Goal: Task Accomplishment & Management: Manage account settings

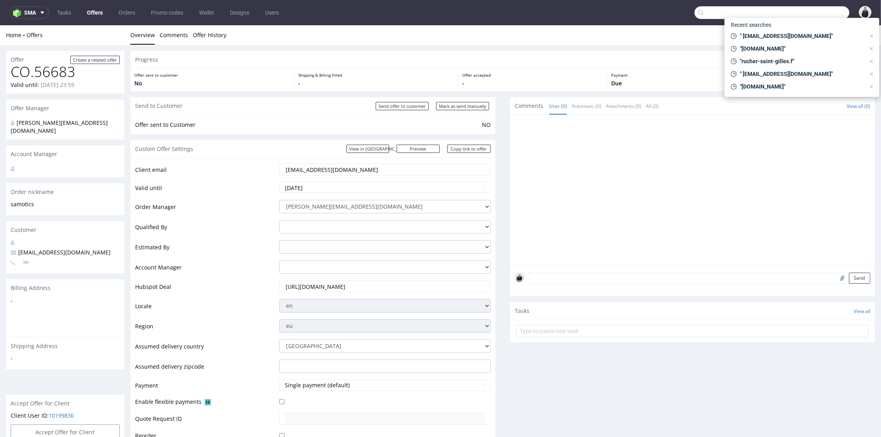
scroll to position [2, 0]
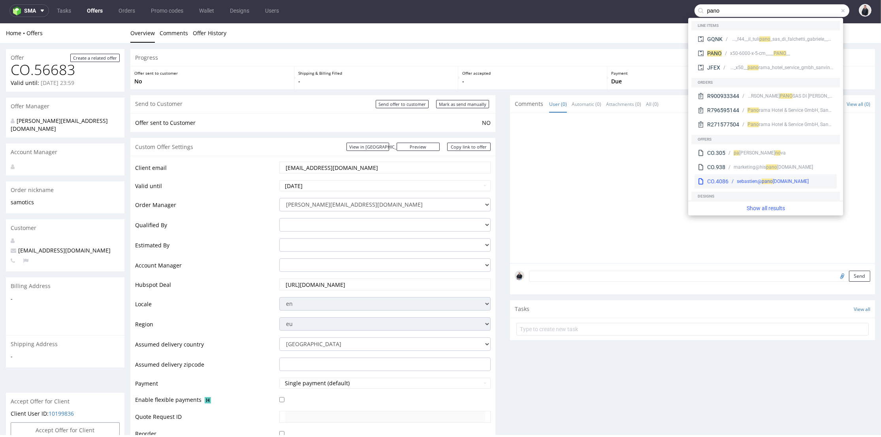
type input "pano"
click at [793, 178] on div "sebastien@ pa no pli.co" at bounding box center [781, 181] width 105 height 7
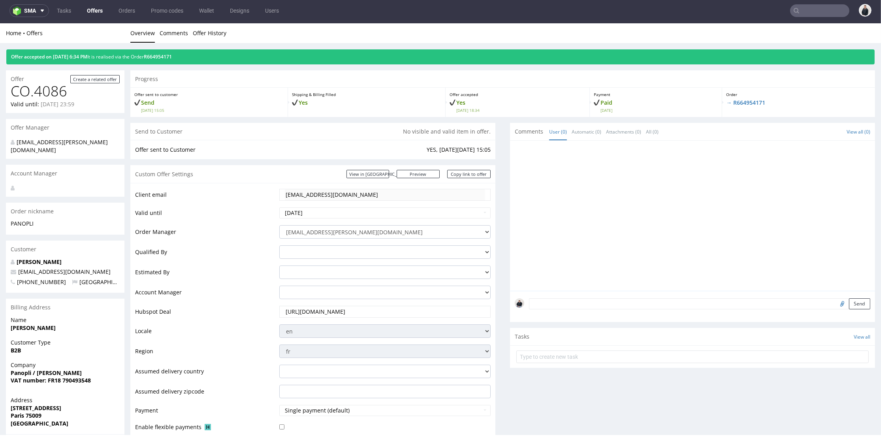
click at [801, 14] on input "text" at bounding box center [820, 10] width 59 height 13
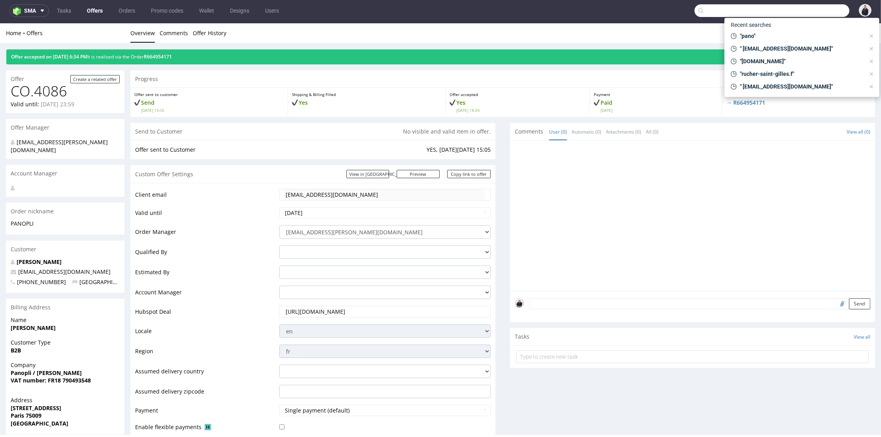
paste input "panopli.co"
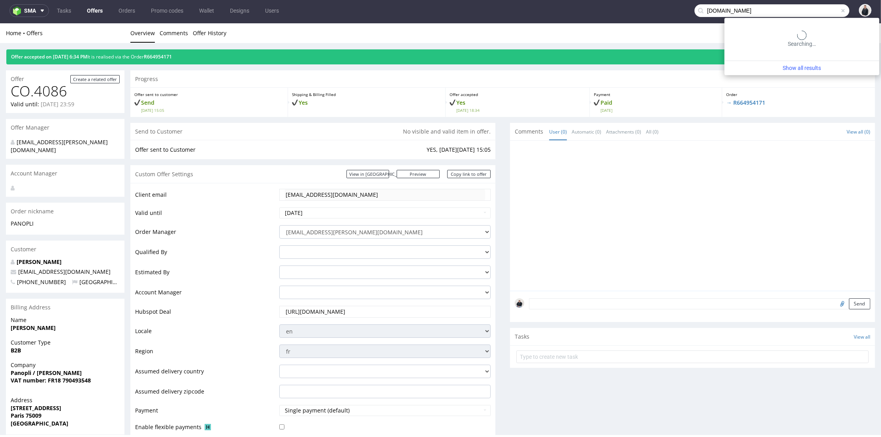
type input "panopli.co"
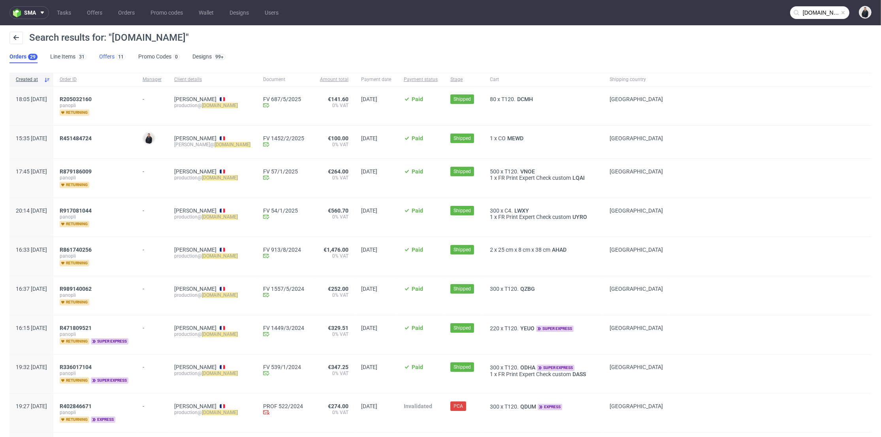
click at [109, 55] on link "Offers 11" at bounding box center [112, 57] width 26 height 13
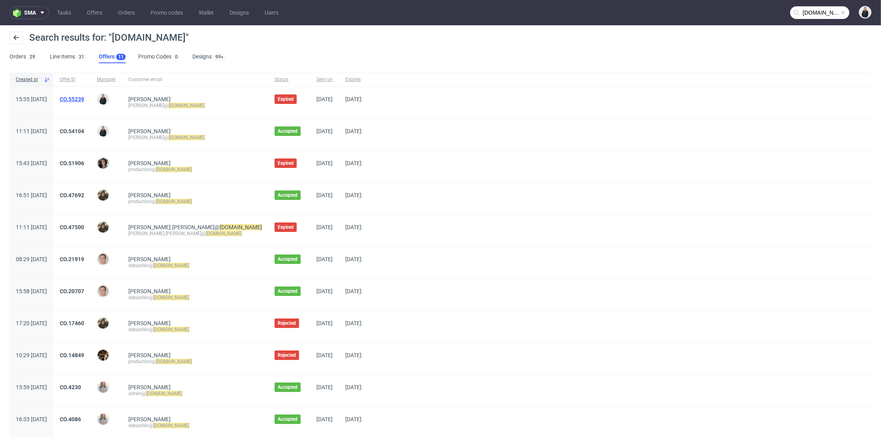
click at [84, 99] on link "CO.55239" at bounding box center [72, 99] width 25 height 6
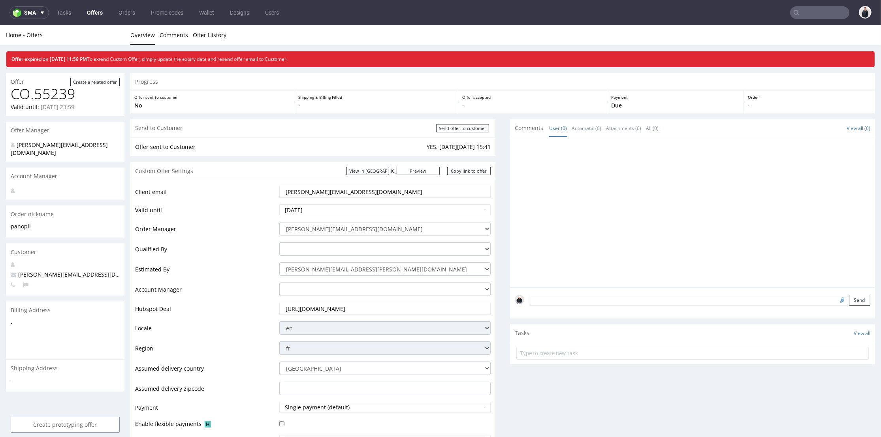
type input "panopli.co"
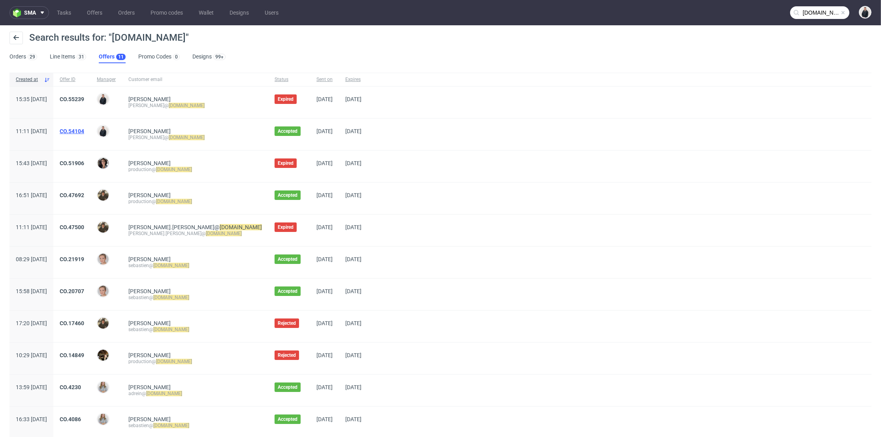
click at [84, 130] on link "CO.54104" at bounding box center [72, 131] width 25 height 6
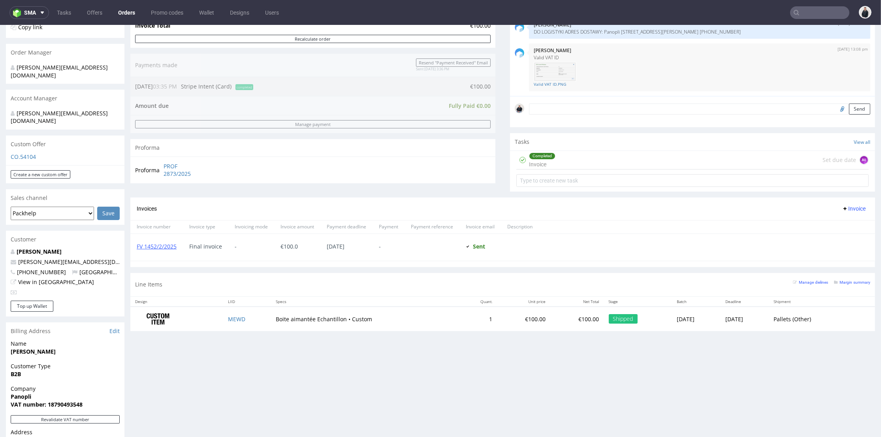
scroll to position [263, 0]
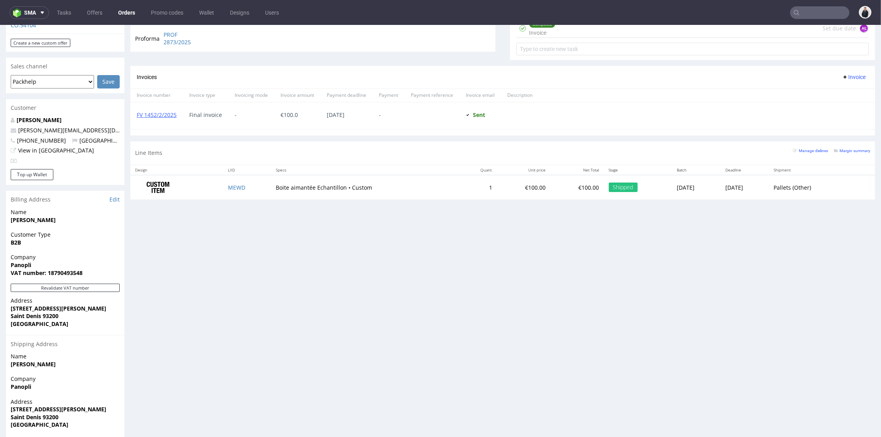
scroll to position [132, 0]
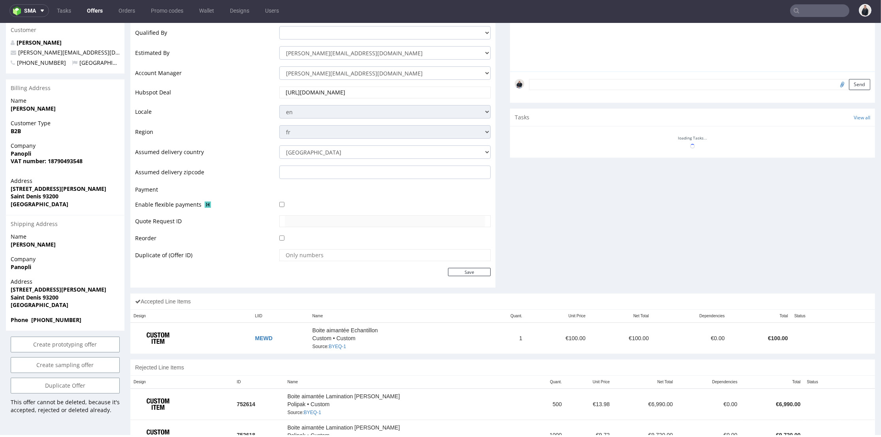
scroll to position [263, 0]
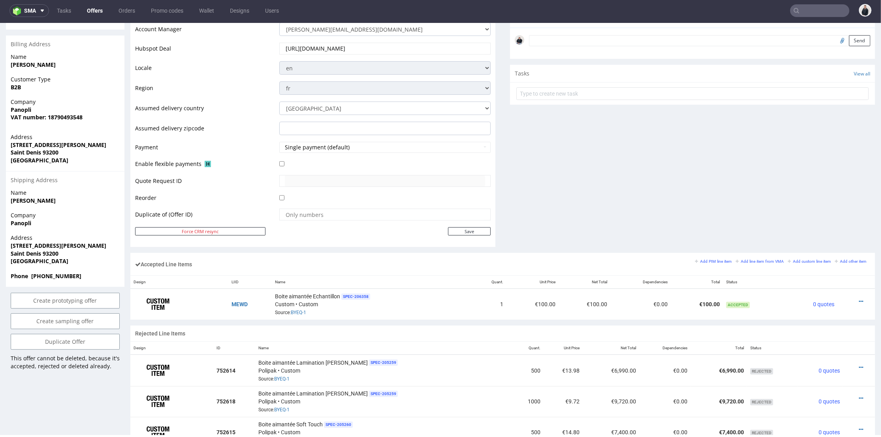
type input "panopli.co"
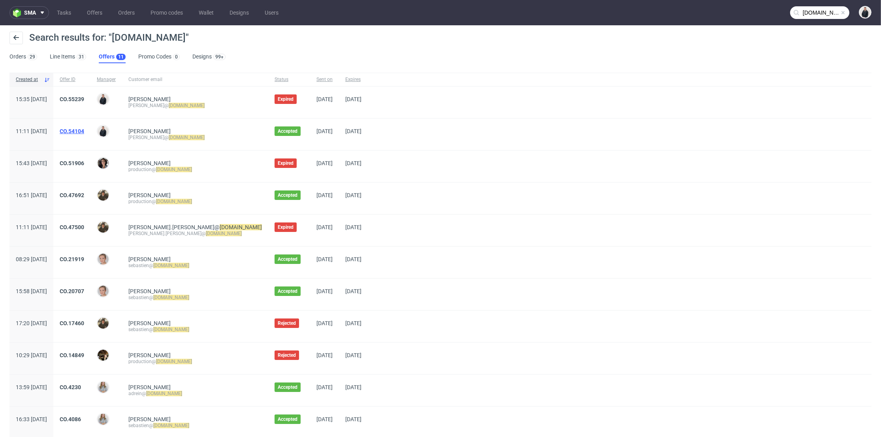
click at [84, 129] on link "CO.54104" at bounding box center [72, 131] width 25 height 6
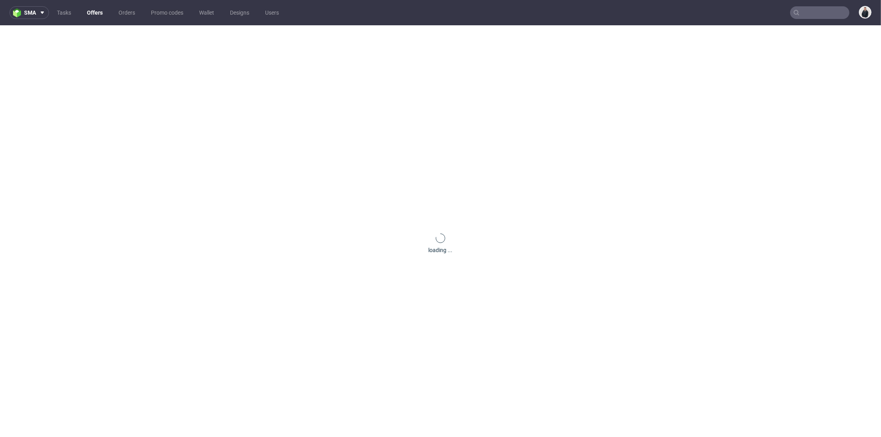
type input "panopli.co"
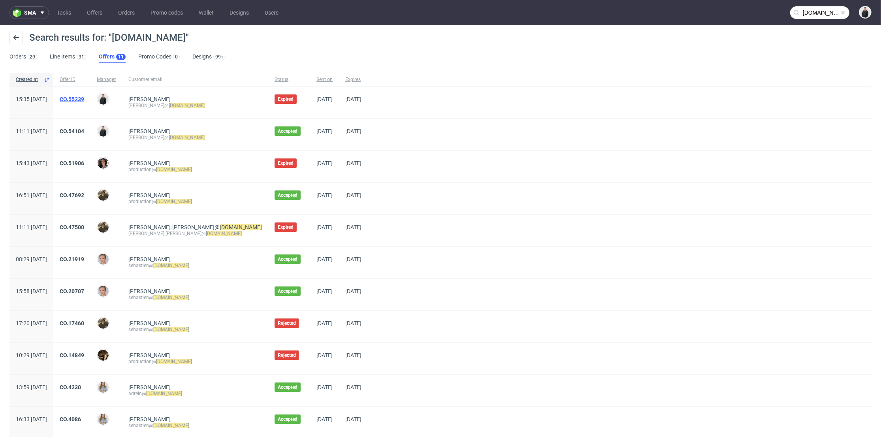
click at [84, 96] on link "CO.55239" at bounding box center [72, 99] width 25 height 6
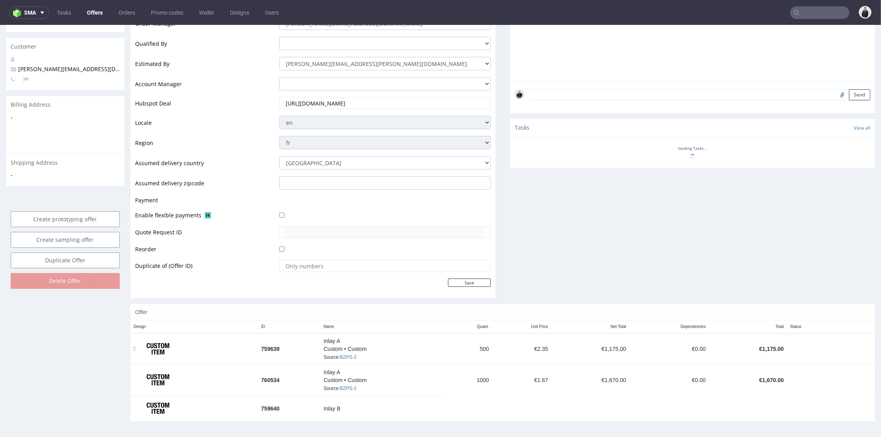
scroll to position [279, 0]
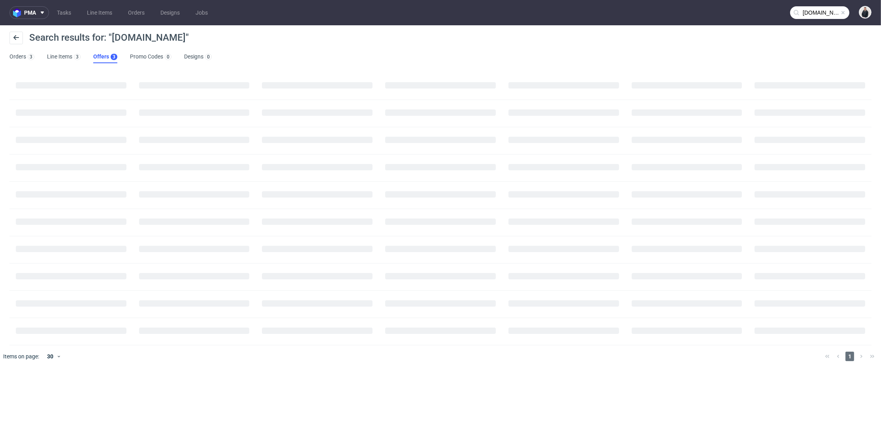
click at [811, 11] on input "ceramicdesignslab.com" at bounding box center [820, 12] width 59 height 13
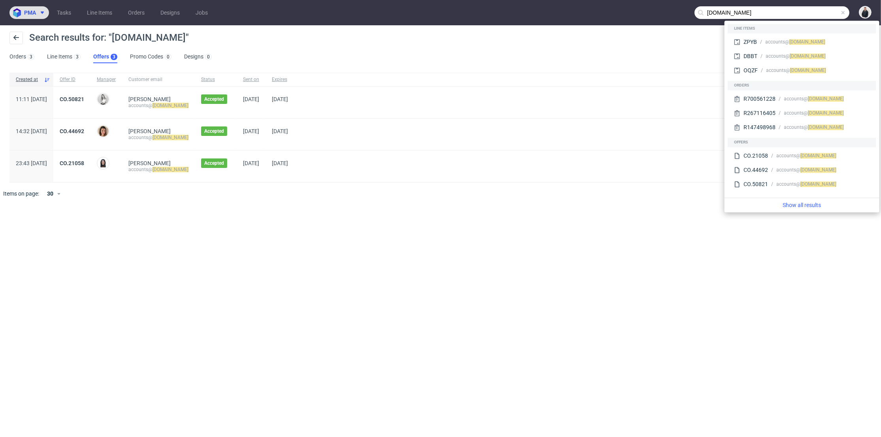
click at [45, 11] on button "pma" at bounding box center [29, 12] width 40 height 13
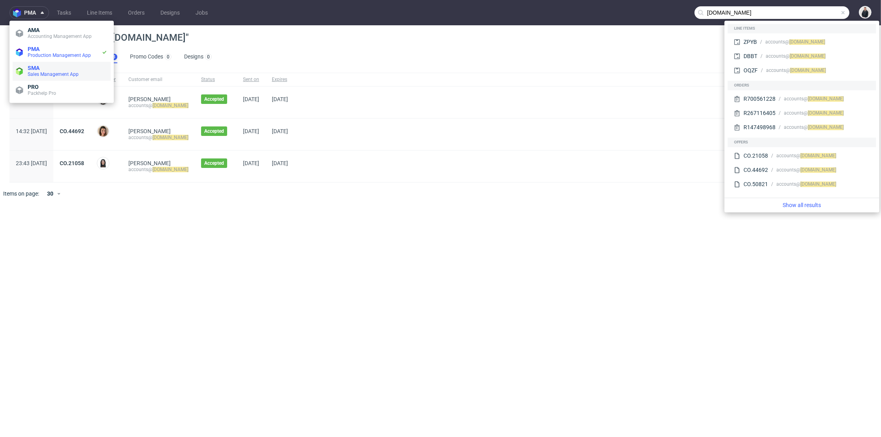
click at [67, 72] on span "Sales Management App" at bounding box center [53, 75] width 51 height 6
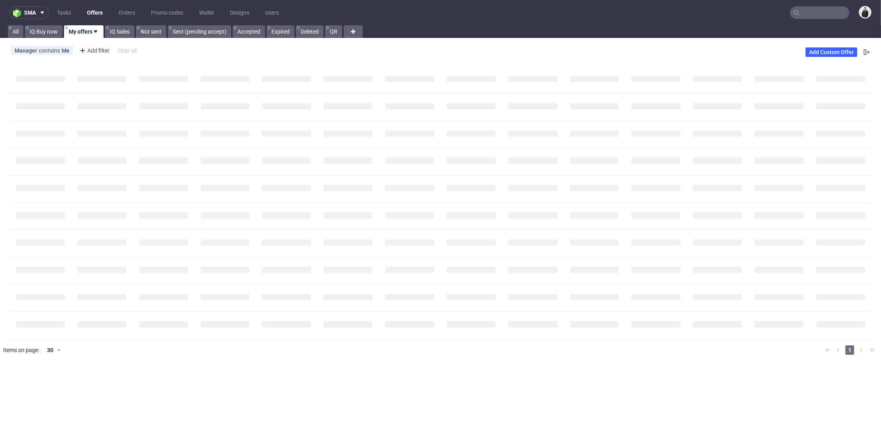
click at [93, 14] on link "Offers" at bounding box center [94, 12] width 25 height 13
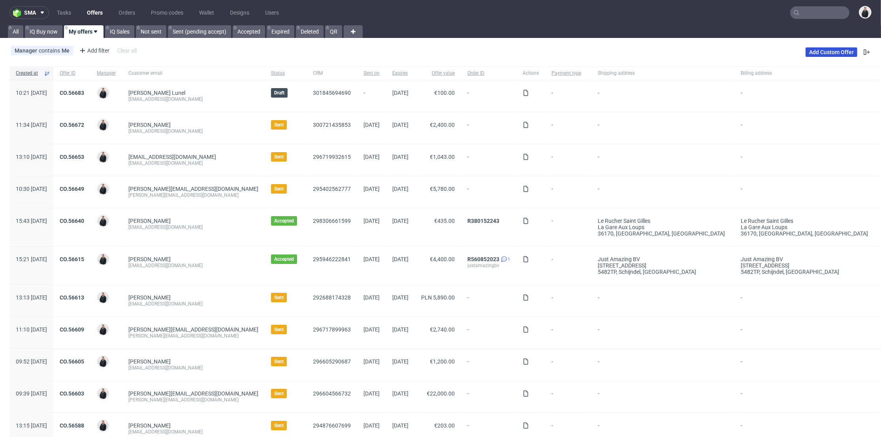
click at [807, 47] on link "Add Custom Offer" at bounding box center [832, 51] width 52 height 9
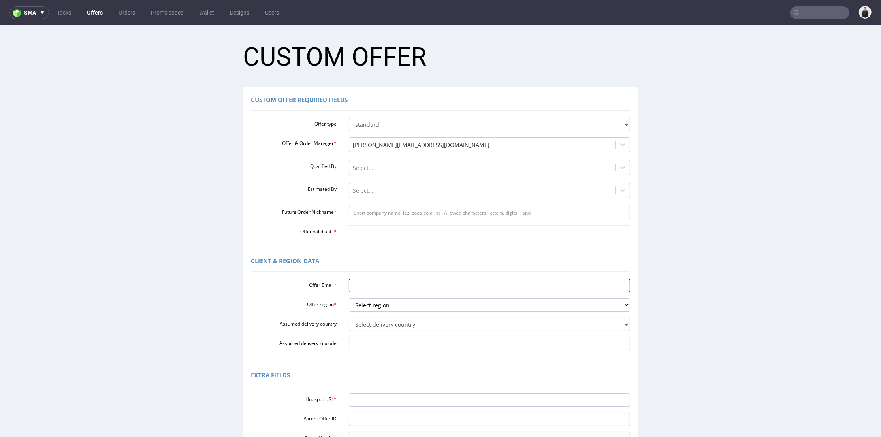
click at [398, 288] on input "Offer Email *" at bounding box center [490, 285] width 282 height 13
paste input "[EMAIL_ADDRESS][DOMAIN_NAME]"
type input "[EMAIL_ADDRESS][DOMAIN_NAME]"
click at [385, 305] on select "Select region eu gb de pl fr it es" at bounding box center [490, 304] width 282 height 13
select select "fr"
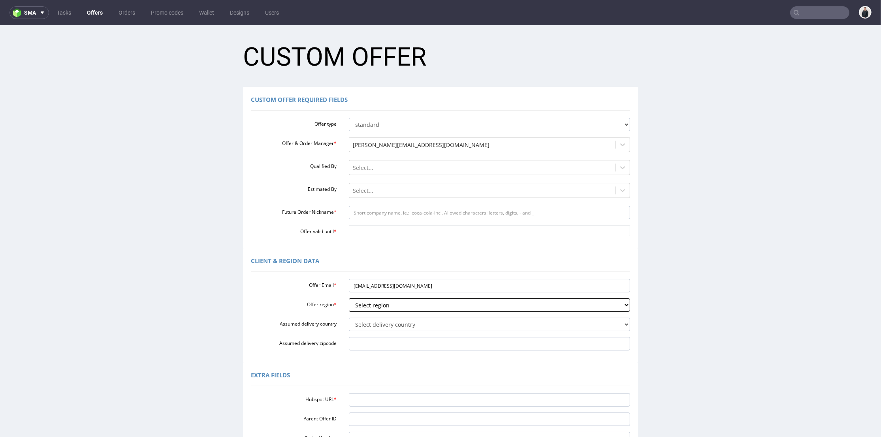
click at [349, 298] on select "Select region eu gb de pl fr it es" at bounding box center [490, 304] width 282 height 13
click at [383, 316] on div "Offer Email * leopold.lanne@3dcelo.com Offer region * Select region eu gb de pl…" at bounding box center [440, 313] width 379 height 75
click at [382, 322] on select "Select delivery country Andorra Afghanistan Anguilla Albania Armenia Antarctica…" at bounding box center [490, 324] width 282 height 13
select select "75"
click at [349, 318] on select "Select delivery country Andorra Afghanistan Anguilla Albania Armenia Antarctica…" at bounding box center [490, 324] width 282 height 13
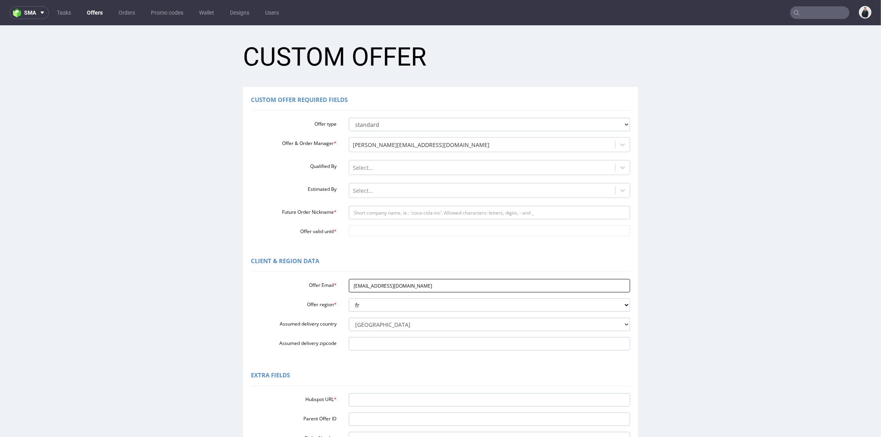
drag, startPoint x: 383, startPoint y: 287, endPoint x: 398, endPoint y: 288, distance: 14.3
click at [398, 288] on input "[EMAIL_ADDRESS][DOMAIN_NAME]" at bounding box center [490, 285] width 282 height 13
click at [395, 212] on input "Future Order Nickname *" at bounding box center [490, 212] width 282 height 13
paste input "3dcelo"
type input "3dcelo"
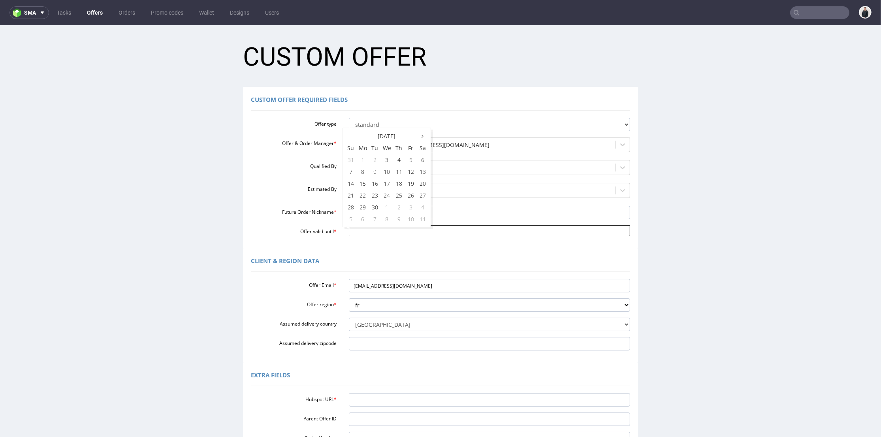
click at [383, 227] on input "Offer valid until *" at bounding box center [490, 230] width 282 height 11
click at [424, 197] on td "27" at bounding box center [423, 195] width 12 height 12
type input "2025-09-27"
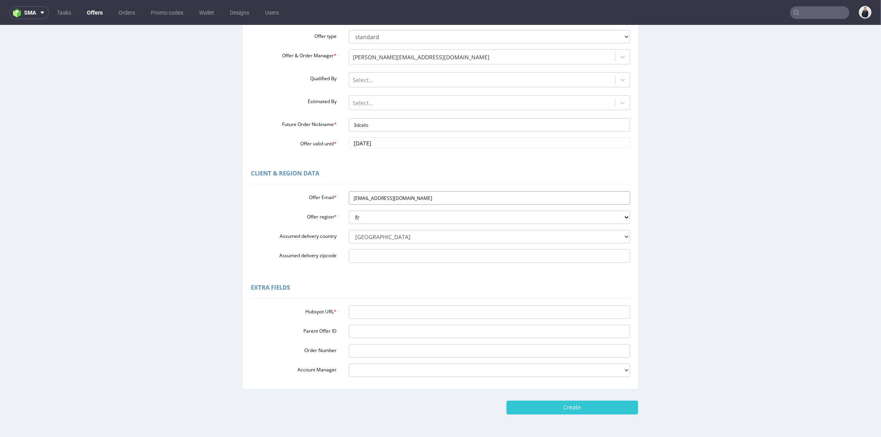
drag, startPoint x: 338, startPoint y: 194, endPoint x: 474, endPoint y: 30, distance: 213.9
click at [300, 198] on div "Offer Email * leopold.lanne@3dcelo.com" at bounding box center [440, 197] width 391 height 13
click at [385, 313] on input "Hubspot URL *" at bounding box center [490, 312] width 282 height 13
paste input "[URL][DOMAIN_NAME]"
type input "[URL][DOMAIN_NAME]"
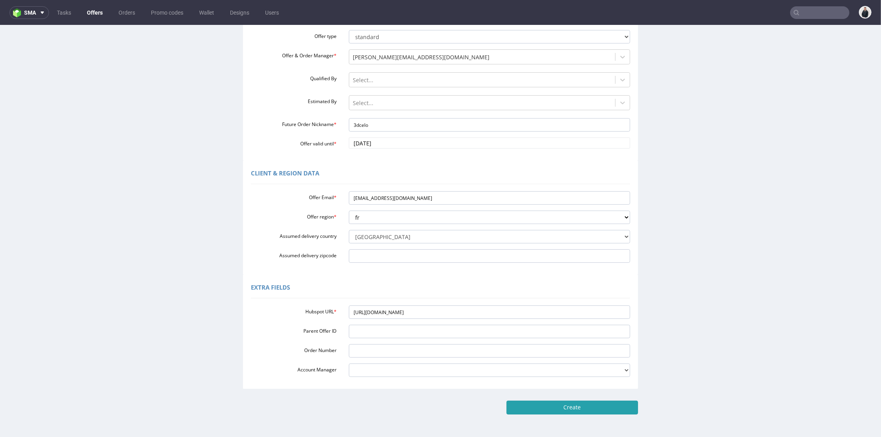
click at [550, 406] on input "Create" at bounding box center [573, 407] width 132 height 13
type input "Please wait..."
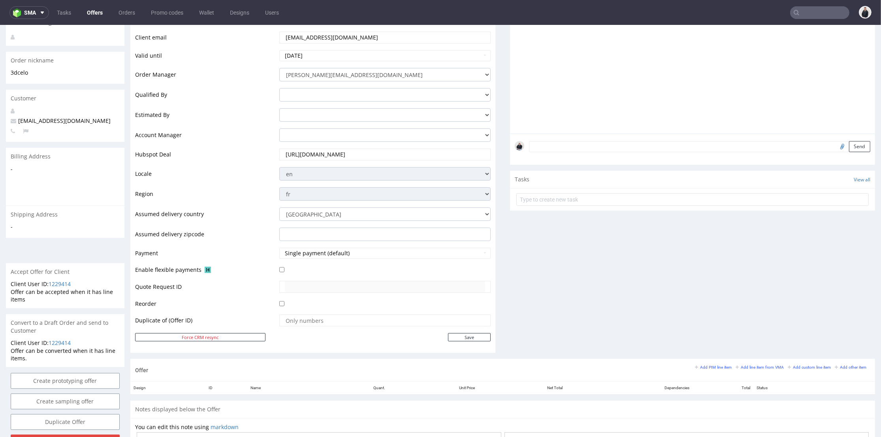
scroll to position [175, 0]
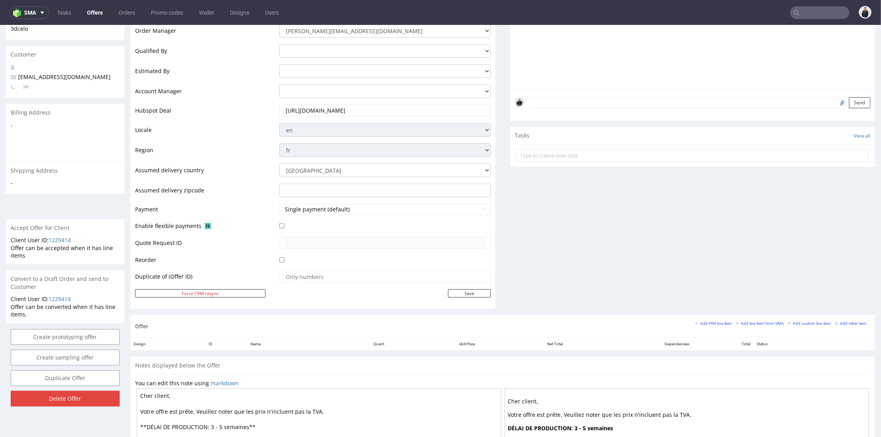
click at [763, 326] on div "Add PIM line item Add line item from VMA Add custom line item Add other item" at bounding box center [782, 323] width 175 height 7
click at [762, 322] on small "Add line item from VMA" at bounding box center [760, 323] width 48 height 4
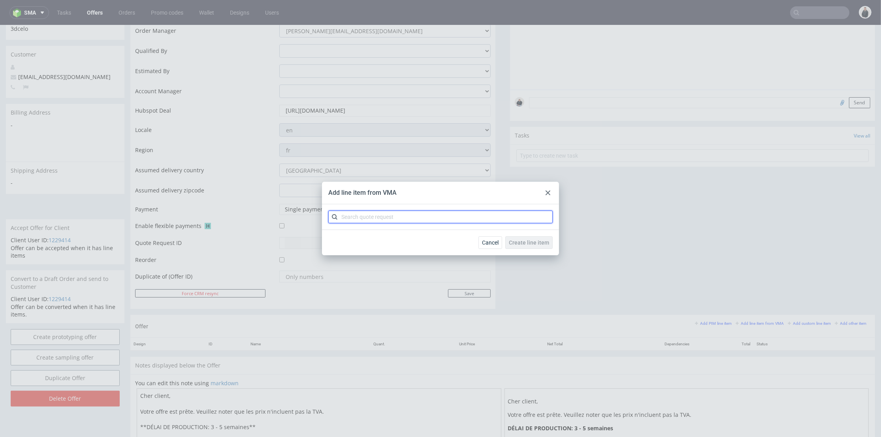
click at [434, 212] on input "text" at bounding box center [440, 217] width 225 height 13
click at [433, 218] on input "text" at bounding box center [440, 217] width 225 height 13
type input "cbgj"
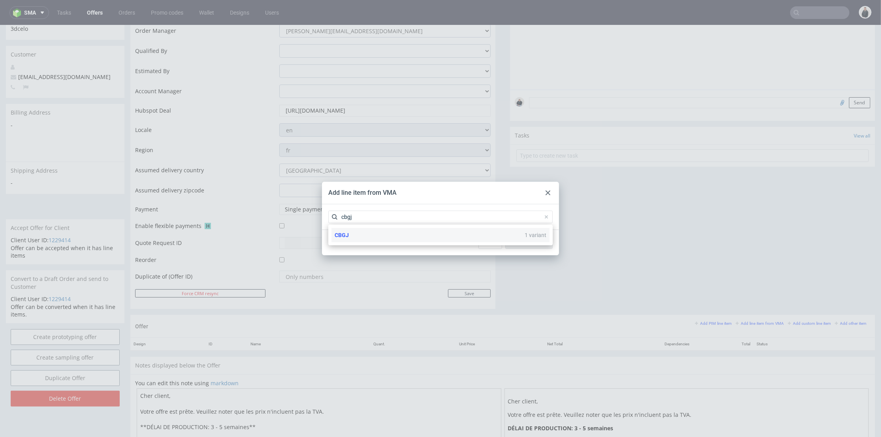
click at [413, 236] on div "CBGJ 1 variant" at bounding box center [441, 235] width 218 height 14
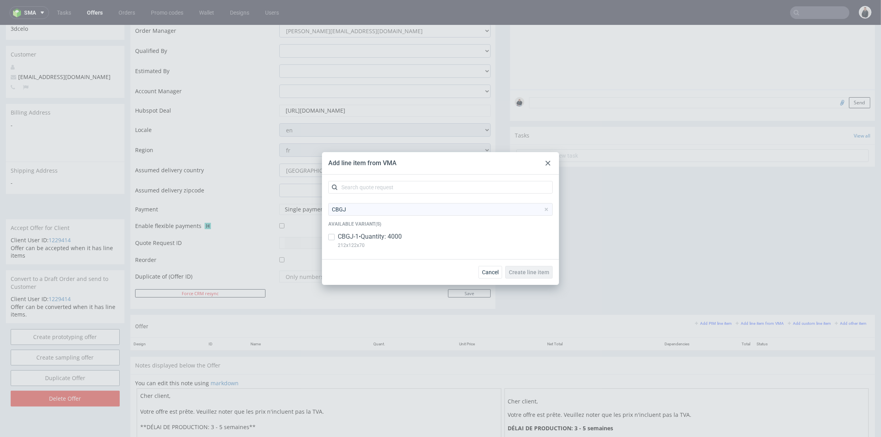
click at [398, 235] on p "CBGJ-1 • Quantity: 4000" at bounding box center [370, 236] width 64 height 9
checkbox input "true"
click at [534, 268] on button "Create line item" at bounding box center [529, 272] width 47 height 13
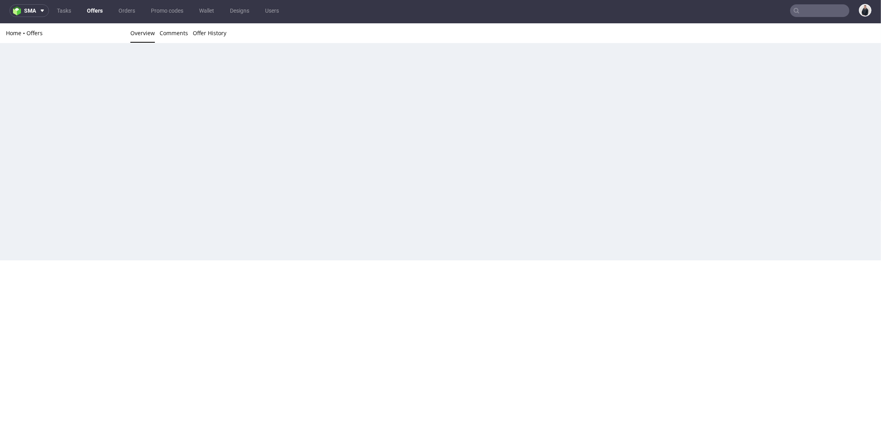
scroll to position [196, 0]
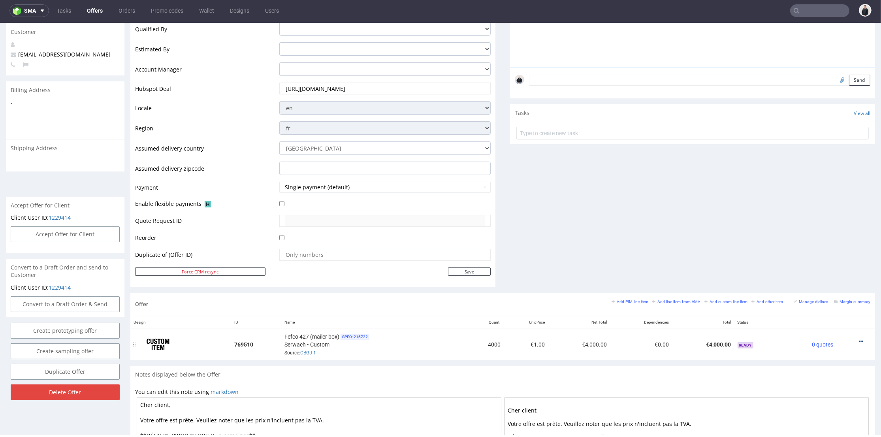
click at [859, 339] on icon at bounding box center [861, 342] width 4 height 6
click at [818, 252] on span "Edit item price" at bounding box center [826, 254] width 64 height 8
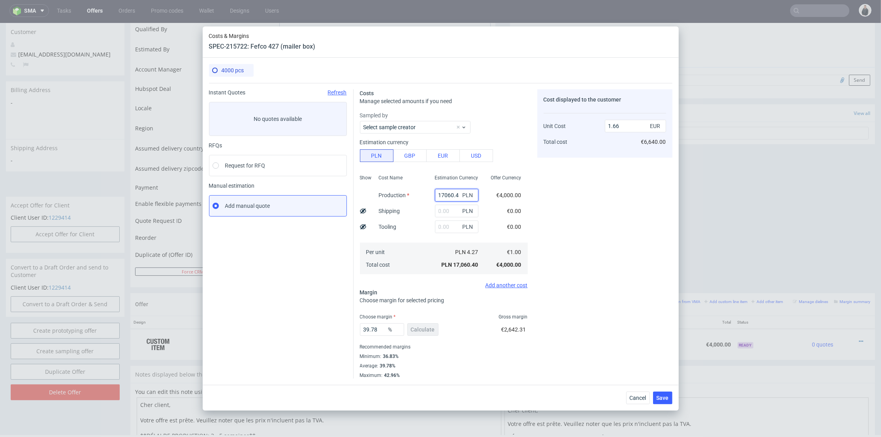
click at [441, 198] on input "17060.4" at bounding box center [456, 195] width 43 height 13
paste input "3200"
type input "3200"
type input "0.31"
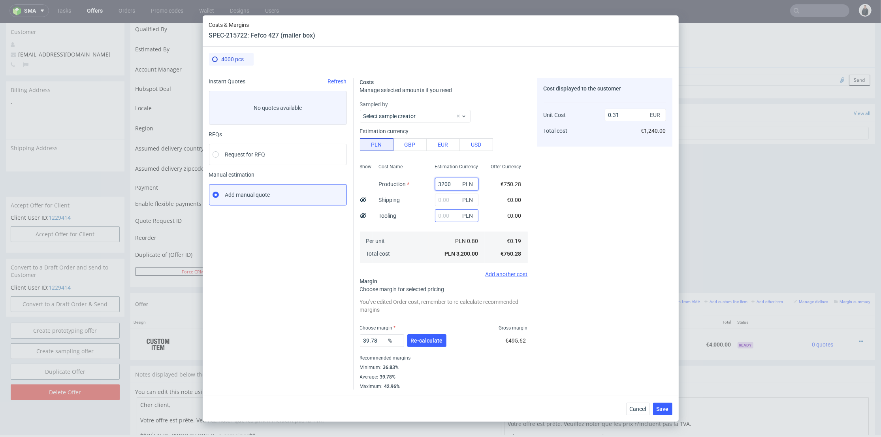
type input "3200"
click at [436, 215] on input "text" at bounding box center [456, 215] width 43 height 13
type input "900"
type input "0.4"
drag, startPoint x: 445, startPoint y: 198, endPoint x: 464, endPoint y: 176, distance: 29.4
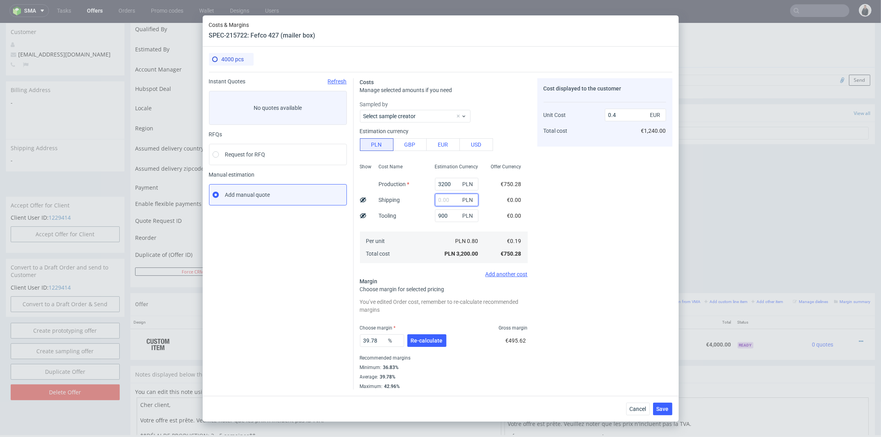
click at [445, 198] on input "text" at bounding box center [456, 200] width 43 height 13
type input "800"
click at [413, 227] on div "Cost Name Production Shipping Tooling Per unit Total cost" at bounding box center [401, 212] width 56 height 104
type input "0.48"
click at [430, 338] on span "Re-calculate" at bounding box center [427, 341] width 32 height 6
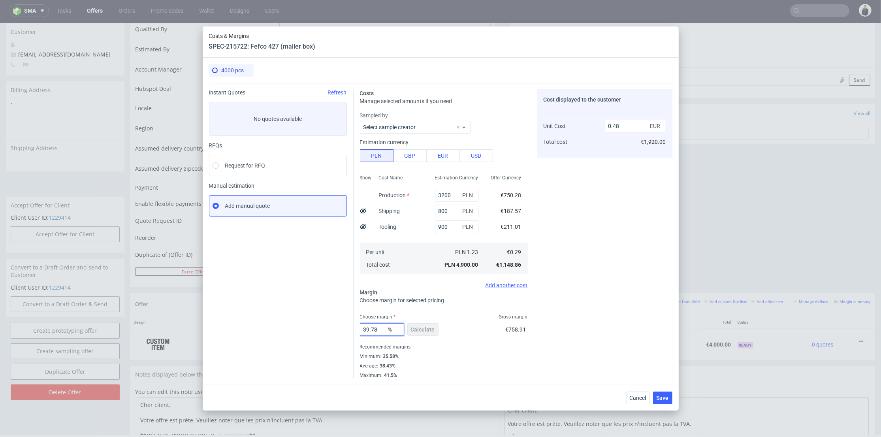
click at [379, 332] on input "39.78" at bounding box center [382, 329] width 44 height 13
drag, startPoint x: 381, startPoint y: 330, endPoint x: 372, endPoint y: 325, distance: 9.6
click at [338, 328] on div "Instant Quotes Refresh No quotes available RFQs Request for RFQ Manual estimati…" at bounding box center [441, 231] width 464 height 296
type input "36"
drag, startPoint x: 631, startPoint y: 302, endPoint x: 634, endPoint y: 311, distance: 9.8
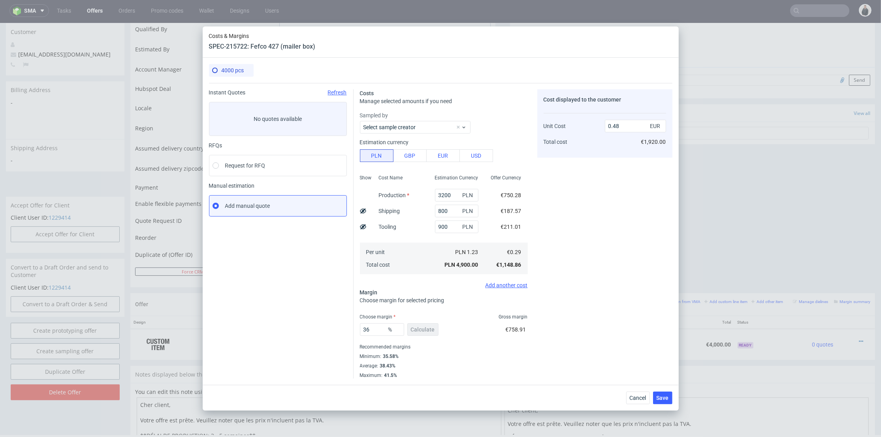
click at [631, 302] on div "Cost displayed to the customer Unit Cost Total cost 0.48 EUR €1,920.00" at bounding box center [605, 233] width 135 height 289
type input "0.45"
click at [668, 400] on span "Save" at bounding box center [663, 398] width 12 height 6
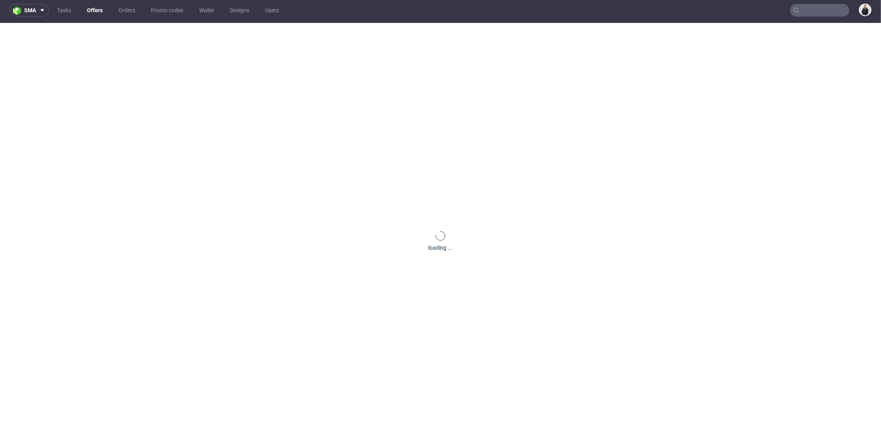
scroll to position [0, 0]
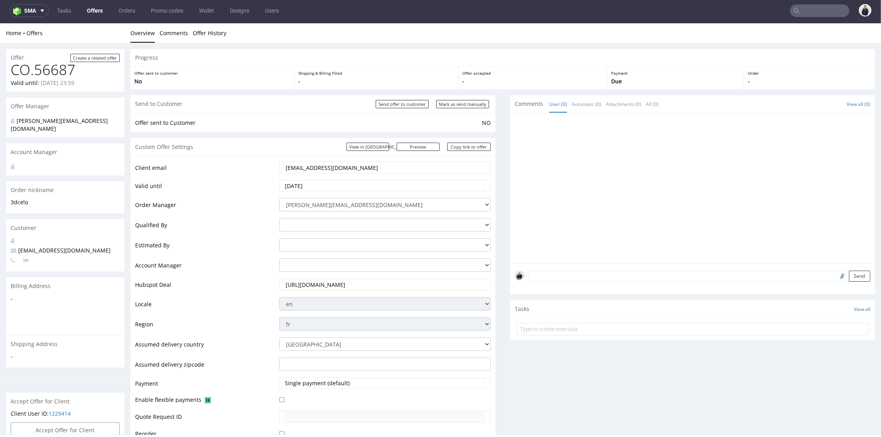
drag, startPoint x: 370, startPoint y: 162, endPoint x: 390, endPoint y: 29, distance: 135.0
click at [325, 168] on input "leopold.lanne@3dcelo.com" at bounding box center [385, 167] width 200 height 11
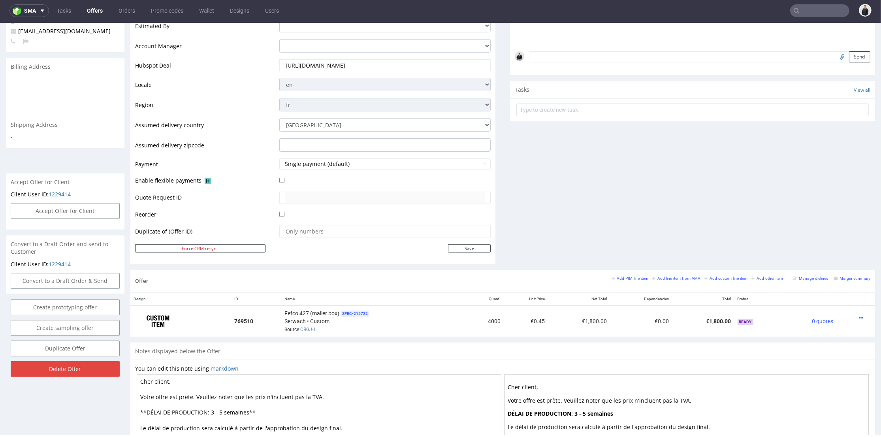
click at [650, 225] on div "Comments User (0) Automatic (0) Attachments (0) All (0) View all (0) Send Tasks…" at bounding box center [692, 73] width 365 height 394
click at [859, 315] on icon at bounding box center [861, 318] width 4 height 6
click at [822, 232] on span "Edit item price" at bounding box center [826, 230] width 64 height 8
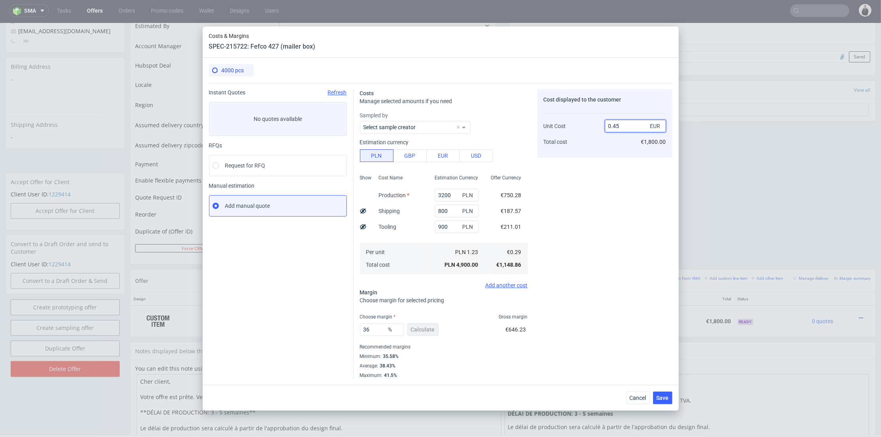
click at [615, 125] on input "0.45" at bounding box center [635, 126] width 61 height 13
drag, startPoint x: 618, startPoint y: 125, endPoint x: 613, endPoint y: 124, distance: 4.4
click at [613, 124] on input "0.45" at bounding box center [635, 126] width 61 height 13
type input "0.7"
type input "58.57142857142858"
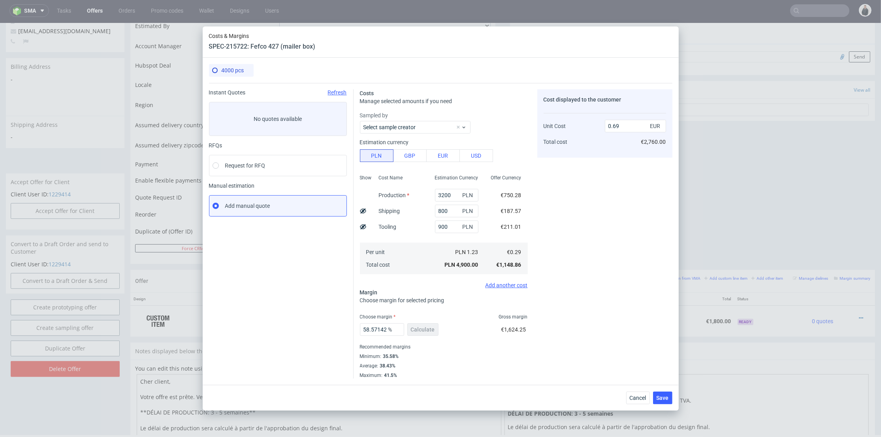
click at [594, 243] on div "Cost displayed to the customer Unit Cost Total cost 0.69 EUR €2,760.00" at bounding box center [605, 233] width 135 height 289
click at [363, 227] on use at bounding box center [363, 226] width 6 height 5
drag, startPoint x: 614, startPoint y: 141, endPoint x: 619, endPoint y: 142, distance: 5.3
click at [619, 142] on input "0.64" at bounding box center [635, 142] width 61 height 13
type input "0.55"
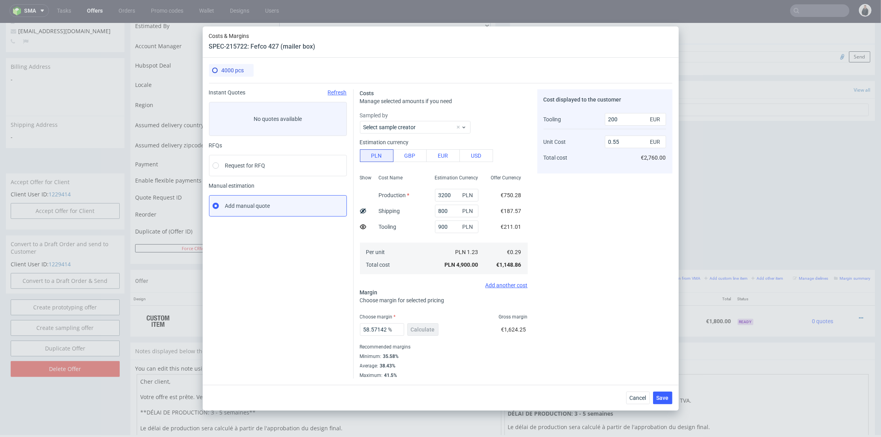
click at [622, 182] on div "Cost displayed to the customer Tooling Unit Cost Total cost 200 EUR 0.55 EUR €2…" at bounding box center [605, 233] width 135 height 289
type input "51.66666666666667"
click at [619, 141] on input "0.54" at bounding box center [635, 142] width 61 height 13
type input "0.50"
click at [620, 168] on div "Cost displayed to the customer Tooling Unit Cost Total cost 200 EUR 0.50 EUR €2…" at bounding box center [605, 131] width 135 height 84
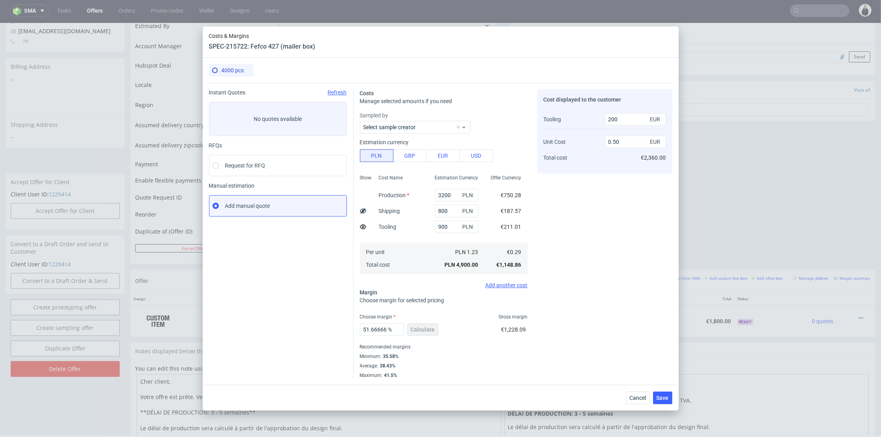
type input "47.27272727272727"
click at [366, 227] on div "Show" at bounding box center [366, 224] width 13 height 104
click at [364, 227] on icon at bounding box center [363, 227] width 6 height 6
click at [362, 211] on use at bounding box center [363, 210] width 6 height 5
click at [364, 227] on use at bounding box center [363, 226] width 6 height 5
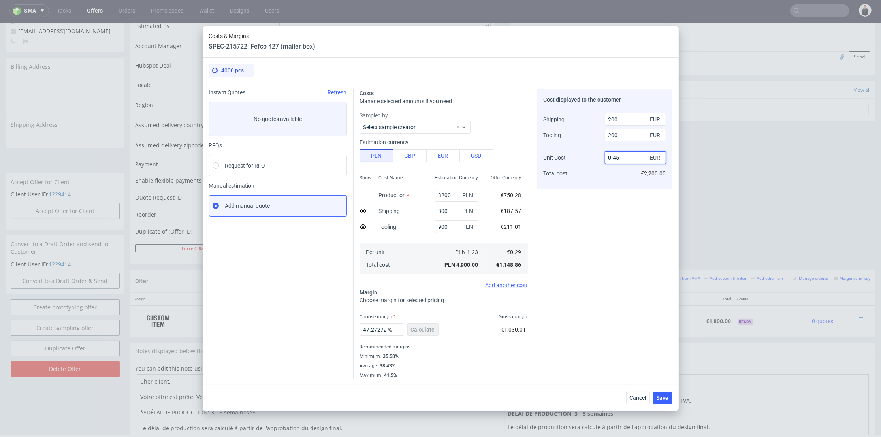
click at [619, 158] on input "0.45" at bounding box center [635, 157] width 61 height 13
type input "0.43"
click at [615, 179] on div "200 EUR 200 EUR 0.43 EUR €2,200.00" at bounding box center [635, 146] width 61 height 73
type input "45.28301886792453"
click at [363, 212] on use at bounding box center [363, 211] width 6 height 5
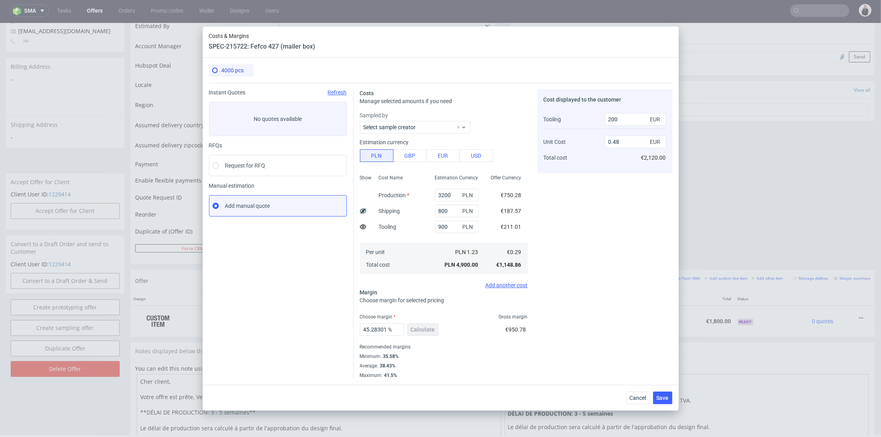
click at [364, 226] on use at bounding box center [363, 227] width 6 height 5
type input "0.53"
click at [663, 396] on span "Save" at bounding box center [663, 398] width 12 height 6
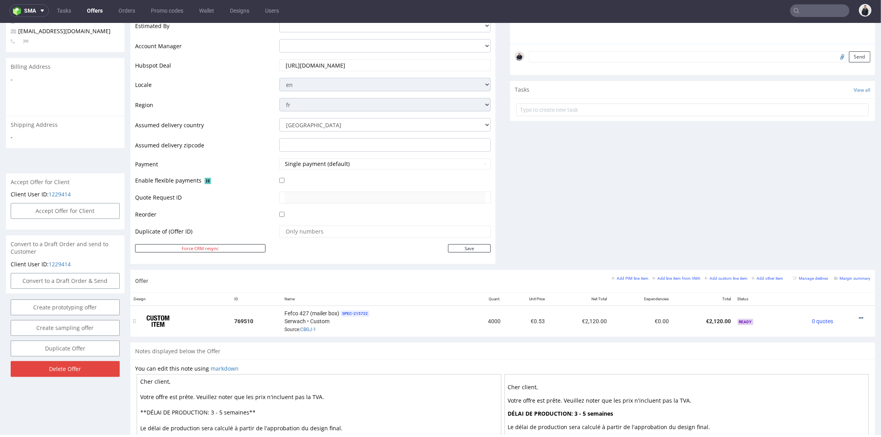
click at [859, 316] on icon at bounding box center [861, 318] width 4 height 6
click at [826, 233] on span "Edit item price" at bounding box center [826, 230] width 64 height 8
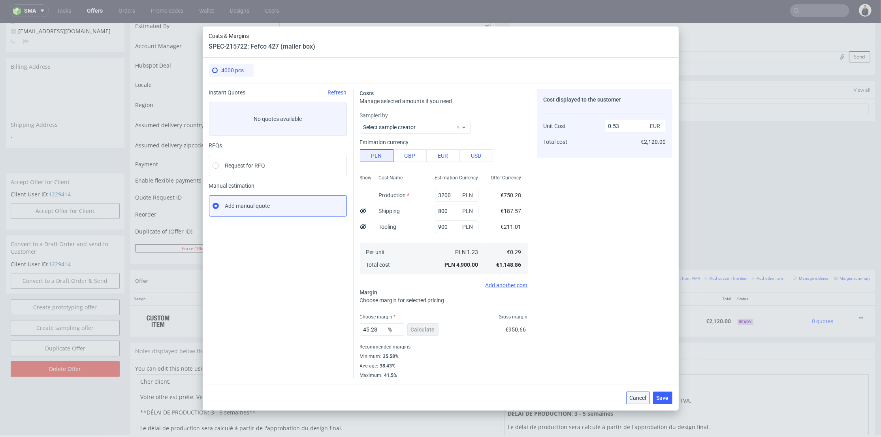
click at [646, 398] on span "Cancel" at bounding box center [638, 398] width 17 height 6
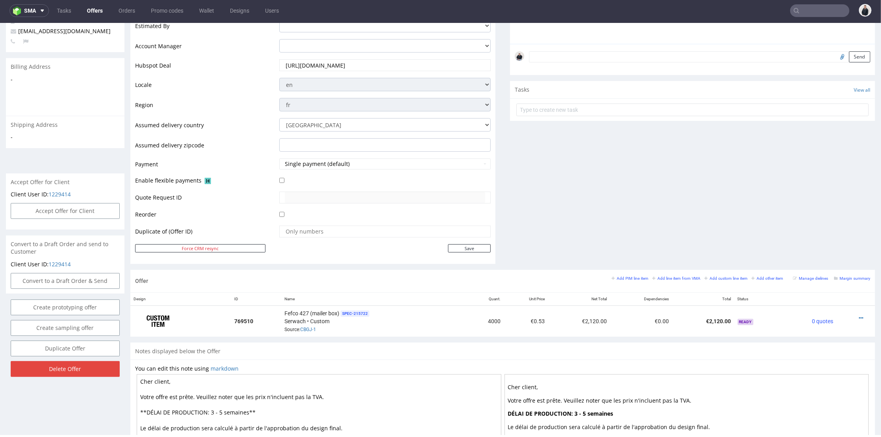
scroll to position [0, 0]
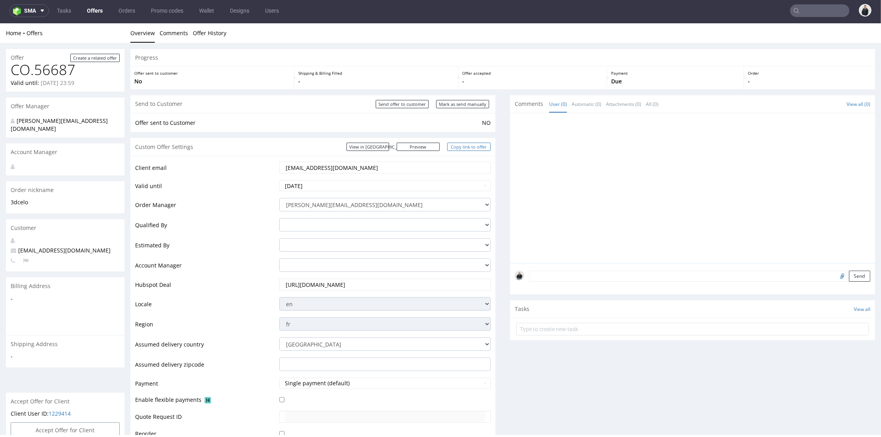
click at [453, 145] on link "Copy link to offer" at bounding box center [468, 147] width 43 height 8
click at [398, 103] on input "Send offer to customer" at bounding box center [402, 104] width 53 height 8
type input "In progress..."
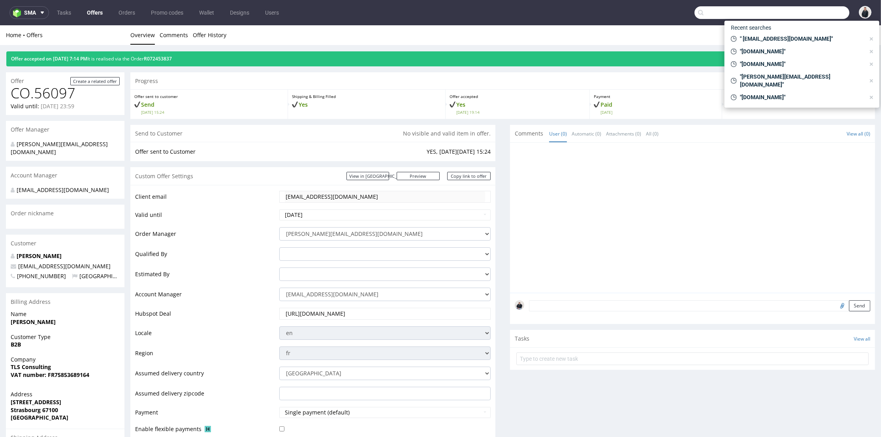
click at [816, 14] on input "text" at bounding box center [772, 12] width 155 height 13
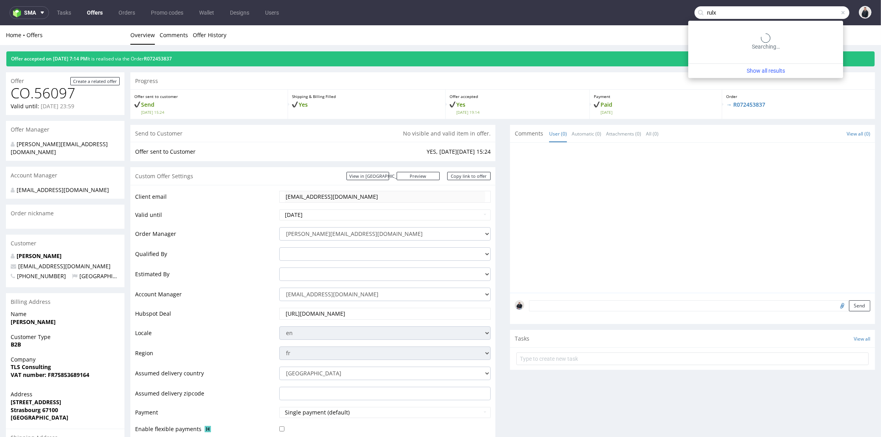
type input "rulx"
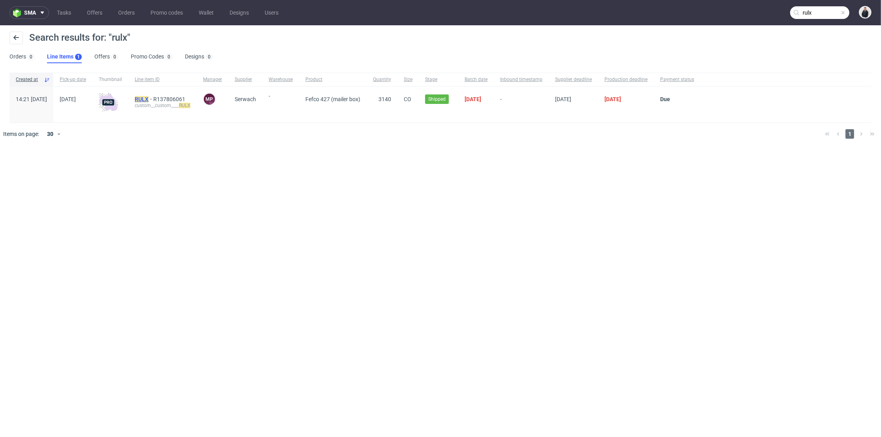
click at [149, 99] on mark "RULX" at bounding box center [142, 99] width 14 height 6
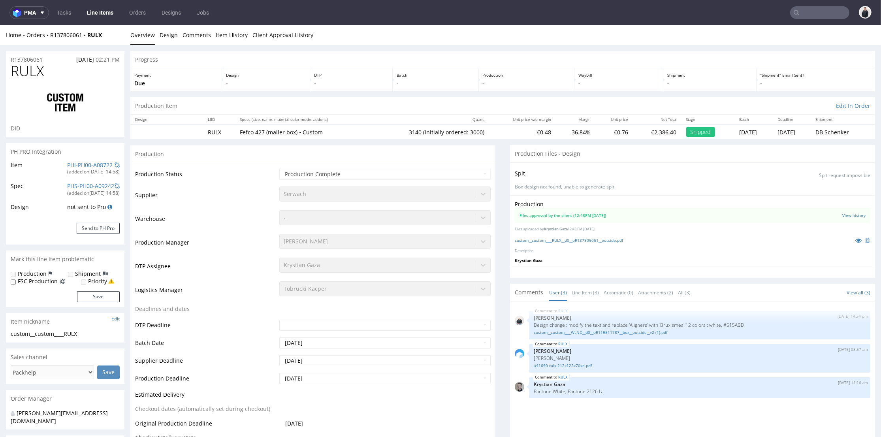
select select "in_progress"
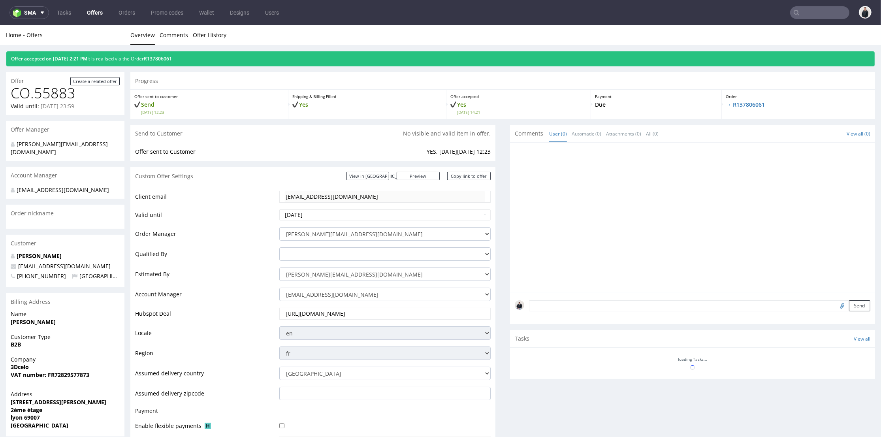
scroll to position [219, 0]
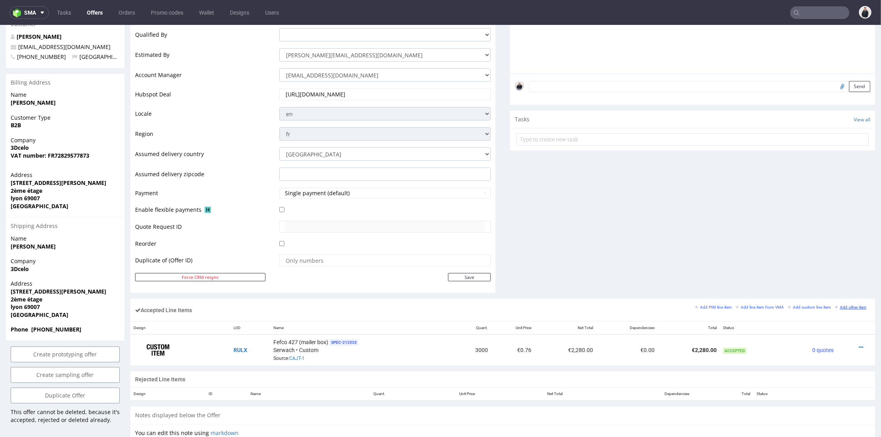
click at [841, 304] on link "Add other item" at bounding box center [851, 307] width 32 height 6
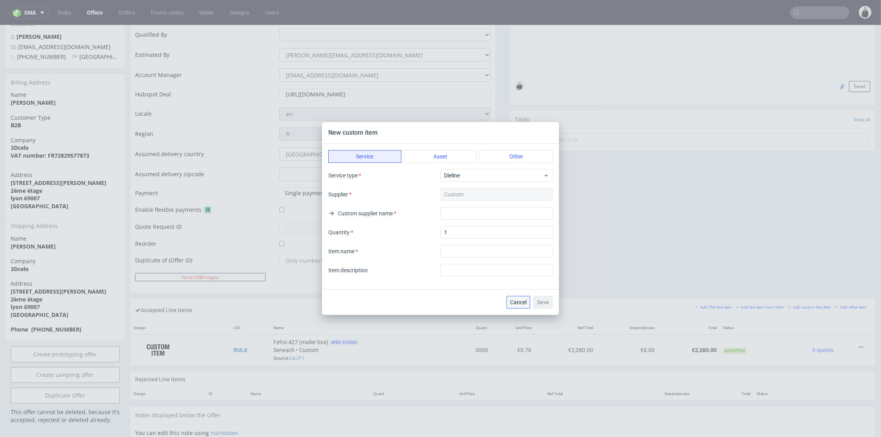
click at [522, 303] on span "Cancel" at bounding box center [518, 303] width 17 height 6
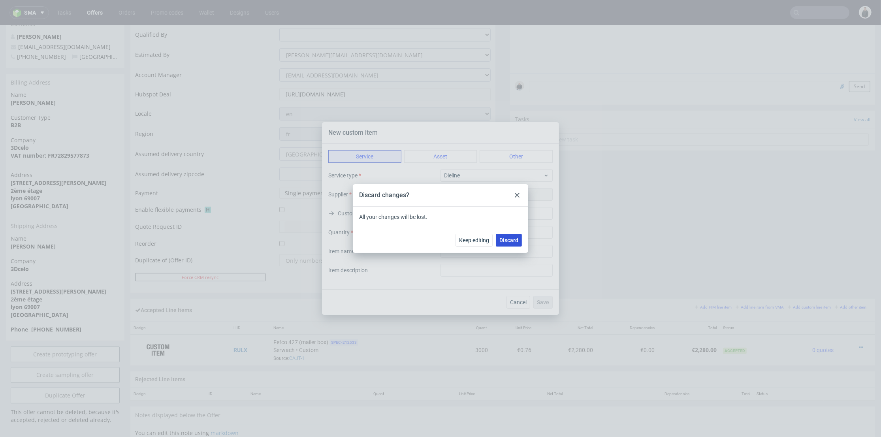
click at [515, 245] on button "Discard" at bounding box center [509, 240] width 26 height 13
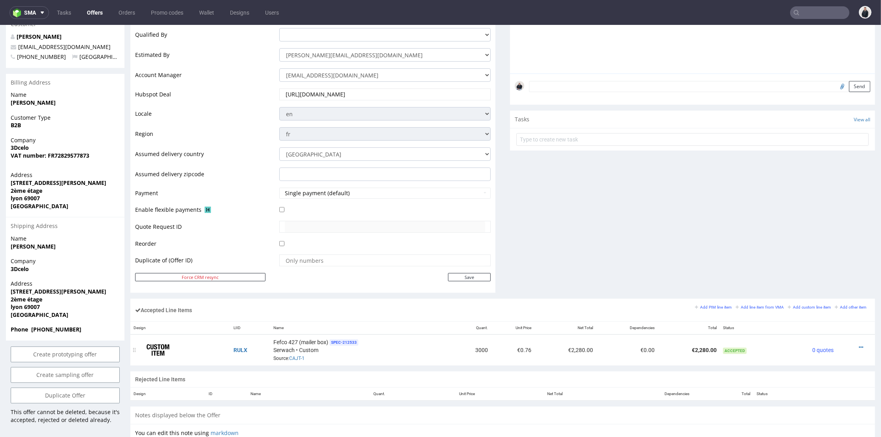
click at [859, 345] on icon at bounding box center [861, 348] width 4 height 6
click at [827, 267] on li "Edit item price" at bounding box center [826, 273] width 70 height 14
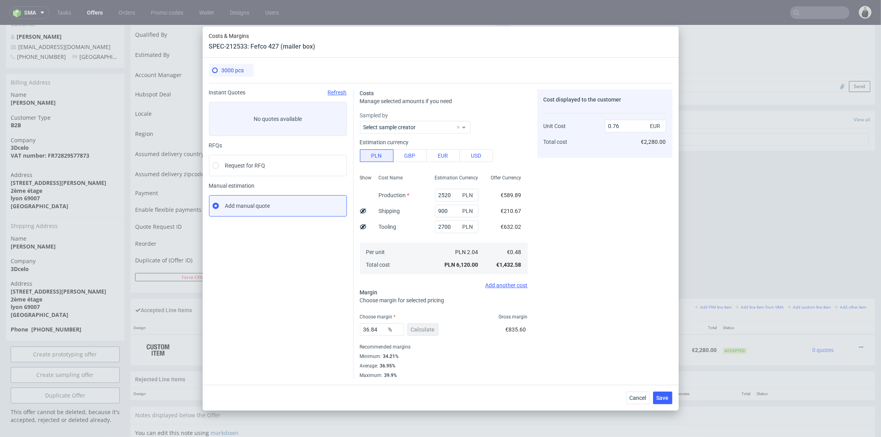
click at [361, 227] on icon at bounding box center [363, 227] width 6 height 6
click at [363, 230] on icon at bounding box center [363, 227] width 6 height 6
click at [363, 211] on icon at bounding box center [363, 211] width 6 height 6
click at [362, 226] on icon at bounding box center [363, 227] width 6 height 6
click at [360, 213] on icon at bounding box center [363, 211] width 6 height 6
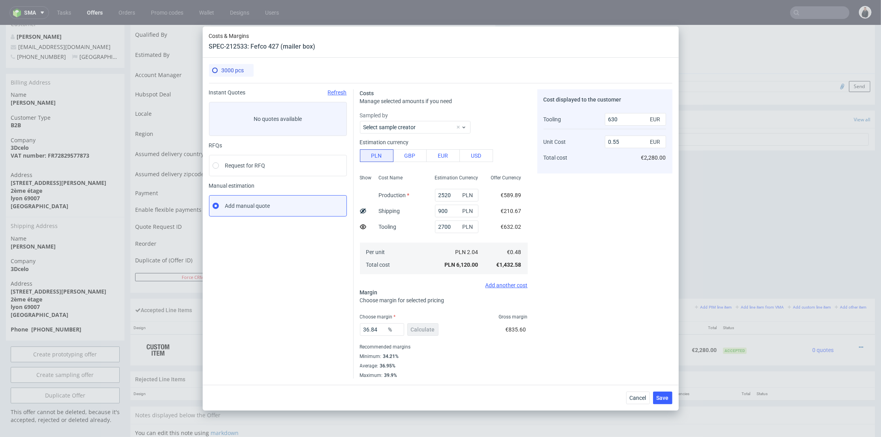
click at [365, 226] on icon at bounding box center [363, 227] width 6 height 6
type input "0.76"
click at [640, 398] on span "Cancel" at bounding box center [638, 398] width 17 height 6
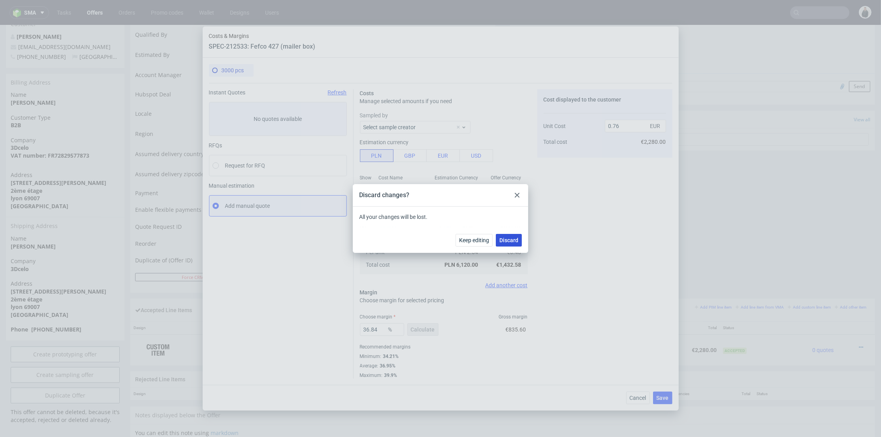
drag, startPoint x: 511, startPoint y: 240, endPoint x: 500, endPoint y: 173, distance: 67.2
click at [511, 240] on span "Discard" at bounding box center [509, 241] width 19 height 6
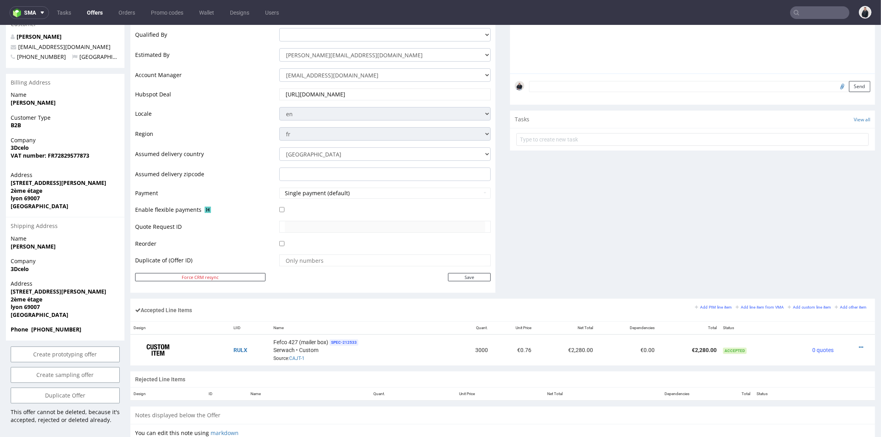
click at [806, 13] on input "text" at bounding box center [820, 12] width 59 height 13
paste input "samotics.com"
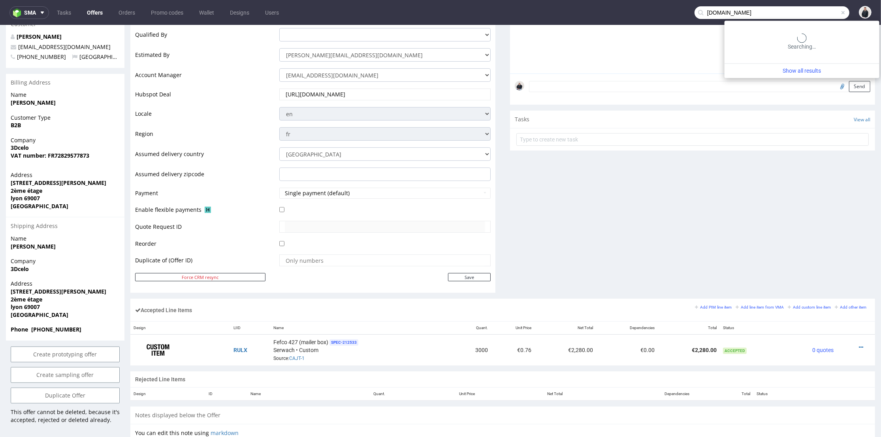
type input "samotics.com"
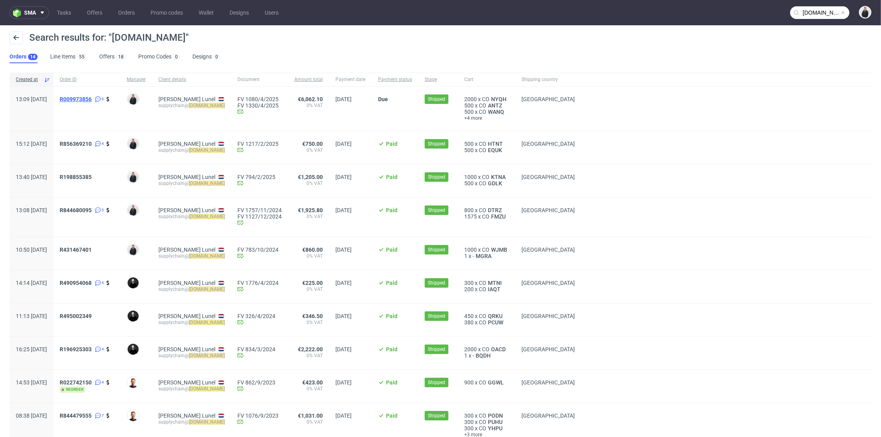
click at [92, 98] on span "R009973856" at bounding box center [76, 99] width 32 height 6
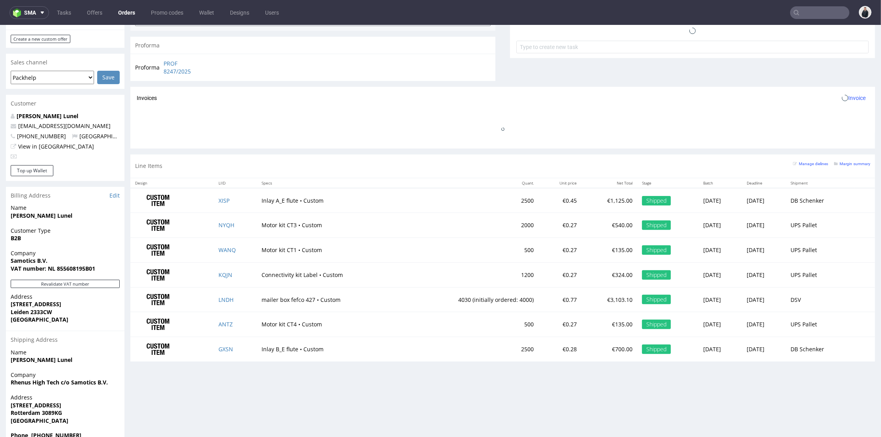
scroll to position [158, 0]
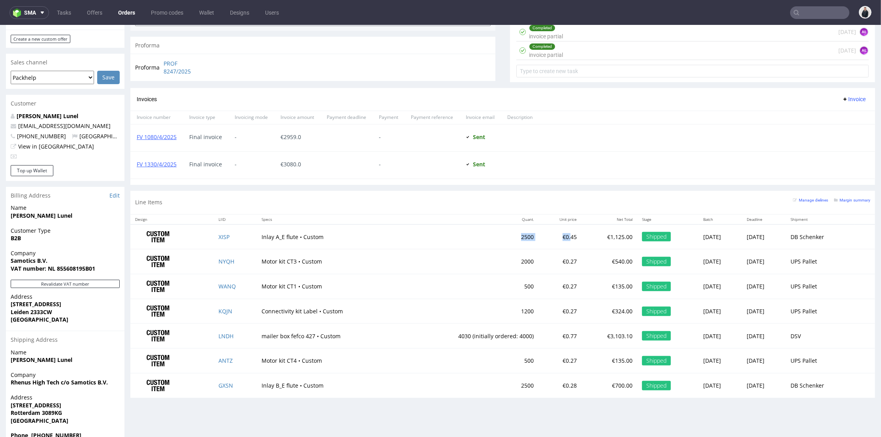
drag, startPoint x: 483, startPoint y: 236, endPoint x: 542, endPoint y: 236, distance: 58.9
click at [540, 235] on tr "XISP Inlay A_E flute • Custom 2500 €0.45 €1,125.00 Shipped Wed 09 Apr Tue 29 Ap…" at bounding box center [502, 237] width 745 height 25
click at [543, 244] on td "€0.45" at bounding box center [560, 237] width 43 height 25
drag, startPoint x: 547, startPoint y: 262, endPoint x: 477, endPoint y: 252, distance: 71.0
click at [477, 252] on tr "NYQH Motor kit CT3 • Custom 2000 €0.27 €540.00 Shipped Wed 09 Apr Fri 18 Apr UP…" at bounding box center [502, 261] width 745 height 25
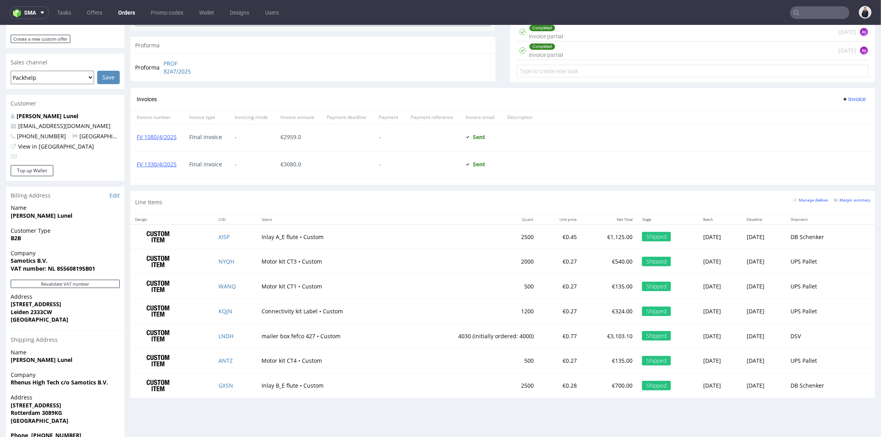
click at [403, 245] on td "2500" at bounding box center [471, 237] width 136 height 25
drag, startPoint x: 528, startPoint y: 381, endPoint x: 515, endPoint y: 379, distance: 13.3
click at [539, 379] on td "€0.28" at bounding box center [560, 385] width 43 height 25
type input "samotics.com"
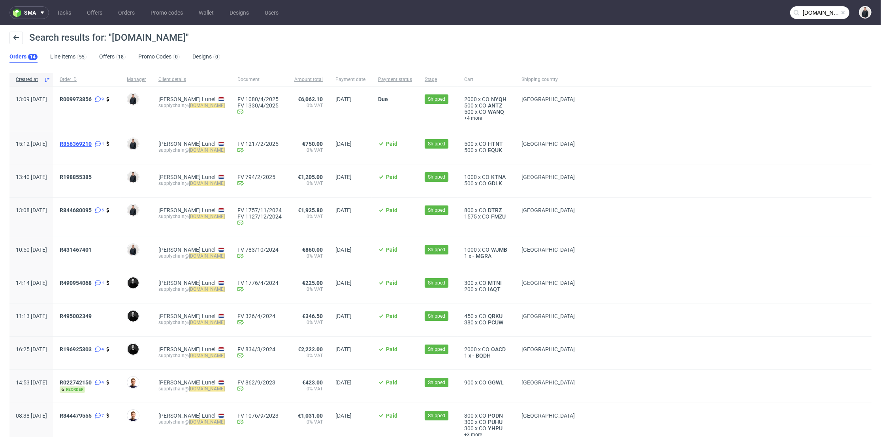
click at [92, 143] on span "R856369210" at bounding box center [76, 144] width 32 height 6
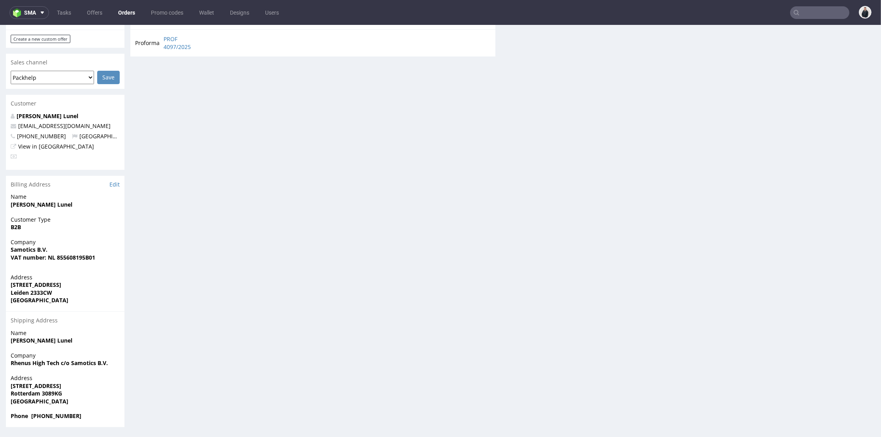
scroll to position [315, 0]
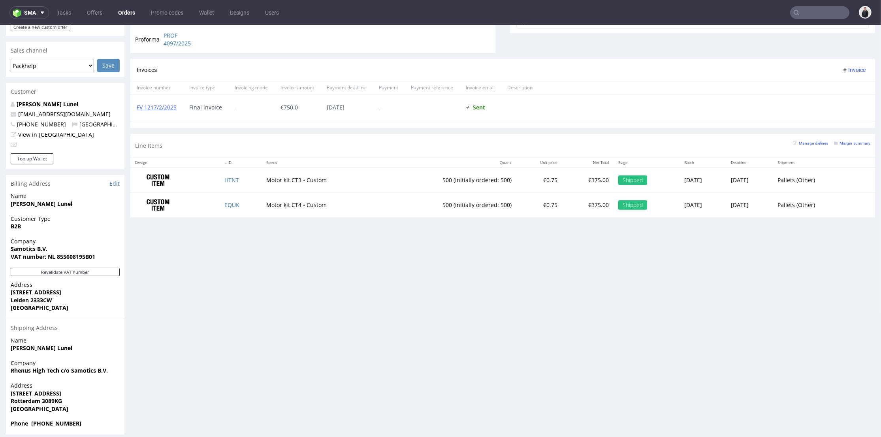
type input "samotics.com"
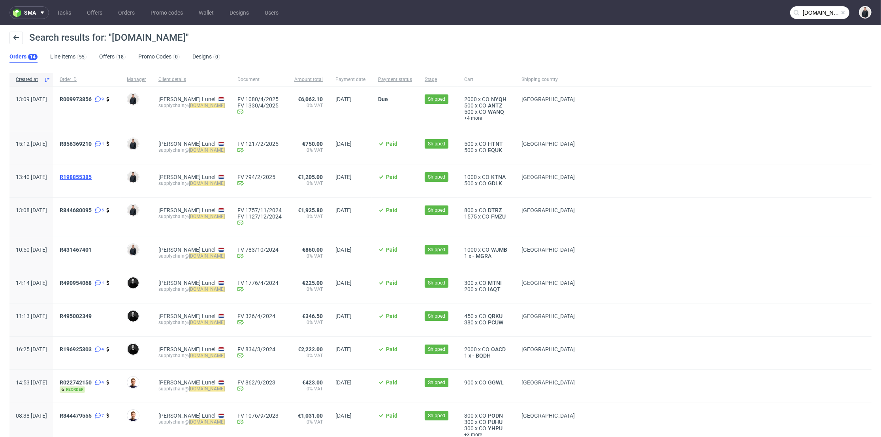
click at [92, 175] on span "R198855385" at bounding box center [76, 177] width 32 height 6
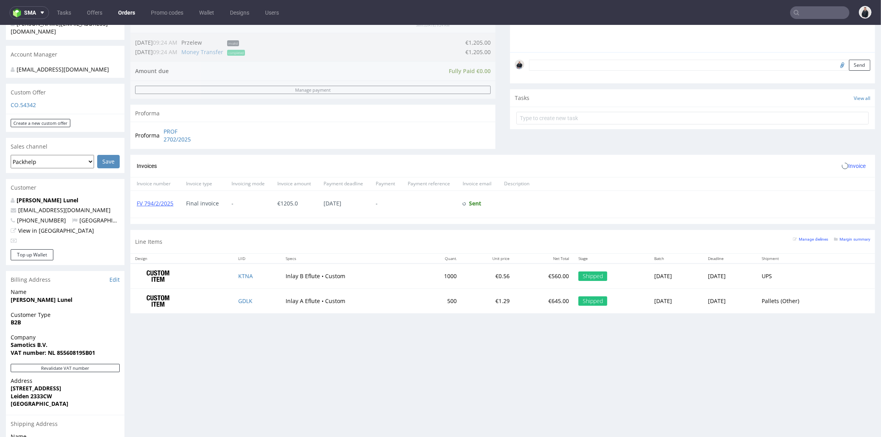
scroll to position [263, 0]
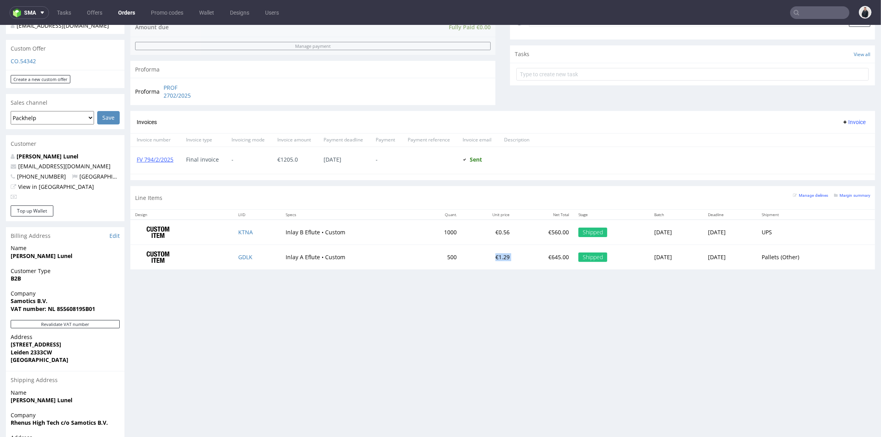
drag, startPoint x: 461, startPoint y: 255, endPoint x: 489, endPoint y: 254, distance: 28.5
click at [487, 253] on tr "GDLK Inlay A Eflute • Custom 500 €1.29 €645.00 Shipped Wed 29 Jan Mon 17 Feb Pa…" at bounding box center [502, 257] width 745 height 25
click at [500, 277] on div "Progress Payment Paid Wed 29 Jan Payment “Received” Email Sent Wed 29 Jan 09:24…" at bounding box center [502, 137] width 745 height 699
click at [807, 13] on input "text" at bounding box center [820, 12] width 59 height 13
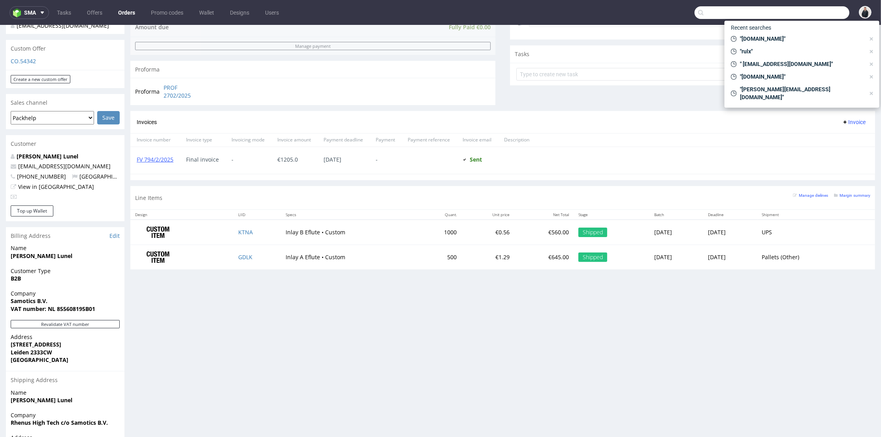
paste input "neelan@panopli.co"
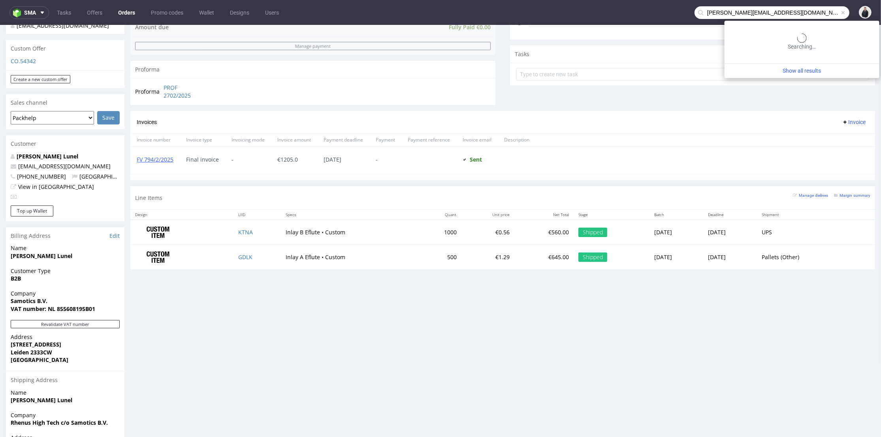
type input "neelan@panopli.co"
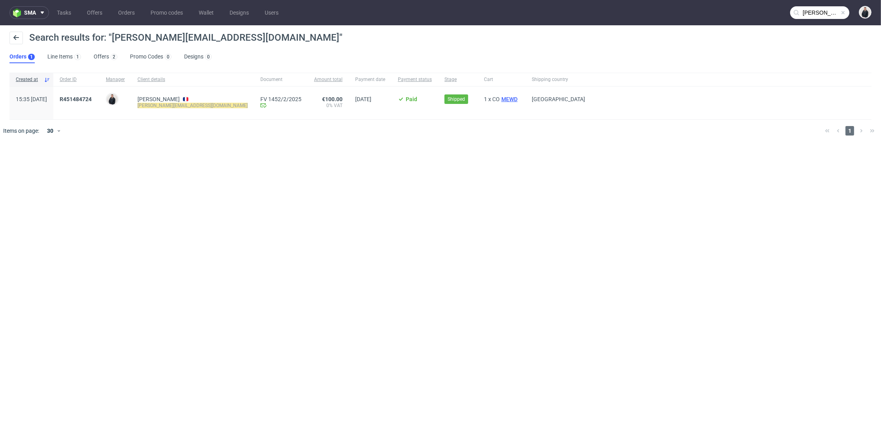
click at [500, 97] on span "MEWD" at bounding box center [509, 99] width 19 height 6
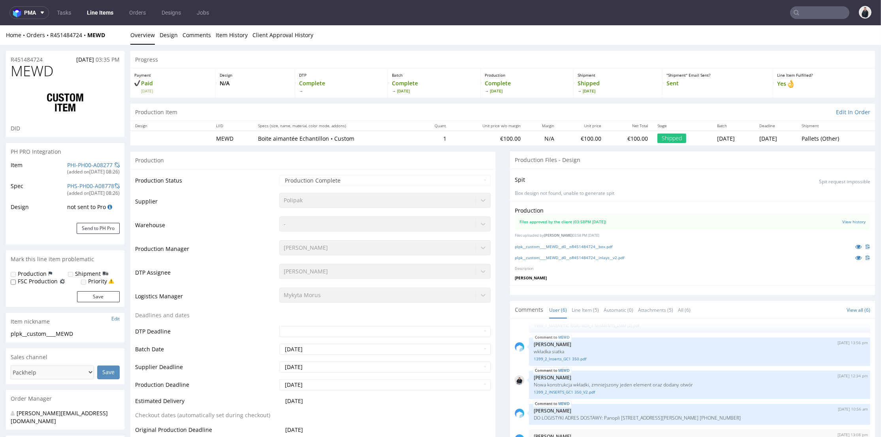
click at [812, 14] on input "text" at bounding box center [820, 12] width 59 height 13
paste input "[EMAIL_ADDRESS][DOMAIN_NAME]"
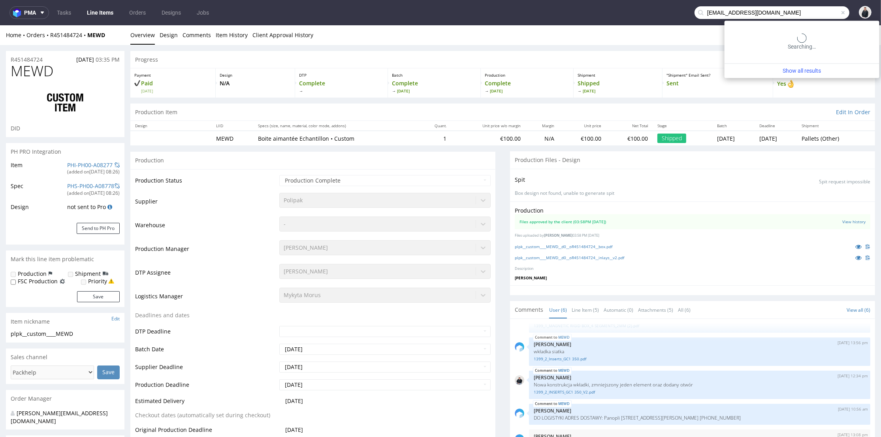
type input "[EMAIL_ADDRESS][DOMAIN_NAME]"
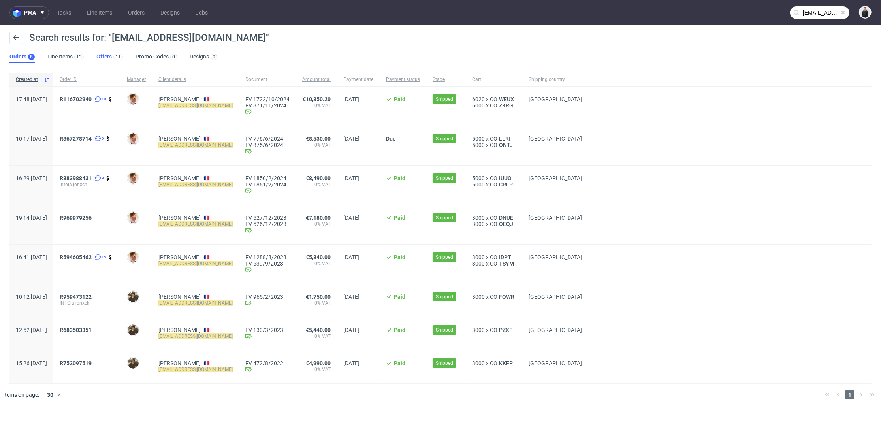
click at [112, 55] on div "11" at bounding box center [117, 57] width 11 height 8
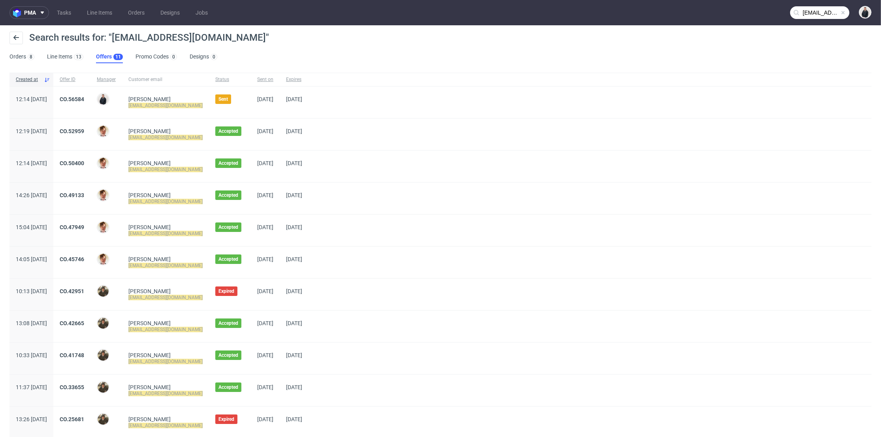
click at [91, 94] on div "CO.56584" at bounding box center [71, 103] width 37 height 32
click at [84, 96] on link "CO.56584" at bounding box center [72, 99] width 25 height 6
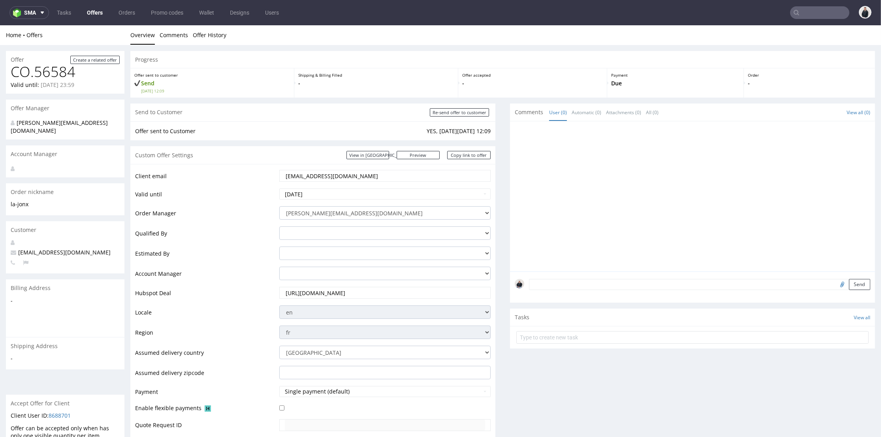
drag, startPoint x: 331, startPoint y: 176, endPoint x: 369, endPoint y: 28, distance: 152.2
click at [246, 169] on tr "Client email info@la-jonx.ch" at bounding box center [313, 178] width 356 height 19
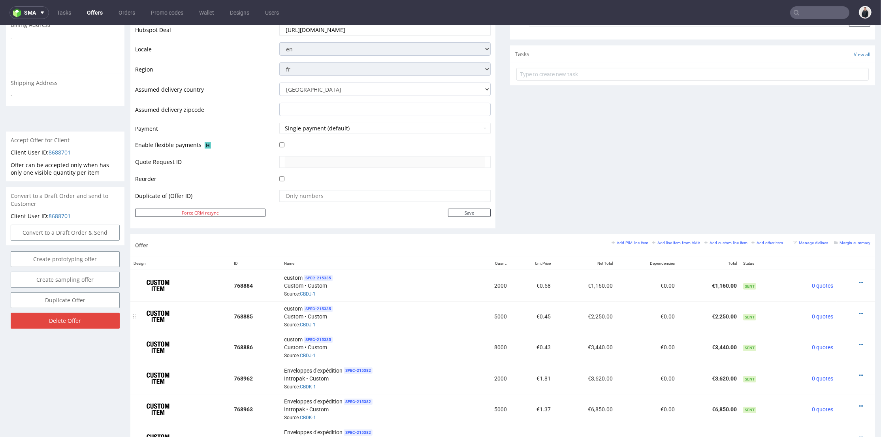
scroll to position [307, 0]
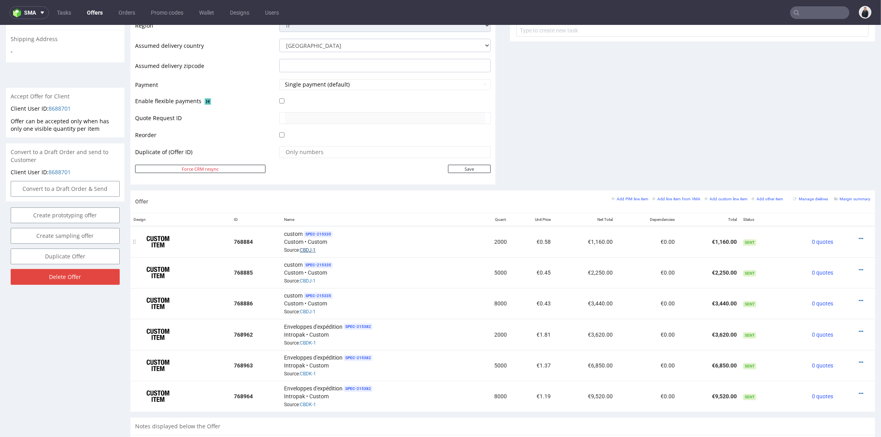
click at [309, 249] on link "CBDJ-1" at bounding box center [308, 250] width 16 height 6
click at [851, 267] on div at bounding box center [853, 270] width 27 height 8
click at [859, 267] on icon at bounding box center [861, 270] width 4 height 6
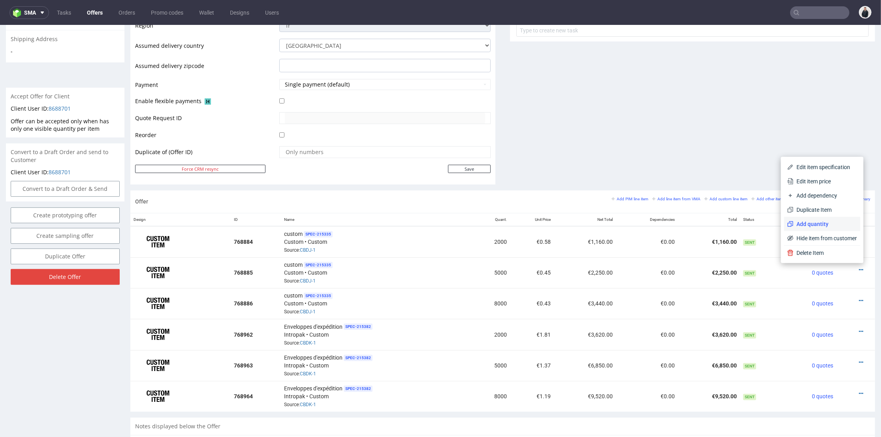
click at [821, 223] on span "Add quantity" at bounding box center [826, 224] width 64 height 8
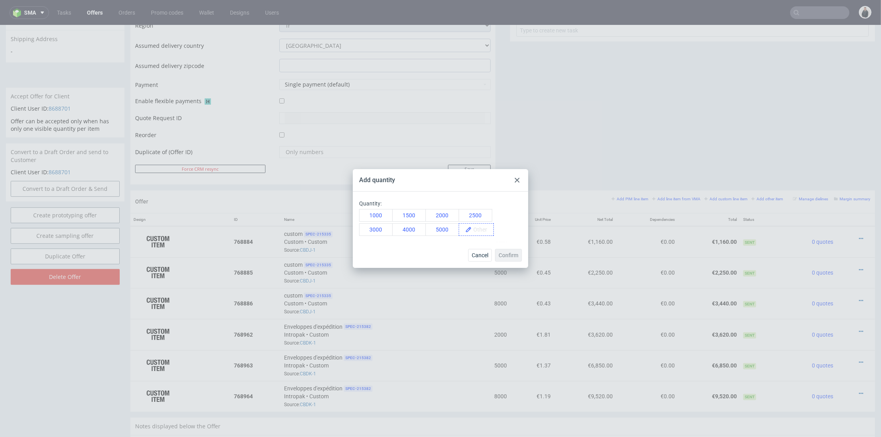
click at [488, 227] on span at bounding box center [483, 230] width 22 height 12
click at [481, 235] on span "6000" at bounding box center [482, 230] width 21 height 12
click at [503, 253] on span "Confirm" at bounding box center [509, 256] width 20 height 6
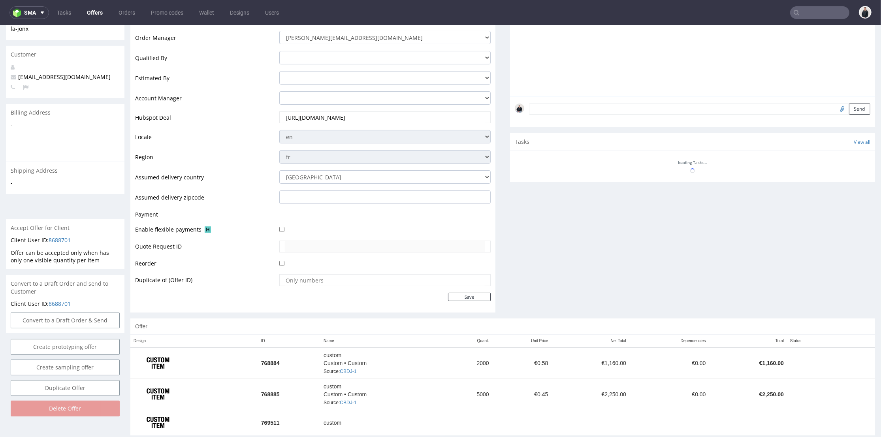
scroll to position [250, 0]
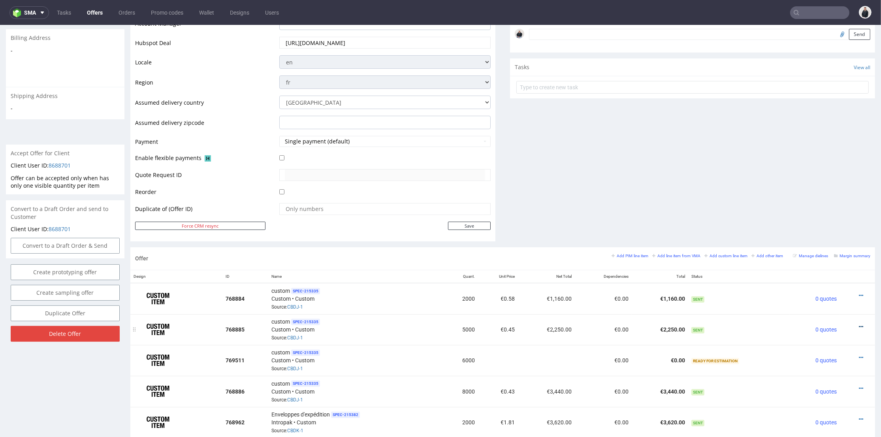
click at [859, 325] on icon at bounding box center [861, 327] width 4 height 6
click at [828, 240] on span "Edit item price" at bounding box center [826, 238] width 64 height 8
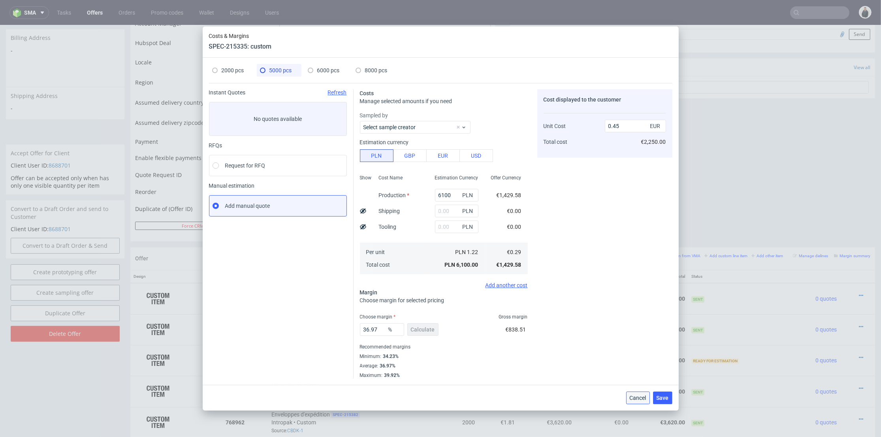
click at [634, 399] on span "Cancel" at bounding box center [638, 398] width 17 height 6
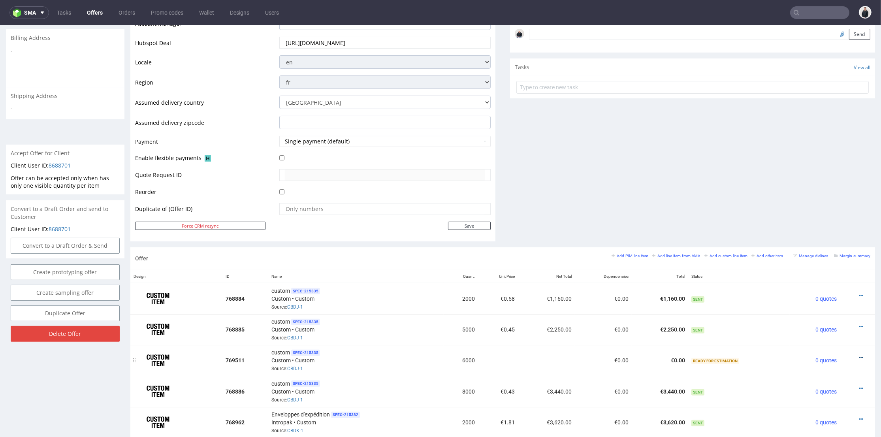
click at [859, 355] on icon at bounding box center [861, 358] width 4 height 6
click at [745, 322] on td "Sent" at bounding box center [739, 329] width 101 height 31
click at [853, 325] on div at bounding box center [855, 327] width 24 height 8
drag, startPoint x: 849, startPoint y: 325, endPoint x: 846, endPoint y: 321, distance: 5.1
click at [859, 325] on icon at bounding box center [861, 327] width 4 height 6
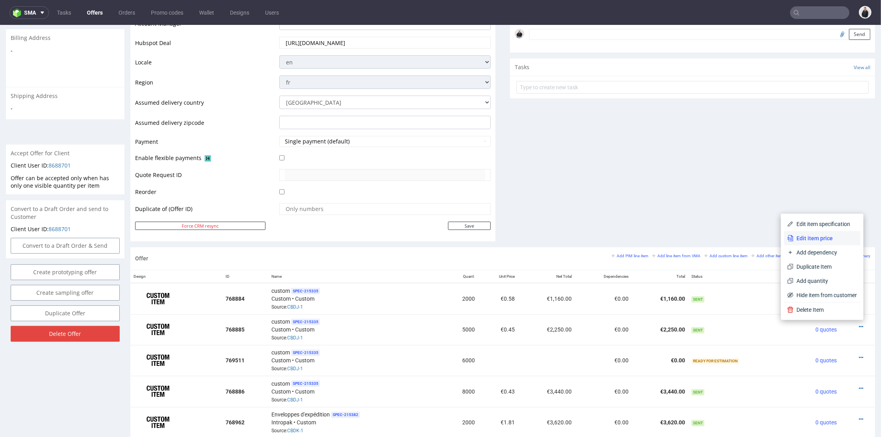
click at [819, 241] on span "Edit item price" at bounding box center [826, 238] width 64 height 8
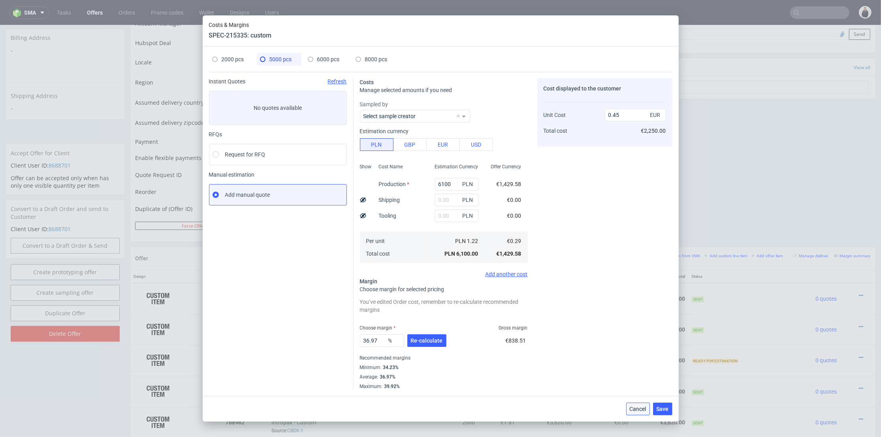
click at [640, 407] on span "Cancel" at bounding box center [638, 409] width 17 height 6
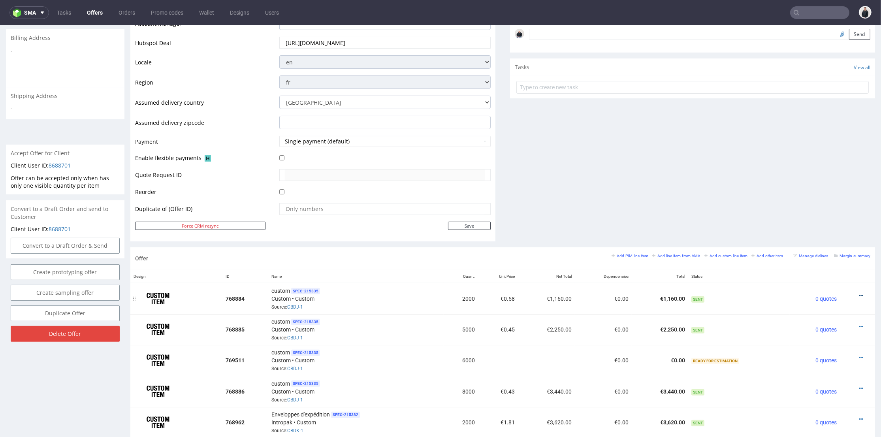
click at [859, 294] on icon at bounding box center [861, 296] width 4 height 6
click at [810, 208] on span "Edit item price" at bounding box center [826, 208] width 64 height 8
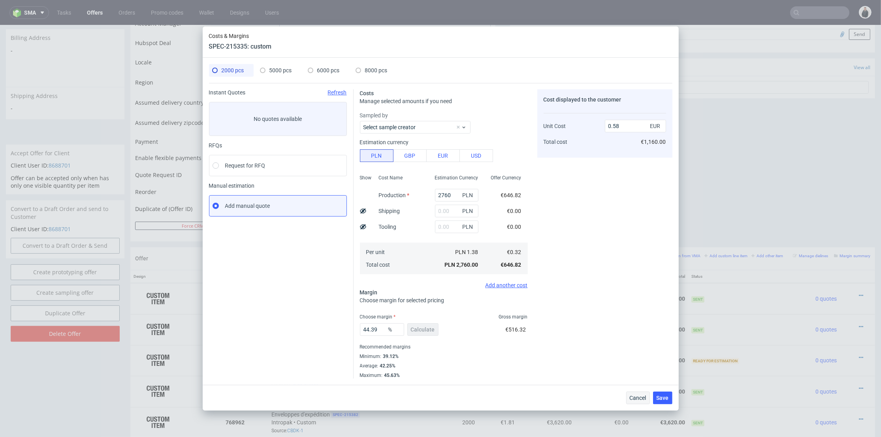
drag, startPoint x: 625, startPoint y: 399, endPoint x: 635, endPoint y: 398, distance: 10.3
click at [626, 399] on div "Cancel Save" at bounding box center [441, 398] width 476 height 26
drag, startPoint x: 638, startPoint y: 373, endPoint x: 637, endPoint y: 398, distance: 25.3
click at [637, 398] on span "Cancel" at bounding box center [638, 398] width 17 height 6
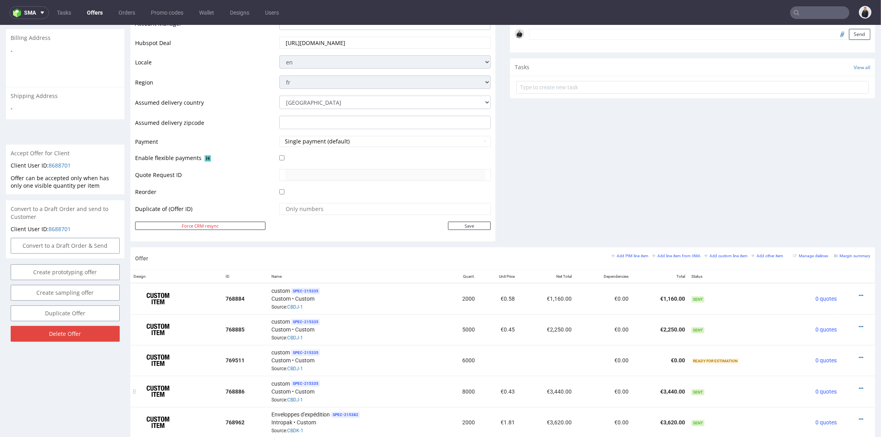
scroll to position [294, 0]
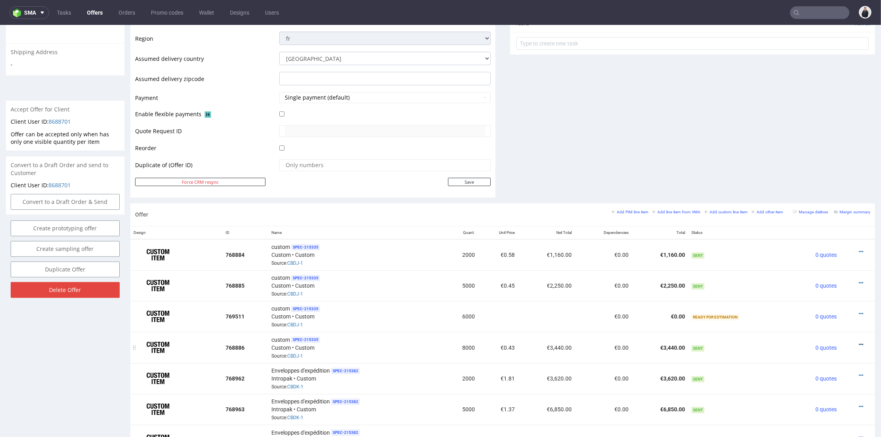
click at [859, 342] on icon at bounding box center [861, 345] width 4 height 6
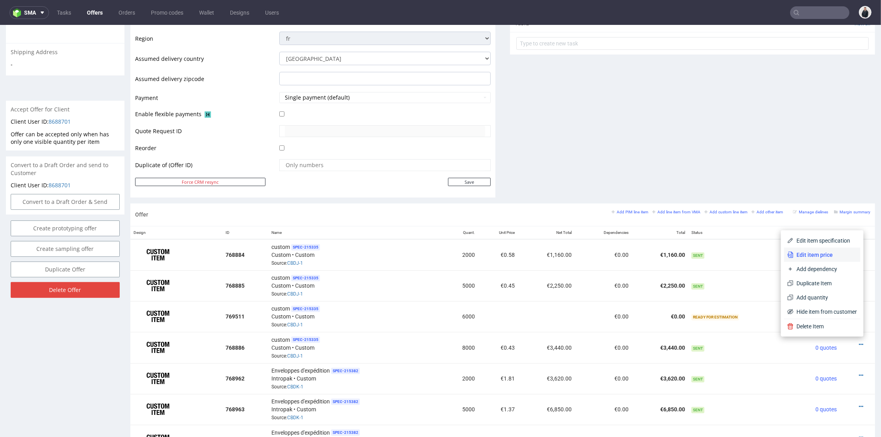
click at [825, 250] on li "Edit item price" at bounding box center [823, 255] width 76 height 14
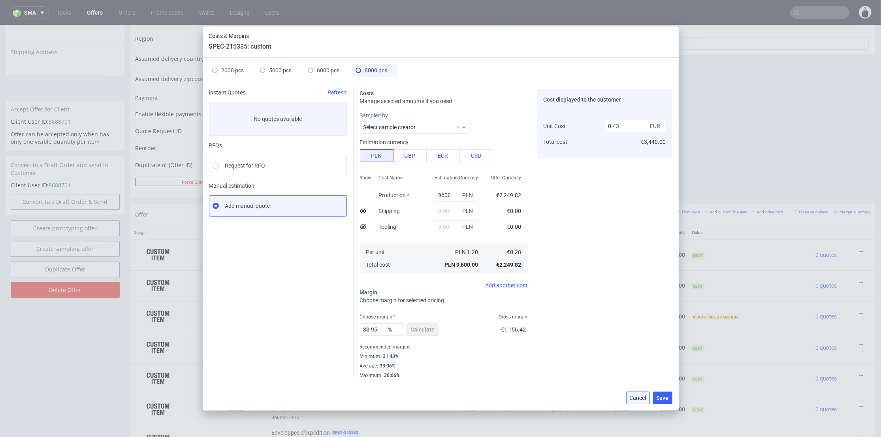
click at [637, 399] on span "Cancel" at bounding box center [638, 398] width 17 height 6
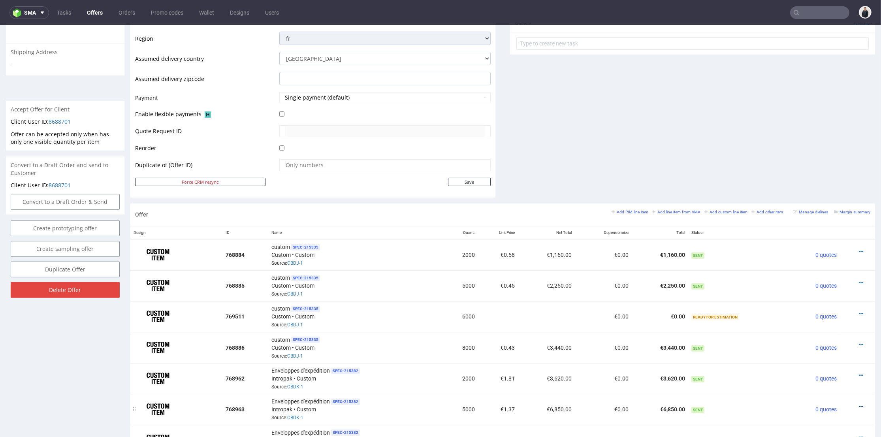
click at [859, 404] on icon at bounding box center [861, 407] width 4 height 6
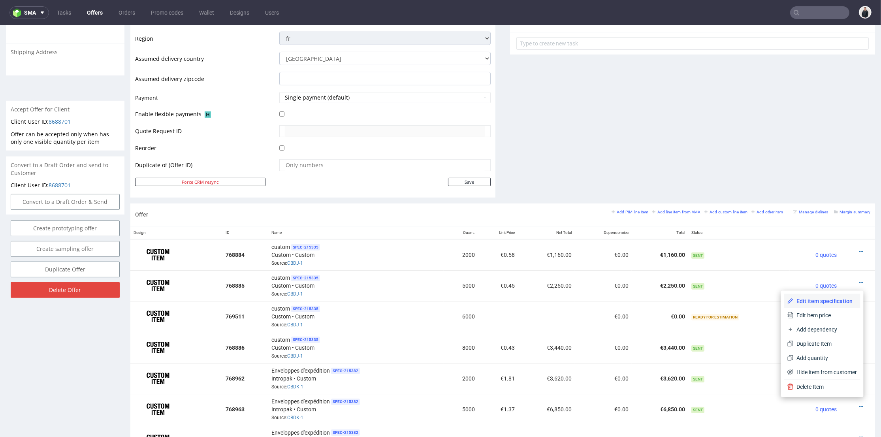
click at [813, 307] on li "Edit item specification" at bounding box center [823, 301] width 76 height 14
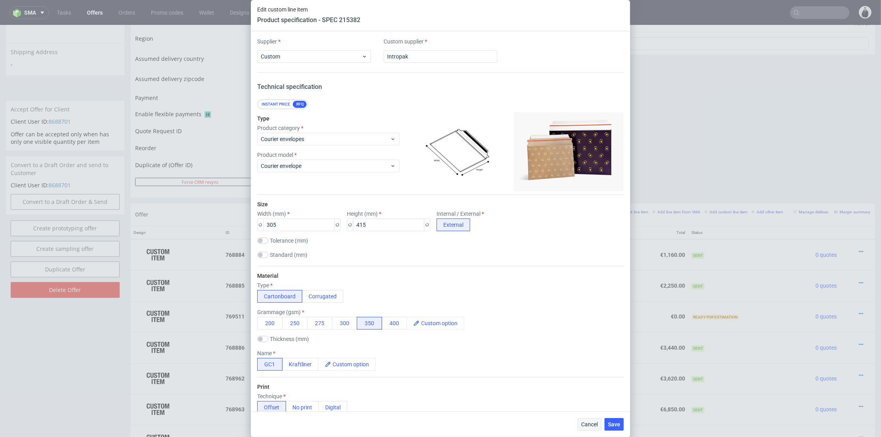
click at [593, 418] on div "Cancel Save" at bounding box center [440, 424] width 379 height 26
click at [593, 424] on span "Cancel" at bounding box center [589, 425] width 17 height 6
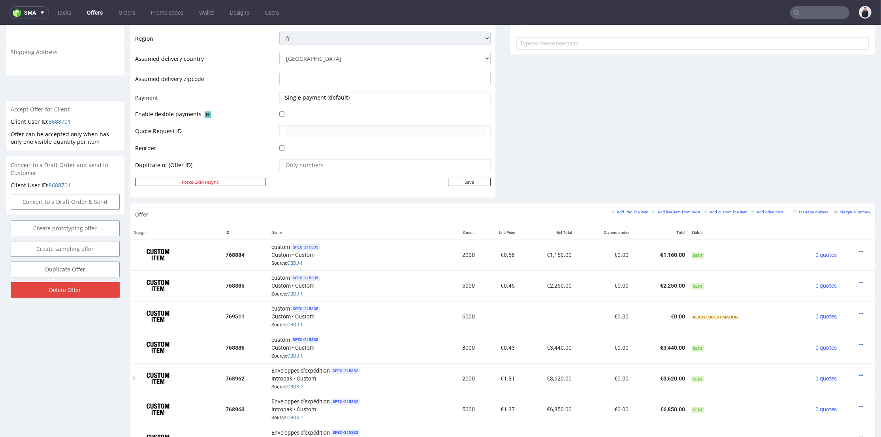
drag, startPoint x: 847, startPoint y: 372, endPoint x: 847, endPoint y: 367, distance: 4.8
click at [859, 373] on icon at bounding box center [861, 376] width 4 height 6
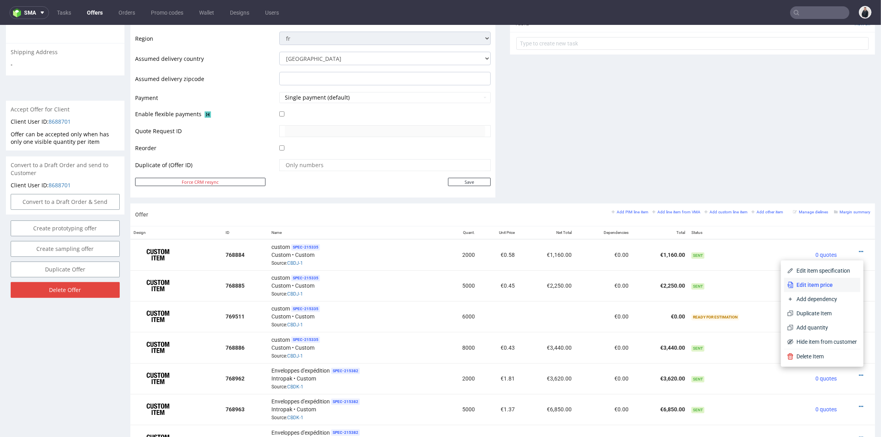
click at [816, 287] on span "Edit item price" at bounding box center [826, 285] width 64 height 8
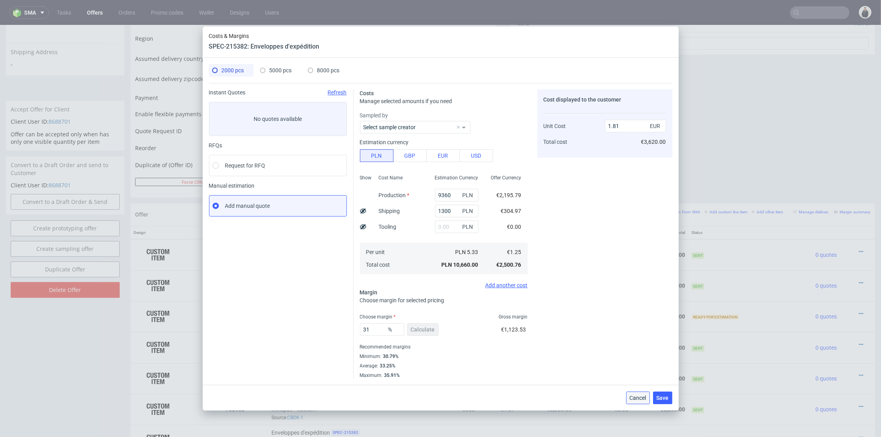
click at [632, 398] on span "Cancel" at bounding box center [638, 398] width 17 height 6
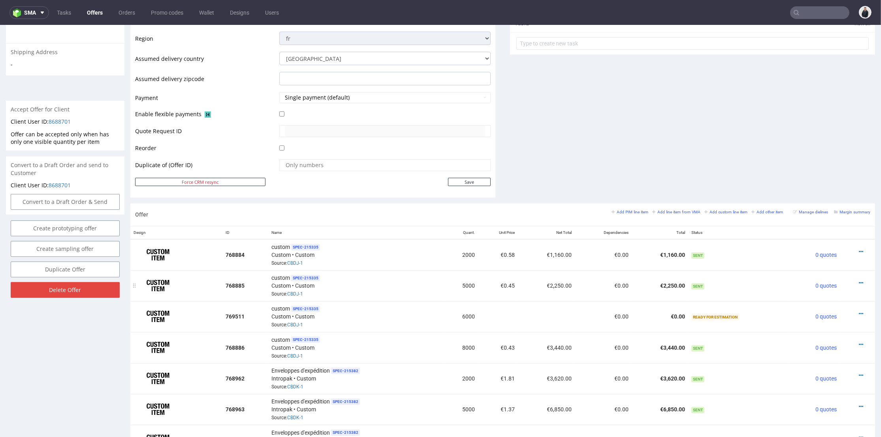
click at [859, 281] on icon at bounding box center [861, 283] width 4 height 6
click at [847, 305] on td at bounding box center [857, 316] width 35 height 31
click at [859, 311] on icon at bounding box center [861, 314] width 4 height 6
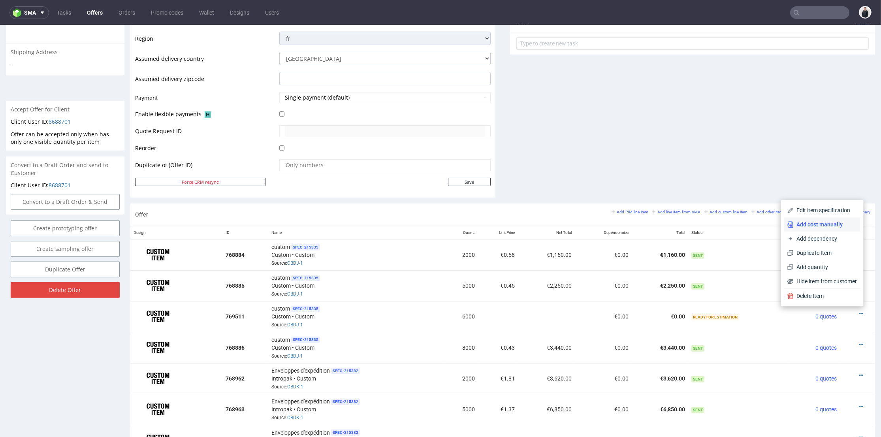
click at [829, 224] on span "Add cost manually" at bounding box center [826, 225] width 64 height 8
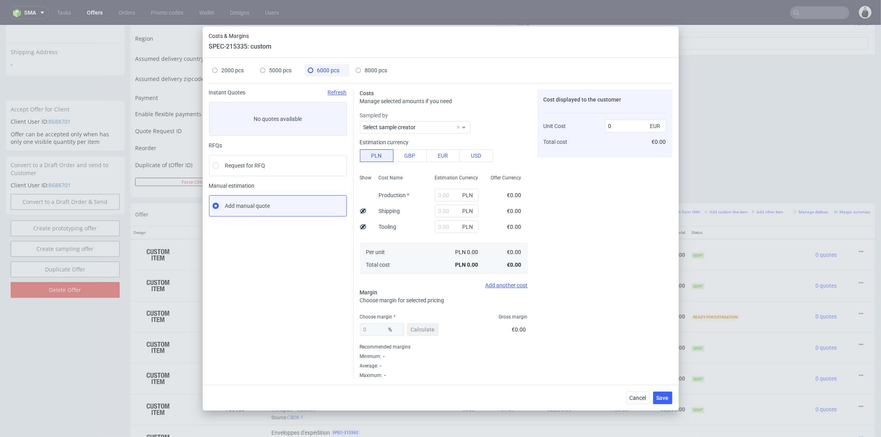
click at [442, 188] on div "PLN" at bounding box center [457, 195] width 56 height 16
click at [442, 195] on input "text" at bounding box center [456, 195] width 43 height 13
paste input "Plaque rigide - 1.5 mm • Custom 6020 (initially ordered: 6000) €0.51 €3,070.20 …"
type input "Plaque rigide - 1.5 mm • Custom 6020 (initially ordered: 6000) €0.51 €3,070.20 …"
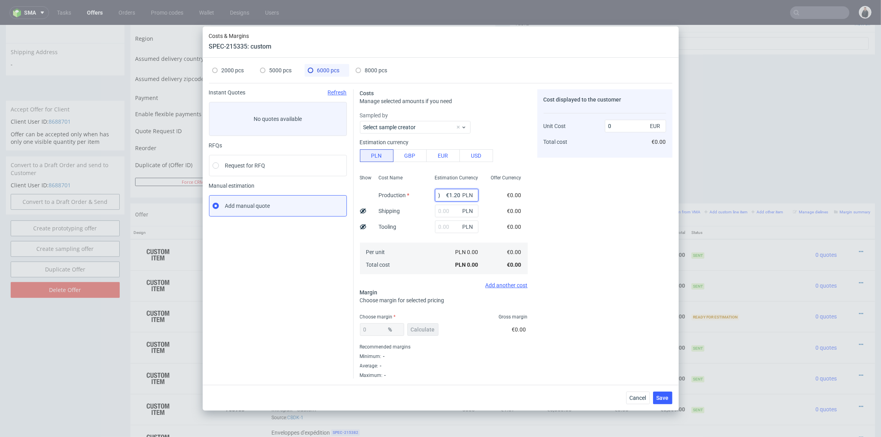
click at [438, 194] on input "Plaque rigide - 1.5 mm • Custom 6020 (initially ordered: 6000) €0.51 €3,070.20 …" at bounding box center [456, 195] width 43 height 13
type input "7320"
type input "0.29"
click at [419, 220] on div "Cost Name Production Shipping Tooling Per unit Total cost" at bounding box center [401, 224] width 56 height 104
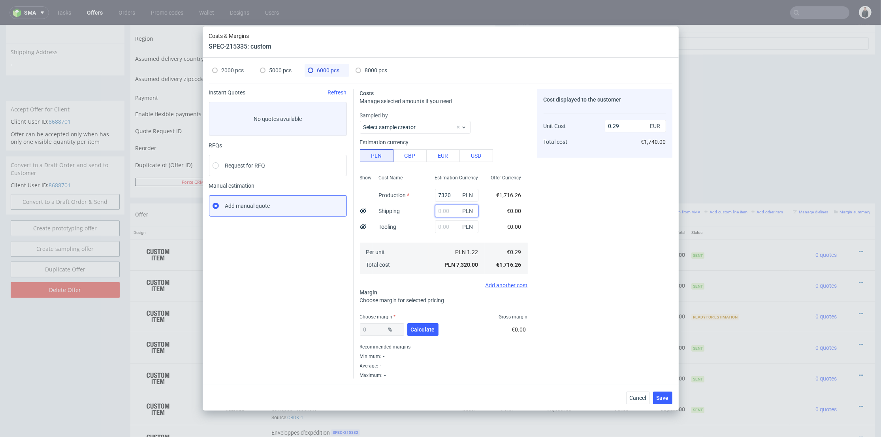
click at [443, 209] on input "text" at bounding box center [456, 211] width 43 height 13
type input "1300"
click at [577, 218] on div "Cost displayed to the customer Unit Cost Total cost 0.29 EUR €1,740.00" at bounding box center [605, 233] width 135 height 289
type input "0.34"
click at [422, 328] on span "Calculate" at bounding box center [423, 330] width 24 height 6
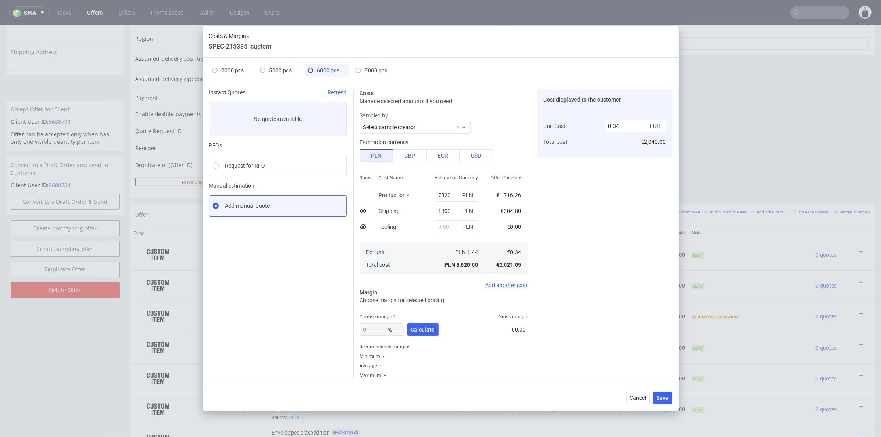
type input "34.66"
type input "0.51"
click at [660, 395] on span "Save" at bounding box center [663, 398] width 12 height 6
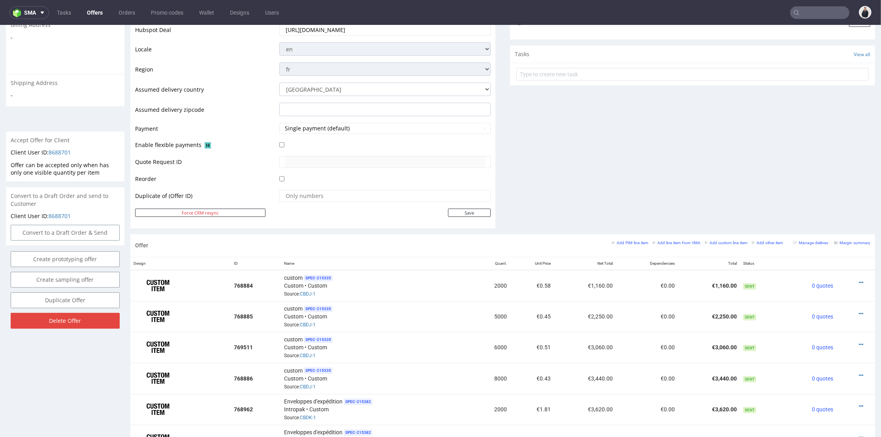
scroll to position [351, 0]
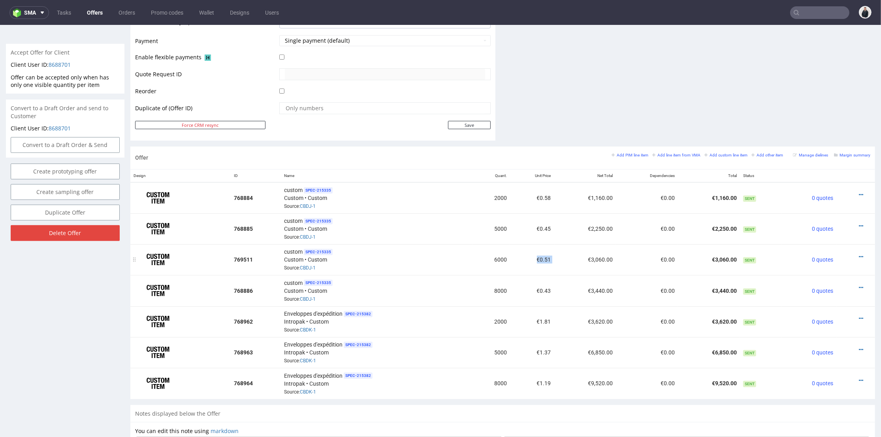
drag, startPoint x: 540, startPoint y: 260, endPoint x: 532, endPoint y: 260, distance: 7.5
click at [532, 260] on tr "769511 custom SPEC- 215335 Custom • Custom Source: CBDJ-1 6000 €0.51 €3,060.00 …" at bounding box center [502, 259] width 745 height 31
click at [541, 271] on td "€0.51" at bounding box center [532, 259] width 44 height 31
click at [859, 285] on icon at bounding box center [861, 288] width 4 height 6
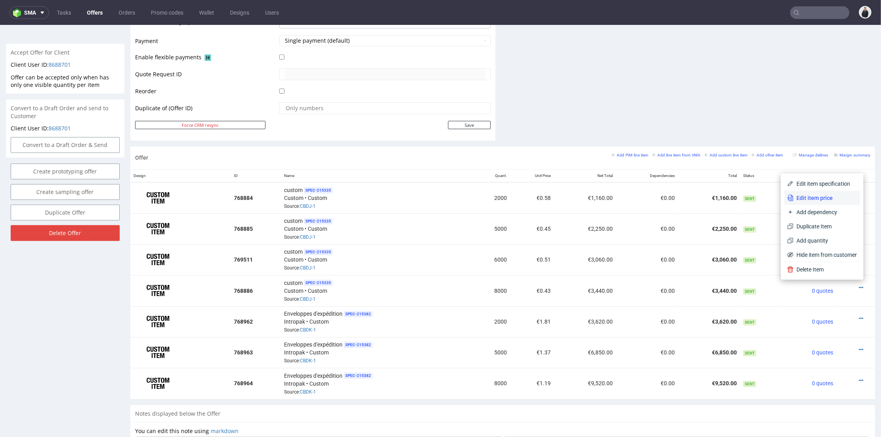
click at [827, 197] on span "Edit item price" at bounding box center [826, 198] width 64 height 8
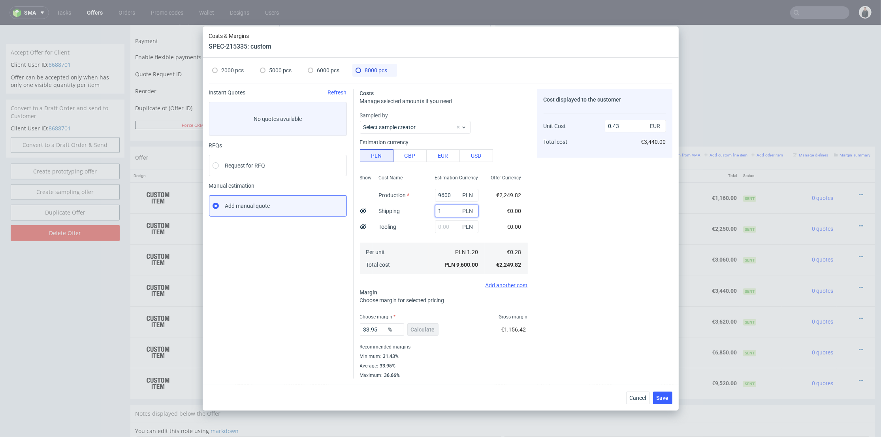
click at [447, 211] on input "1" at bounding box center [456, 211] width 43 height 13
type input "1300"
drag, startPoint x: 426, startPoint y: 230, endPoint x: 426, endPoint y: 271, distance: 41.5
click at [429, 230] on div "PLN" at bounding box center [457, 227] width 56 height 16
type input "0.49"
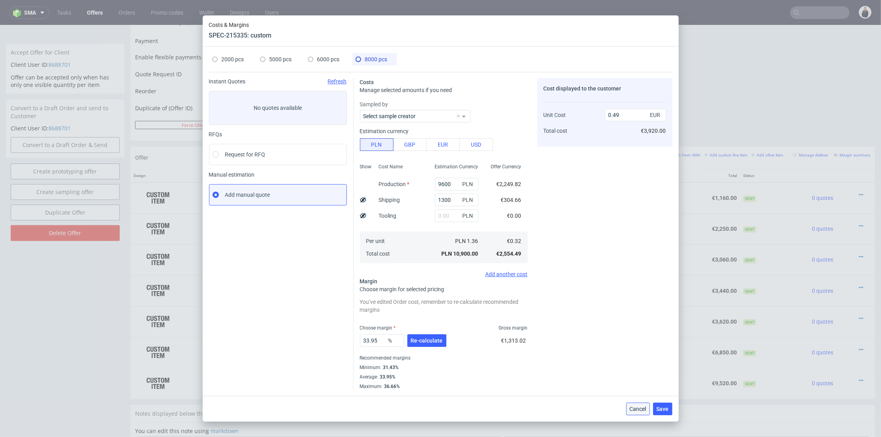
click at [634, 408] on span "Cancel" at bounding box center [638, 409] width 17 height 6
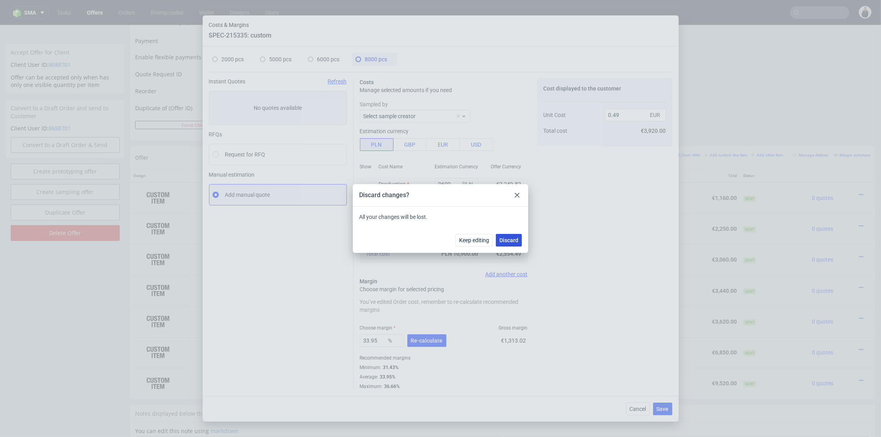
drag, startPoint x: 513, startPoint y: 241, endPoint x: 666, endPoint y: 218, distance: 154.3
click at [513, 241] on span "Discard" at bounding box center [509, 241] width 19 height 6
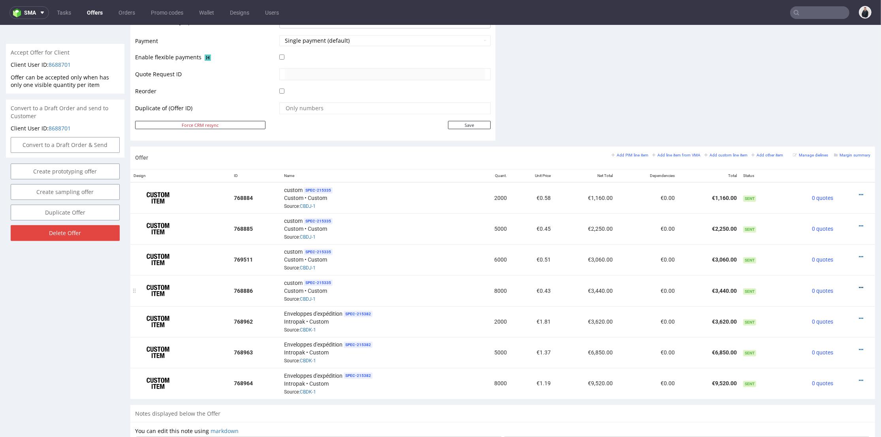
click at [859, 285] on icon at bounding box center [861, 288] width 4 height 6
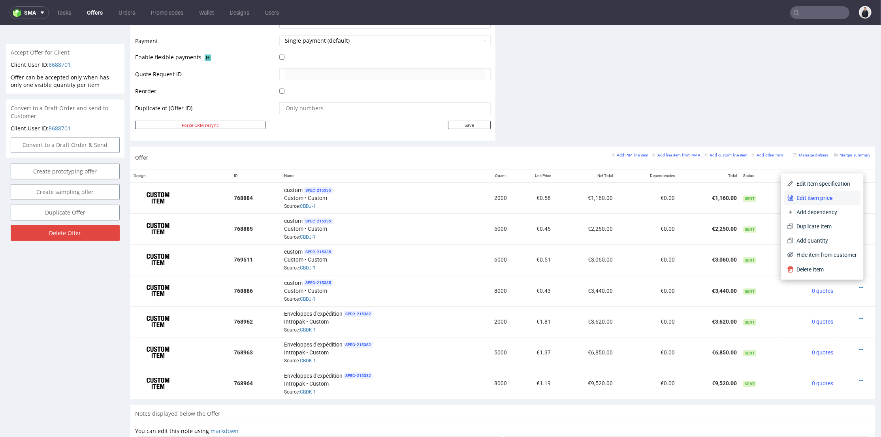
click at [806, 198] on span "Edit item price" at bounding box center [826, 198] width 64 height 8
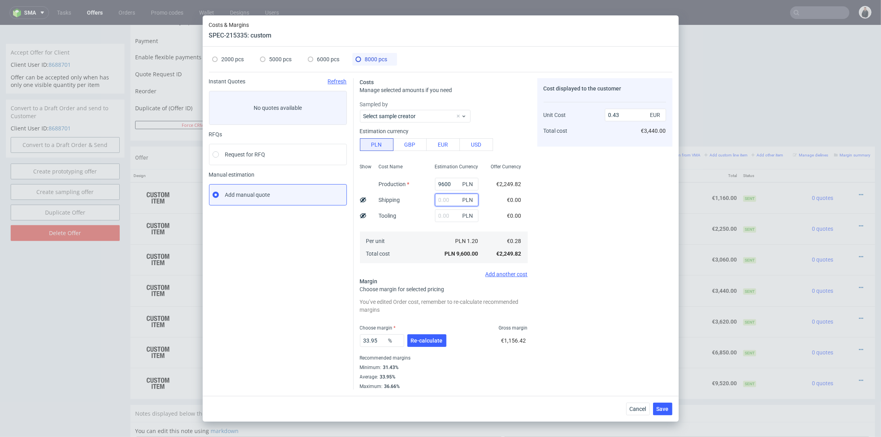
click at [444, 198] on input "text" at bounding box center [456, 200] width 43 height 13
type input "1300"
click at [429, 214] on div "PLN" at bounding box center [457, 216] width 56 height 16
type input "0.49"
click at [421, 341] on span "Re-calculate" at bounding box center [427, 341] width 32 height 6
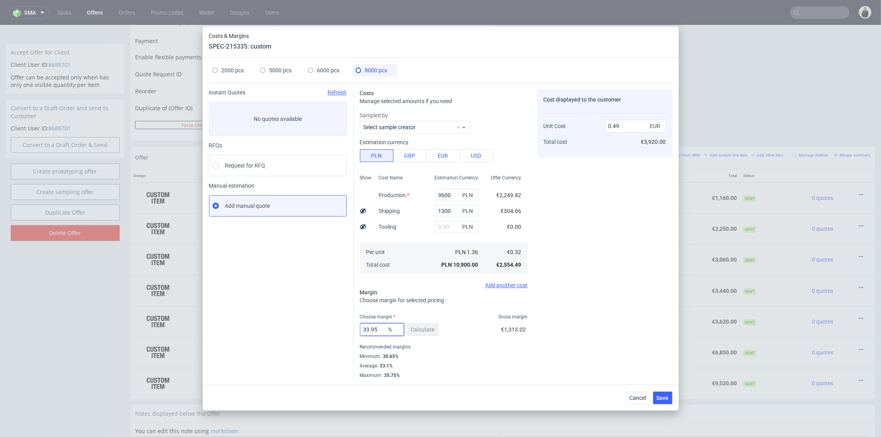
drag, startPoint x: 382, startPoint y: 329, endPoint x: 372, endPoint y: 330, distance: 9.6
click at [372, 330] on input "33.95" at bounding box center [382, 329] width 44 height 13
type input "33.1"
click at [603, 296] on div "Cost displayed to the customer Unit Cost Total cost 0.49 EUR €3,920.00" at bounding box center [605, 233] width 135 height 289
type input "0.48"
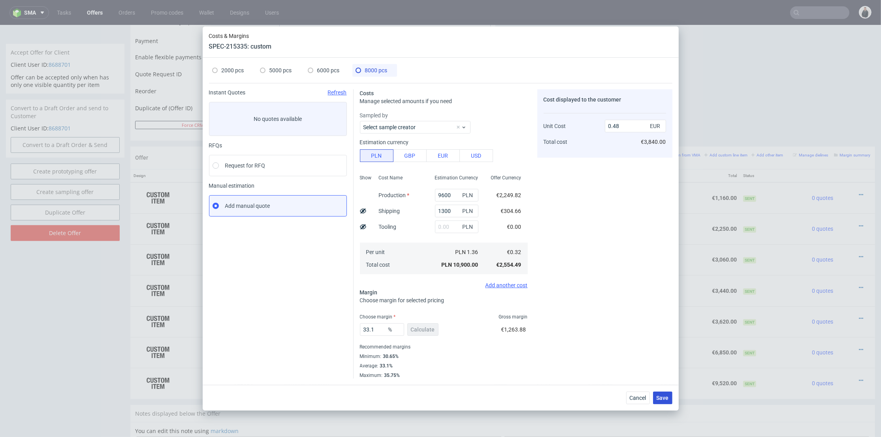
click at [660, 398] on span "Save" at bounding box center [663, 398] width 12 height 6
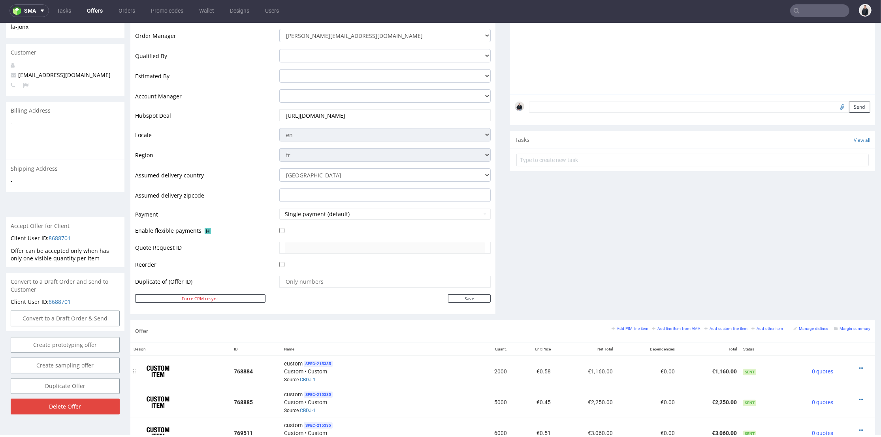
scroll to position [219, 0]
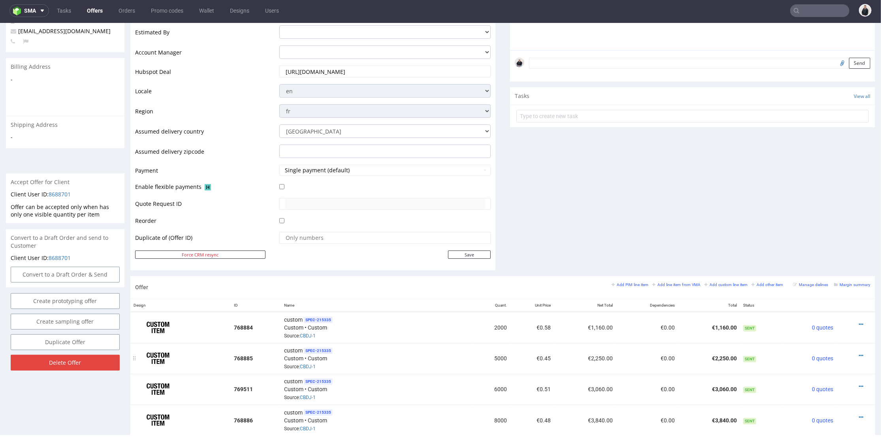
click at [851, 352] on div at bounding box center [853, 356] width 27 height 8
click at [859, 353] on icon at bounding box center [861, 356] width 4 height 6
drag, startPoint x: 821, startPoint y: 266, endPoint x: 638, endPoint y: 259, distance: 183.1
click at [821, 265] on span "Edit item price" at bounding box center [826, 267] width 64 height 8
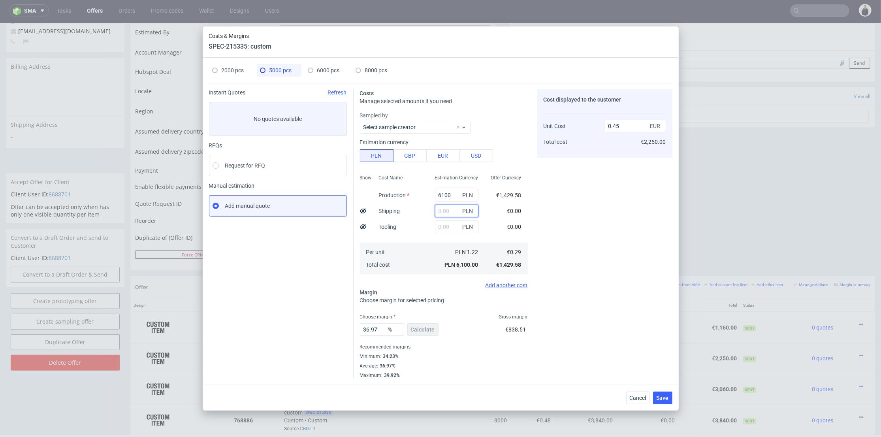
click at [443, 210] on input "text" at bounding box center [456, 211] width 43 height 13
type input "1300"
click at [429, 227] on div "PLN" at bounding box center [457, 227] width 56 height 16
type input "0.55"
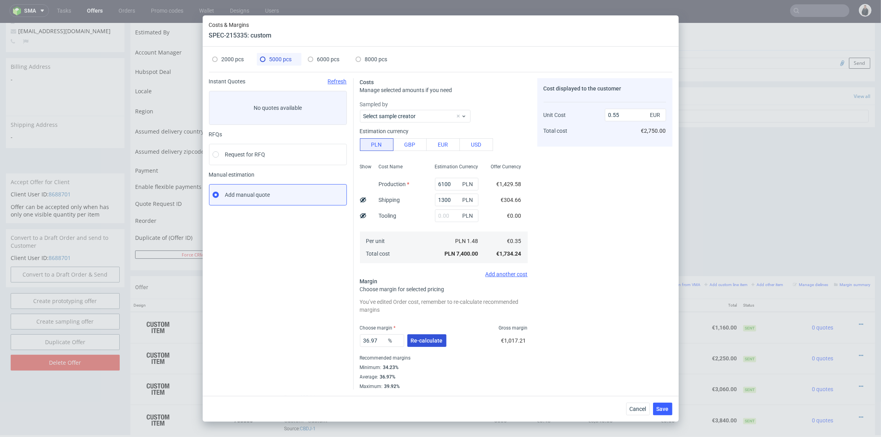
click at [421, 341] on span "Re-calculate" at bounding box center [427, 341] width 32 height 6
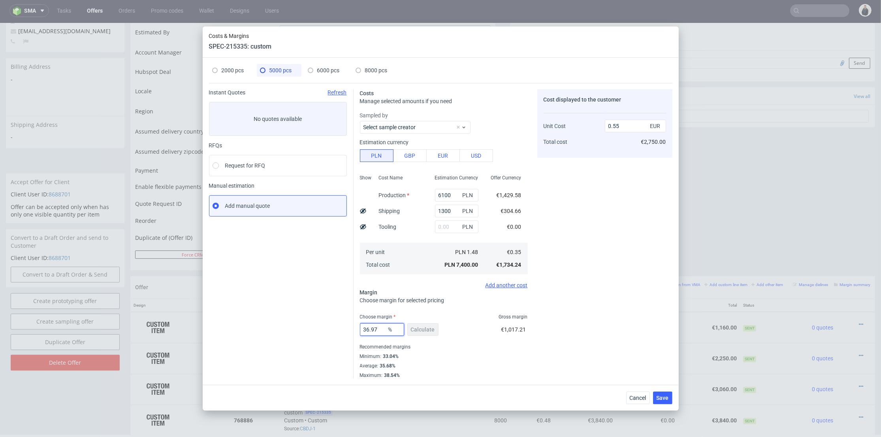
drag, startPoint x: 379, startPoint y: 327, endPoint x: 349, endPoint y: 322, distance: 31.3
click at [331, 326] on div "Instant Quotes Refresh No quotes available RFQs Request for RFQ Manual estimati…" at bounding box center [441, 231] width 464 height 296
type input "36"
click at [645, 306] on div "Cost displayed to the customer Unit Cost Total cost 0.55 EUR €2,750.00" at bounding box center [605, 233] width 135 height 289
type input "0.54"
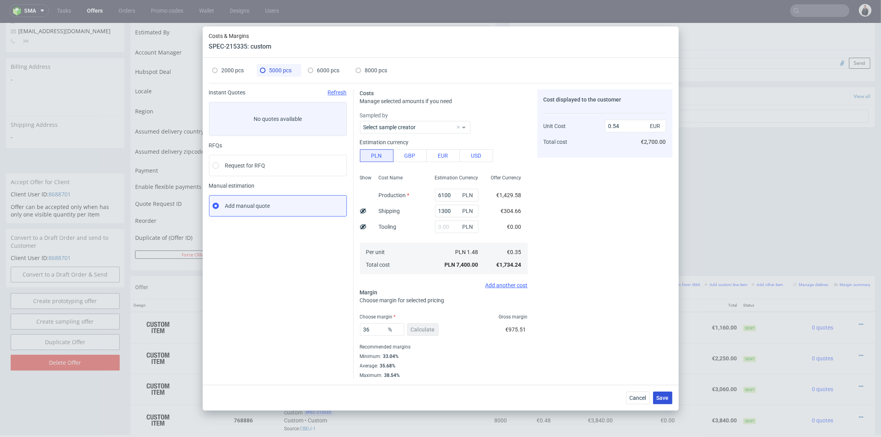
click at [660, 401] on span "Save" at bounding box center [663, 398] width 12 height 6
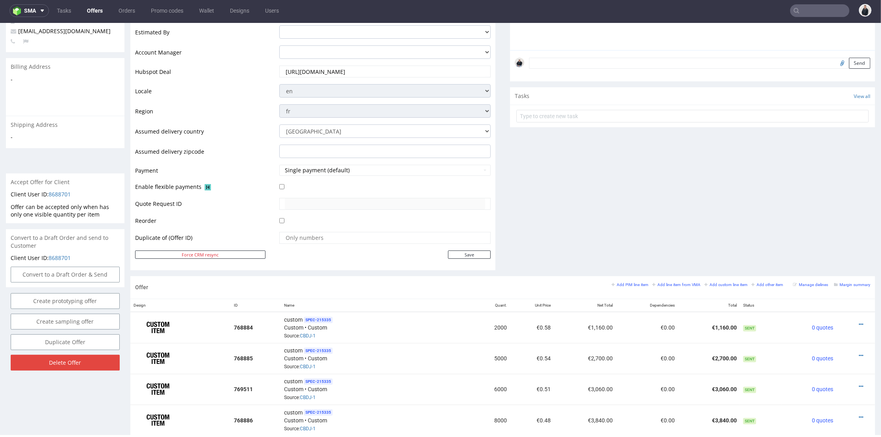
scroll to position [263, 0]
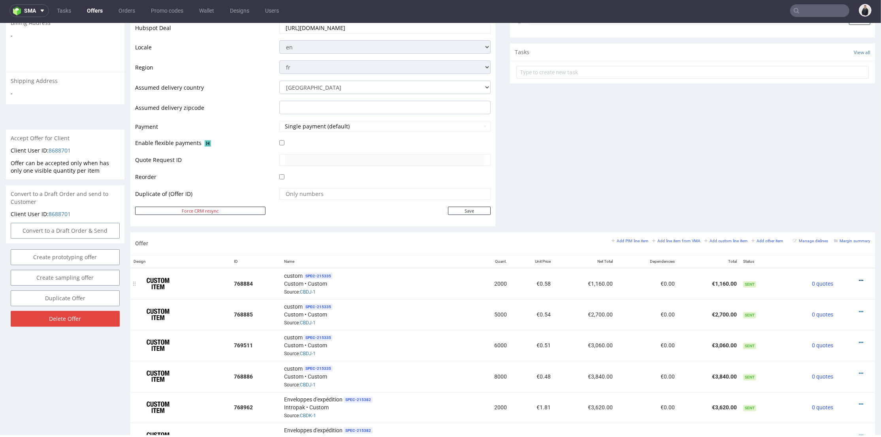
click at [859, 279] on icon at bounding box center [861, 281] width 4 height 6
click at [818, 191] on span "Edit item price" at bounding box center [826, 193] width 64 height 8
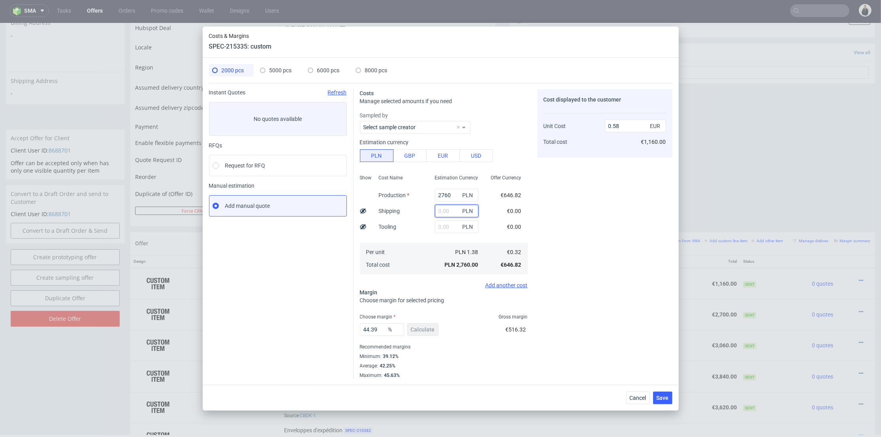
drag, startPoint x: 436, startPoint y: 210, endPoint x: 431, endPoint y: 216, distance: 7.6
click at [436, 211] on input "text" at bounding box center [456, 211] width 43 height 13
type input "800"
click at [419, 225] on div "Cost Name Production Shipping Tooling Per unit Total cost" at bounding box center [401, 224] width 56 height 104
type input "0.75"
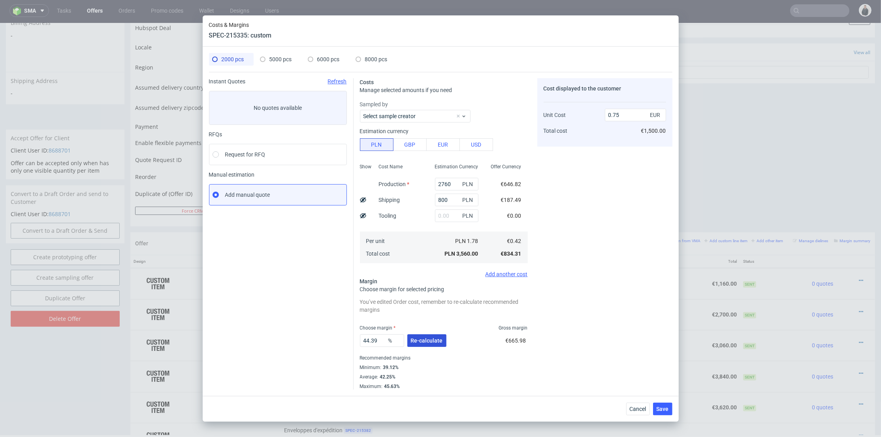
click at [420, 341] on span "Re-calculate" at bounding box center [427, 341] width 32 height 6
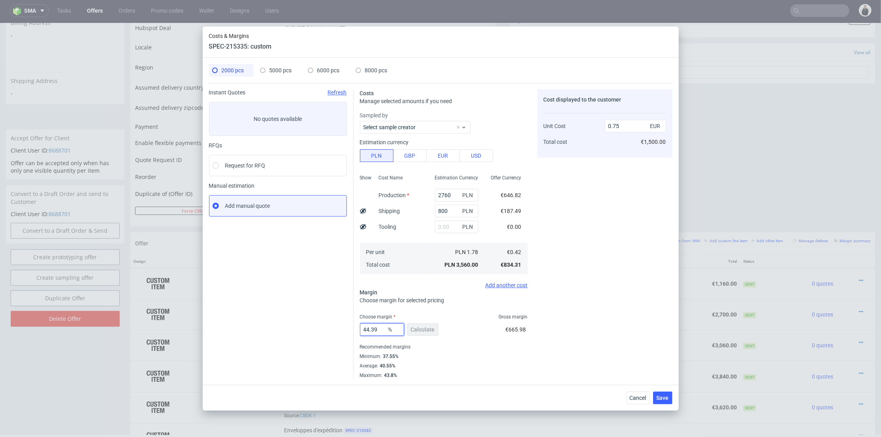
drag, startPoint x: 380, startPoint y: 329, endPoint x: 400, endPoint y: 325, distance: 20.5
click at [330, 326] on div "Instant Quotes Refresh No quotes available RFQs Request for RFQ Manual estimati…" at bounding box center [441, 231] width 464 height 296
type input "43"
click at [581, 303] on div "Cost displayed to the customer Unit Cost Total cost 0.75 EUR €1,500.00" at bounding box center [605, 233] width 135 height 289
type input "0.73"
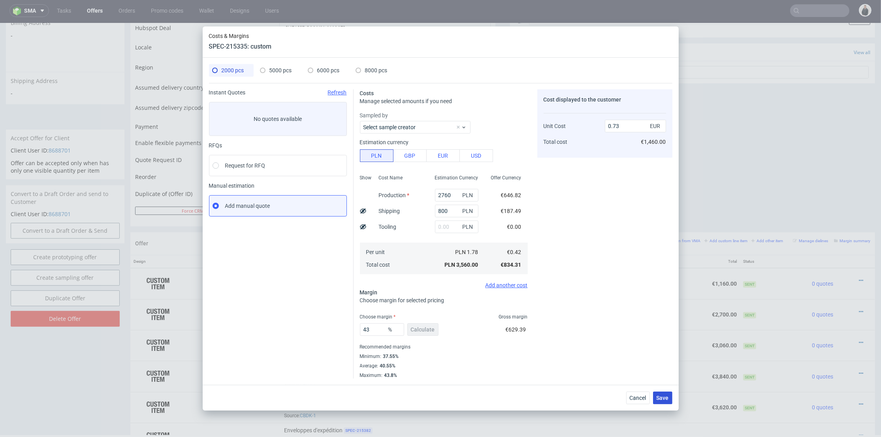
click at [666, 399] on button "Save" at bounding box center [662, 398] width 19 height 13
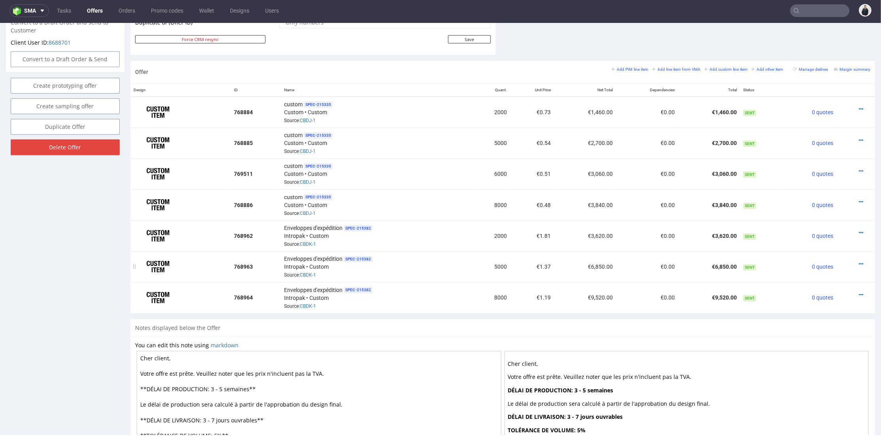
scroll to position [391, 0]
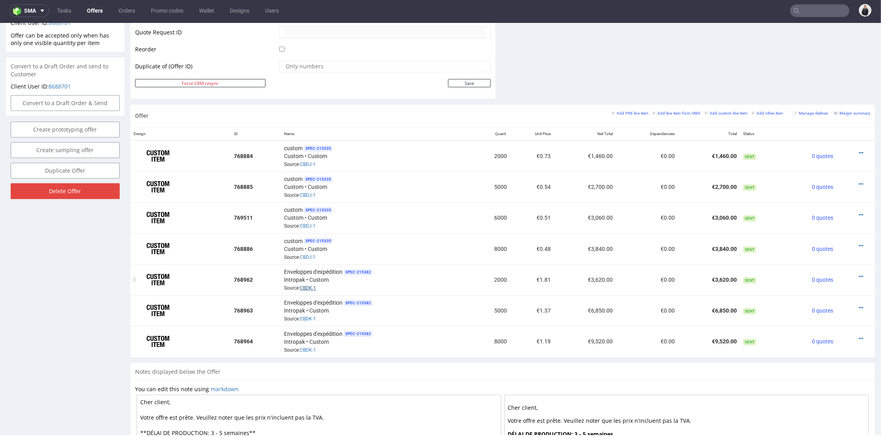
click at [306, 285] on link "CBDK-1" at bounding box center [308, 288] width 16 height 6
click at [859, 274] on icon at bounding box center [861, 277] width 4 height 6
click at [826, 230] on span "Add quantity" at bounding box center [826, 229] width 64 height 8
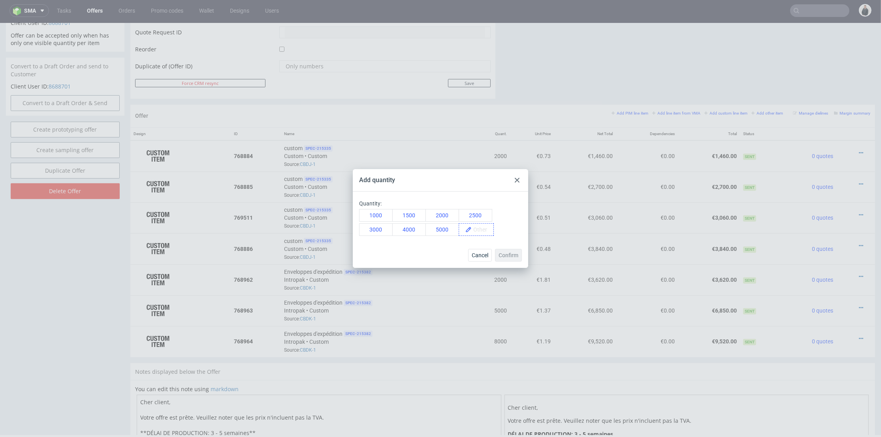
click at [475, 228] on span at bounding box center [483, 230] width 22 height 12
click at [485, 236] on div "6000" at bounding box center [476, 229] width 34 height 13
click at [504, 251] on button "Confirm" at bounding box center [508, 255] width 27 height 13
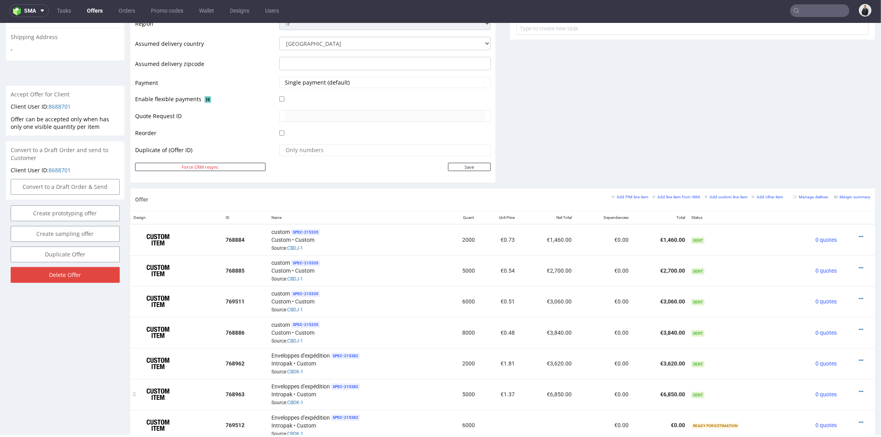
scroll to position [439, 0]
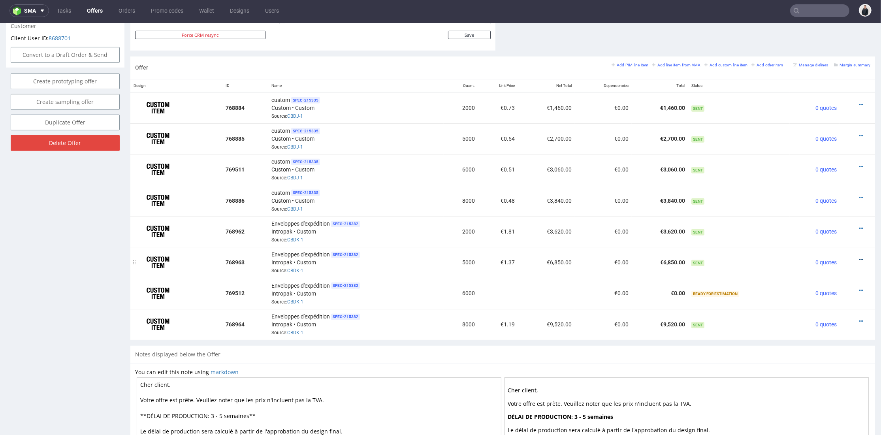
click at [859, 257] on icon at bounding box center [861, 260] width 4 height 6
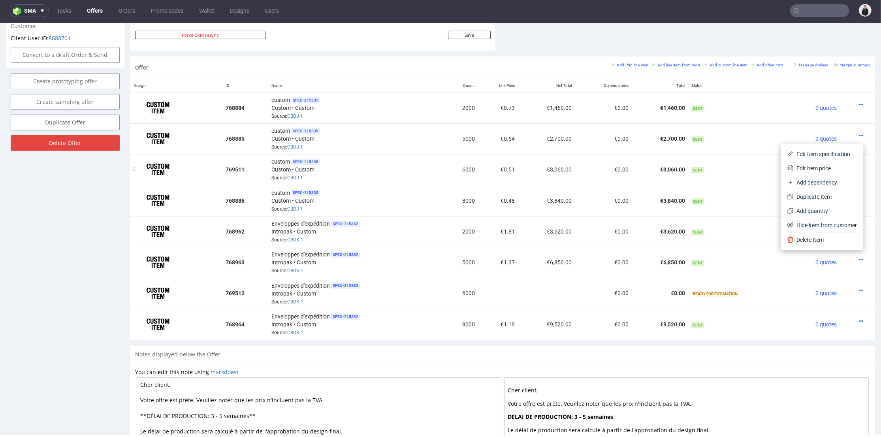
click at [816, 167] on span "Edit item price" at bounding box center [826, 168] width 64 height 8
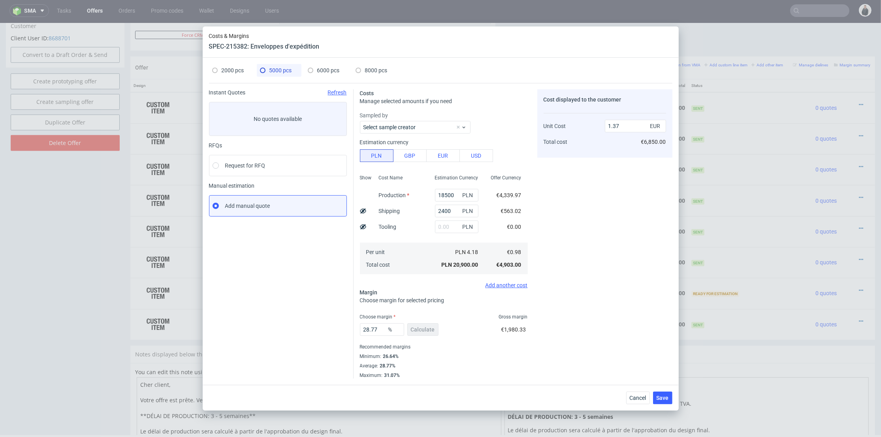
click at [325, 70] on span "6000 pcs" at bounding box center [328, 70] width 23 height 6
type input "0"
click at [436, 209] on input "text" at bounding box center [456, 211] width 43 height 13
type input "2400"
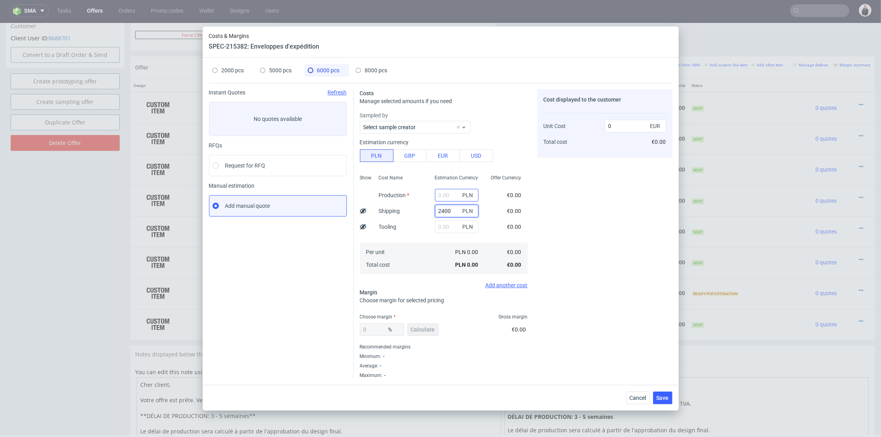
type input "0.09"
type input "2400"
click at [445, 195] on input "text" at bounding box center [456, 195] width 43 height 13
type input "22200"
click at [417, 223] on div "Cost Name Production Shipping Tooling Per unit Total cost" at bounding box center [401, 224] width 56 height 104
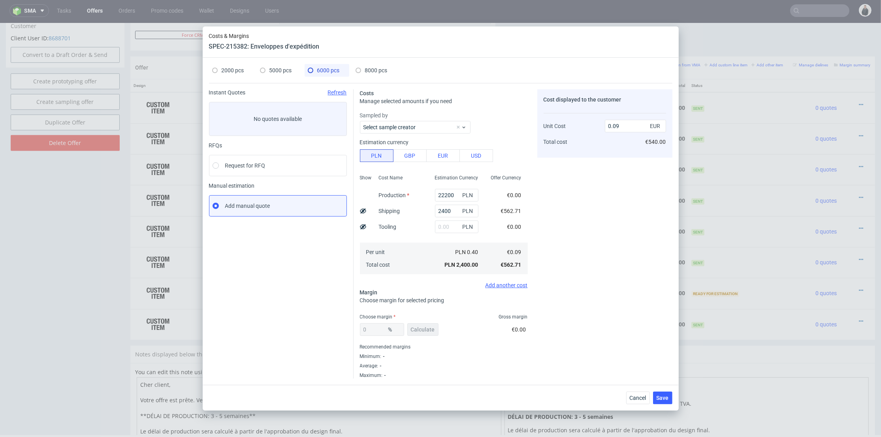
type input "0.96"
click at [430, 330] on span "Calculate" at bounding box center [423, 330] width 24 height 6
type input "27.68"
type input "1.33"
click at [661, 396] on span "Save" at bounding box center [663, 398] width 12 height 6
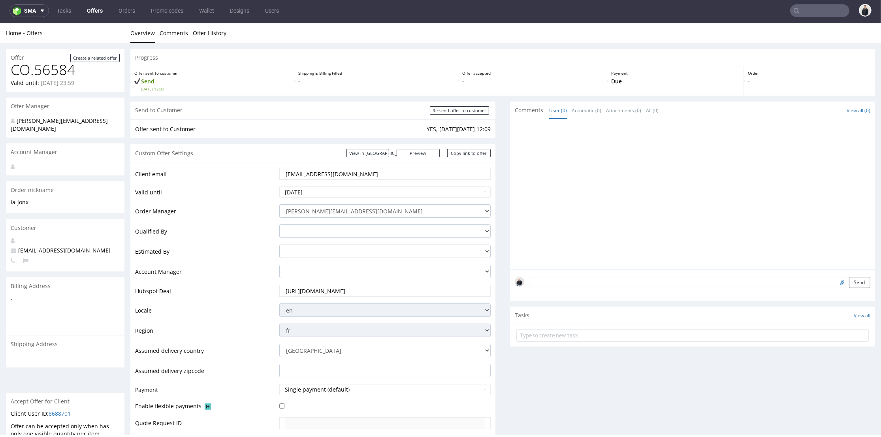
scroll to position [0, 0]
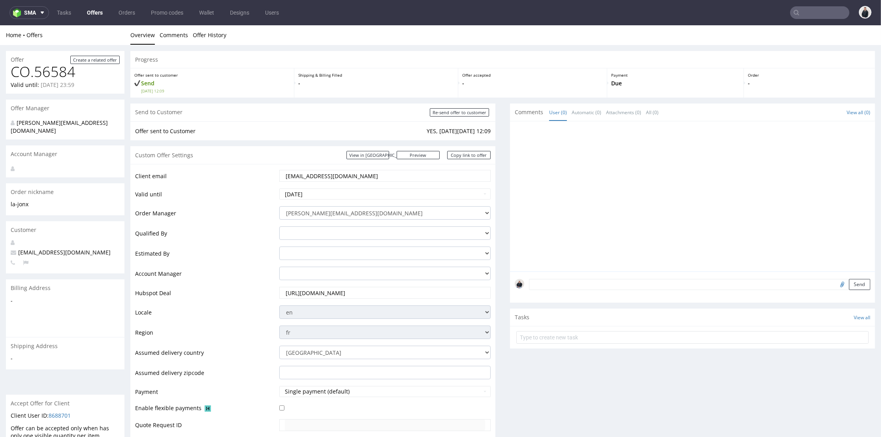
click at [91, 11] on link "Offers" at bounding box center [94, 12] width 25 height 13
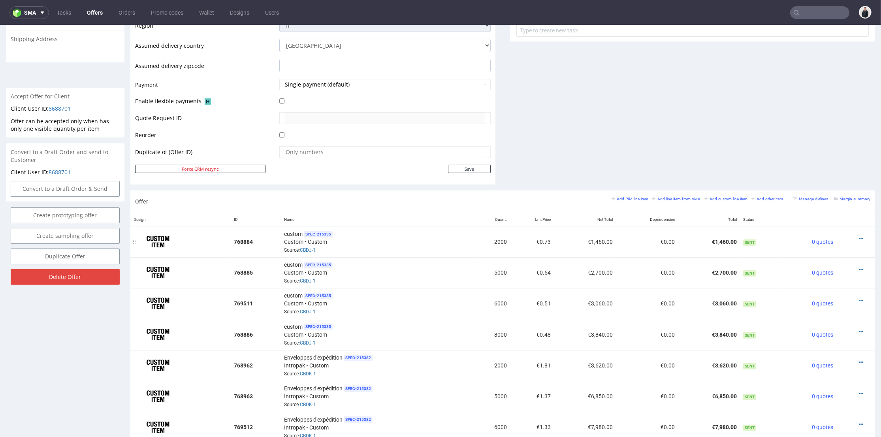
scroll to position [439, 0]
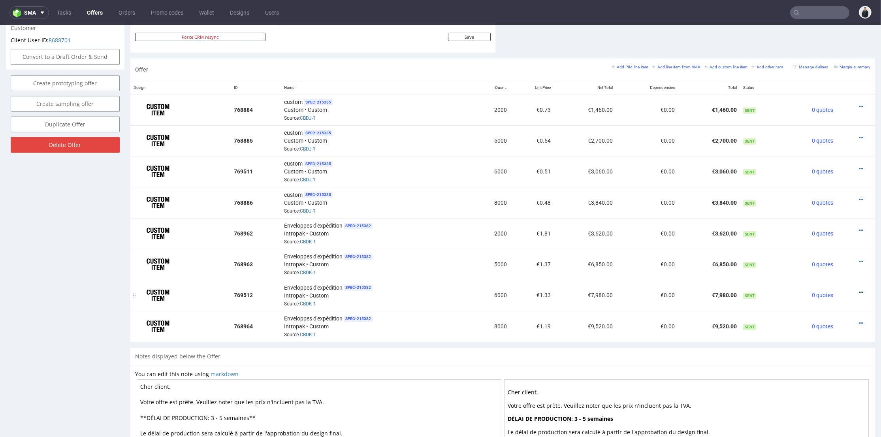
click at [859, 290] on icon at bounding box center [861, 293] width 4 height 6
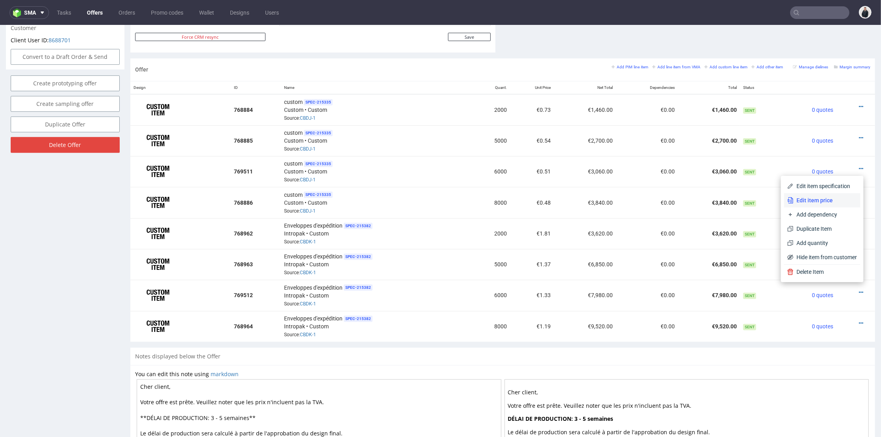
click at [834, 199] on span "Edit item price" at bounding box center [826, 200] width 64 height 8
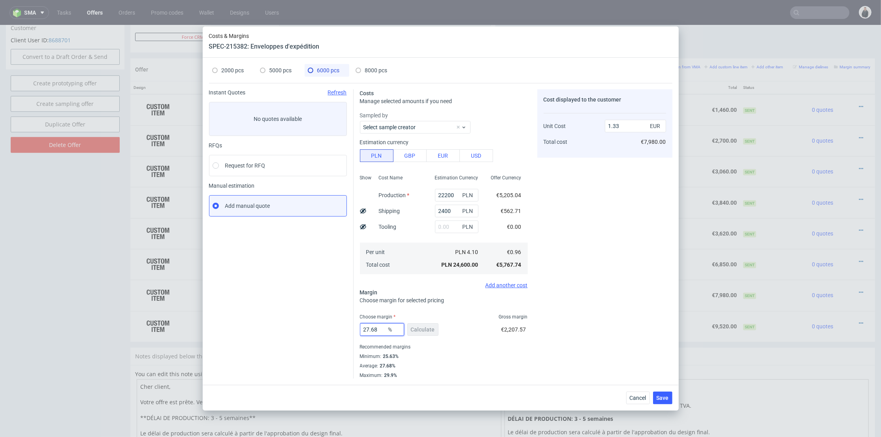
drag, startPoint x: 378, startPoint y: 328, endPoint x: 345, endPoint y: 330, distance: 33.6
click at [345, 330] on div "Instant Quotes Refresh No quotes available RFQs Request for RFQ Manual estimati…" at bounding box center [441, 231] width 464 height 296
type input "26"
click at [586, 312] on div "Cost displayed to the customer Unit Cost Total cost 1.33 EUR €7,980.00" at bounding box center [605, 233] width 135 height 289
type input "1.3"
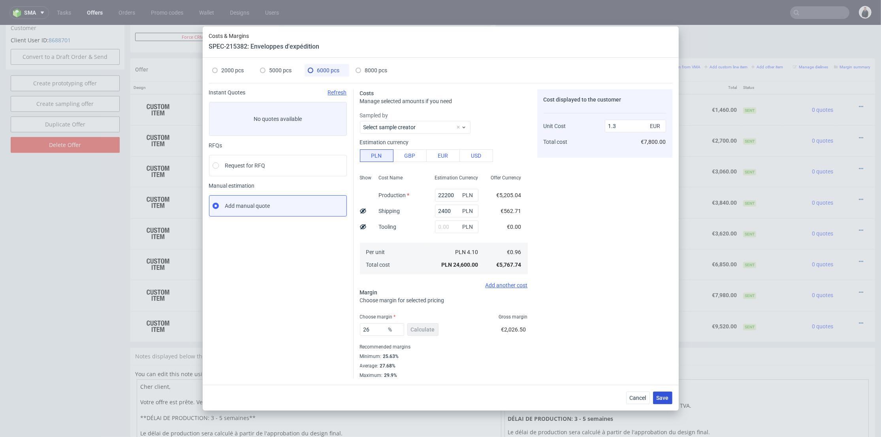
click at [663, 396] on span "Save" at bounding box center [663, 398] width 12 height 6
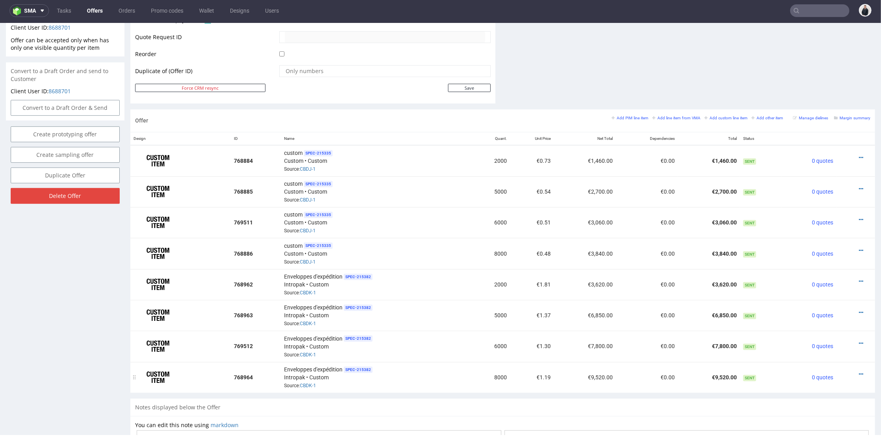
scroll to position [430, 0]
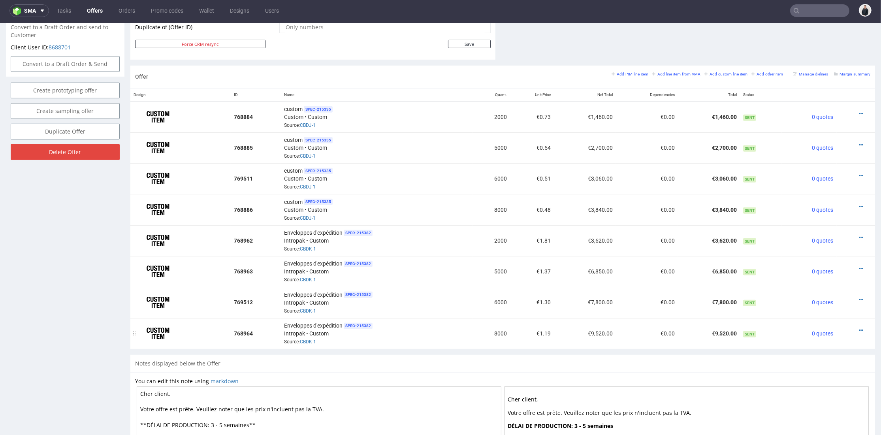
click at [859, 328] on icon at bounding box center [861, 331] width 4 height 6
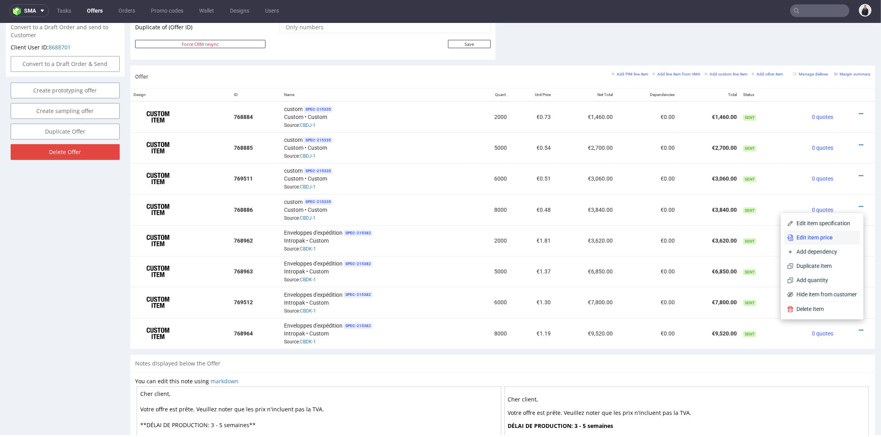
click at [821, 234] on span "Edit item price" at bounding box center [826, 238] width 64 height 8
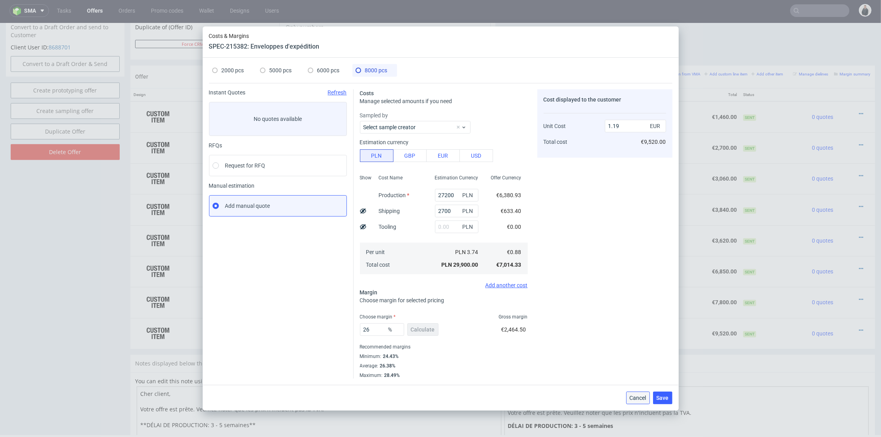
click at [643, 398] on span "Cancel" at bounding box center [638, 398] width 17 height 6
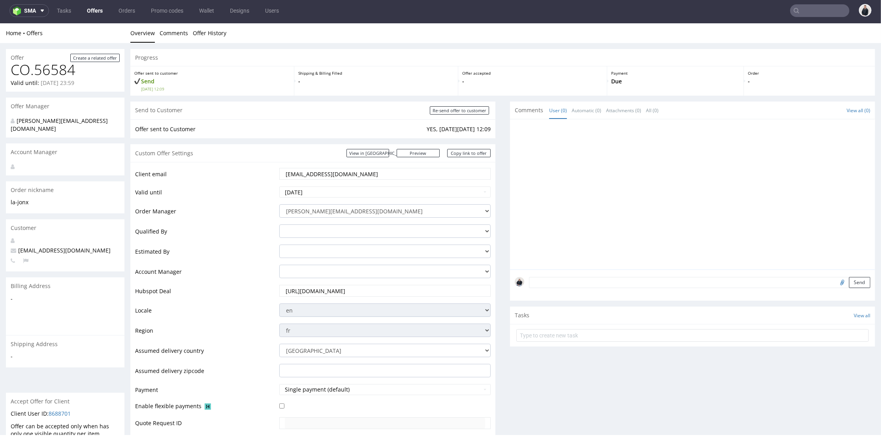
scroll to position [0, 0]
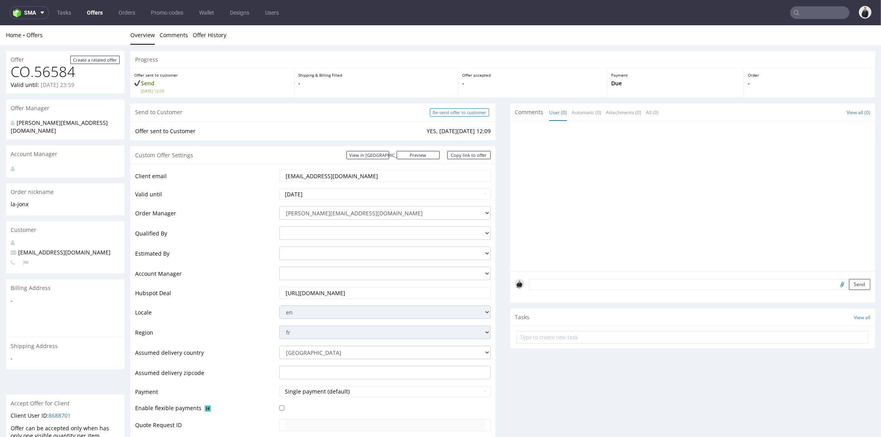
click at [464, 109] on input "Re-send offer to customer" at bounding box center [459, 112] width 59 height 8
type input "In progress..."
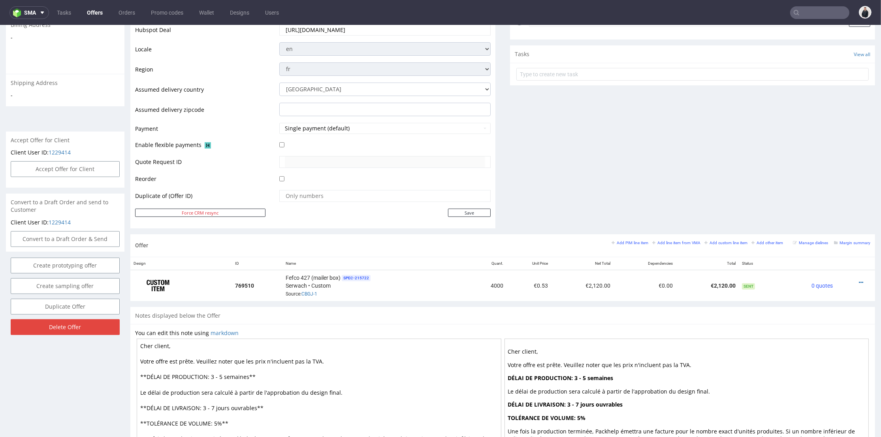
scroll to position [175, 0]
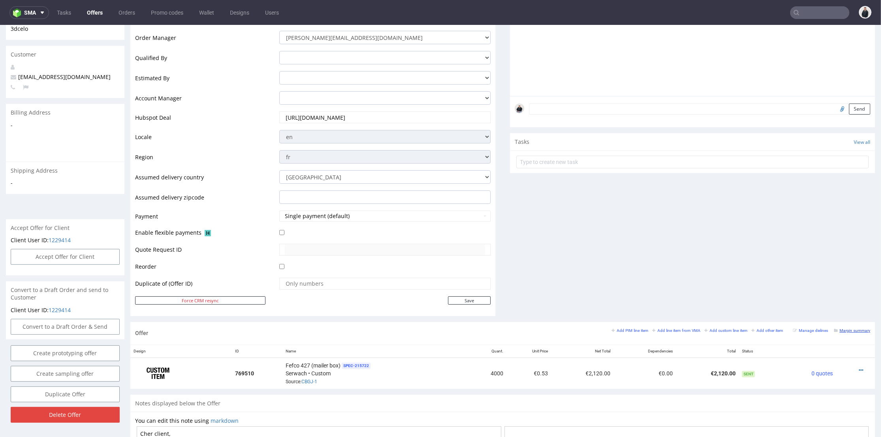
click at [848, 331] on small "Margin summary" at bounding box center [852, 330] width 36 height 4
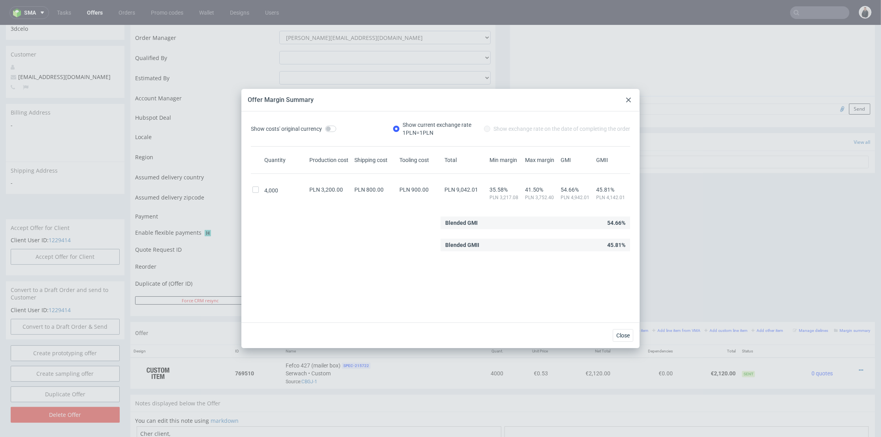
click at [627, 100] on icon at bounding box center [628, 100] width 5 height 5
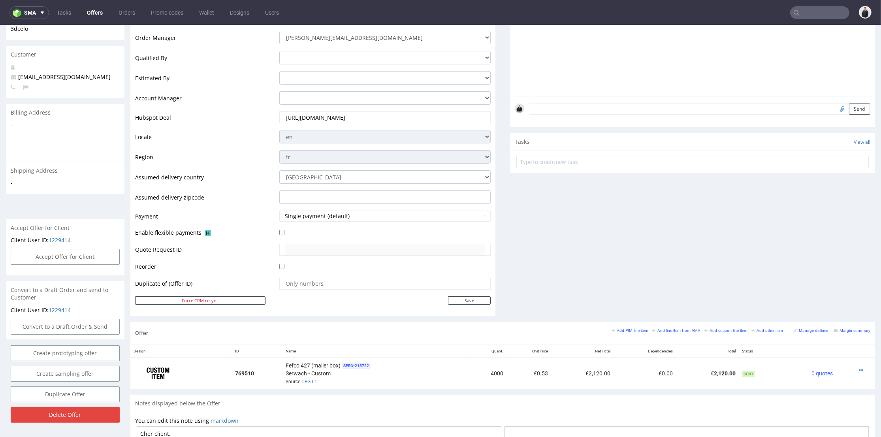
scroll to position [0, 0]
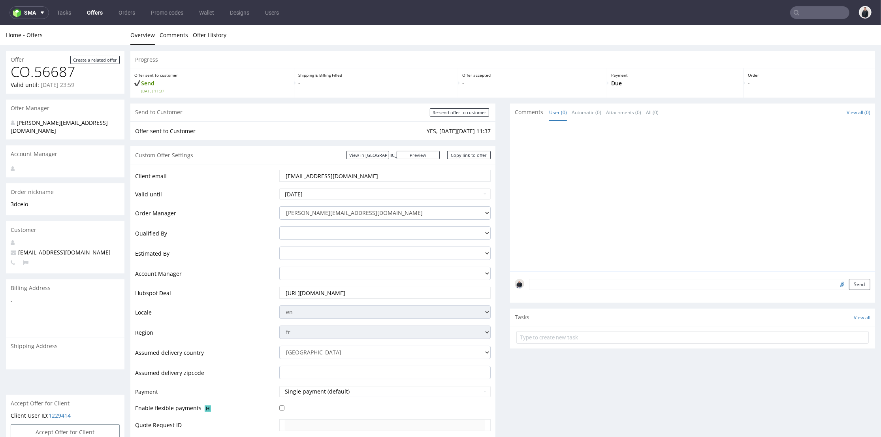
click at [94, 13] on link "Offers" at bounding box center [94, 12] width 25 height 13
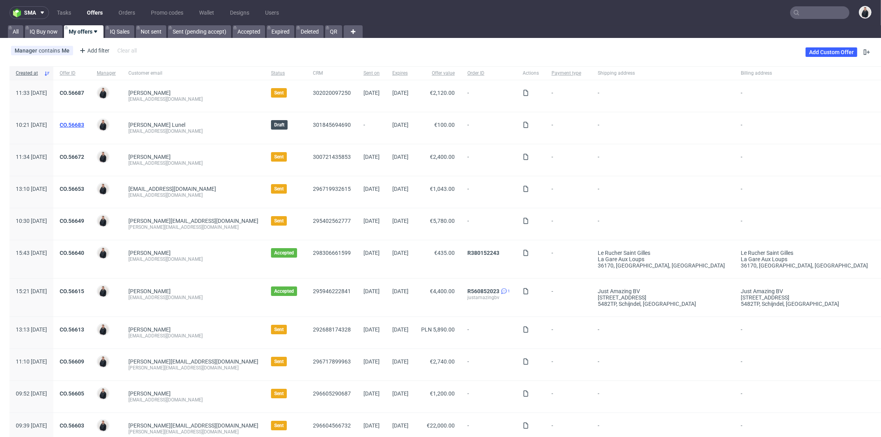
click at [84, 122] on link "CO.56683" at bounding box center [72, 125] width 25 height 6
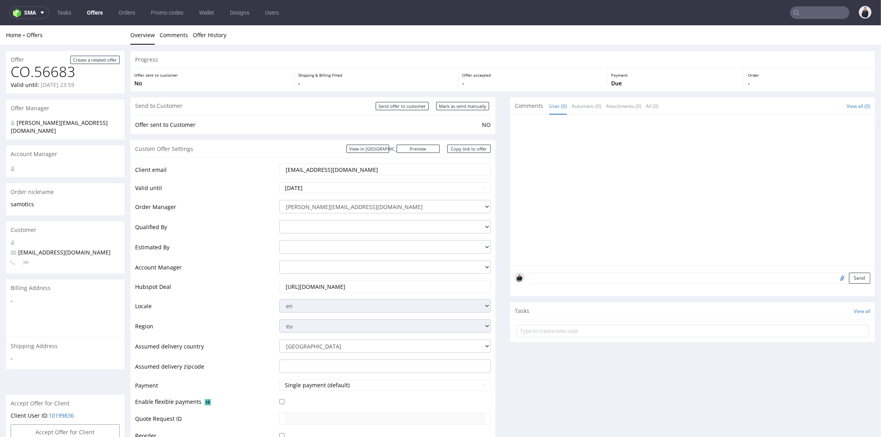
scroll to position [263, 0]
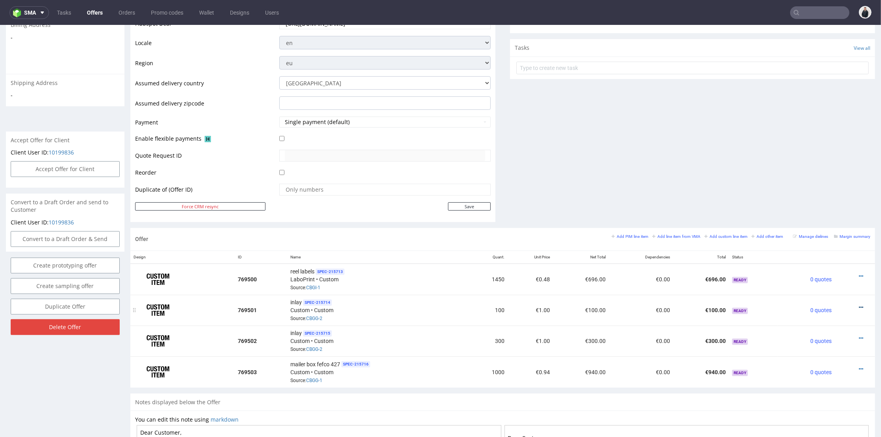
click at [859, 306] on icon at bounding box center [861, 308] width 4 height 6
click at [823, 220] on span "Edit item price" at bounding box center [826, 219] width 64 height 8
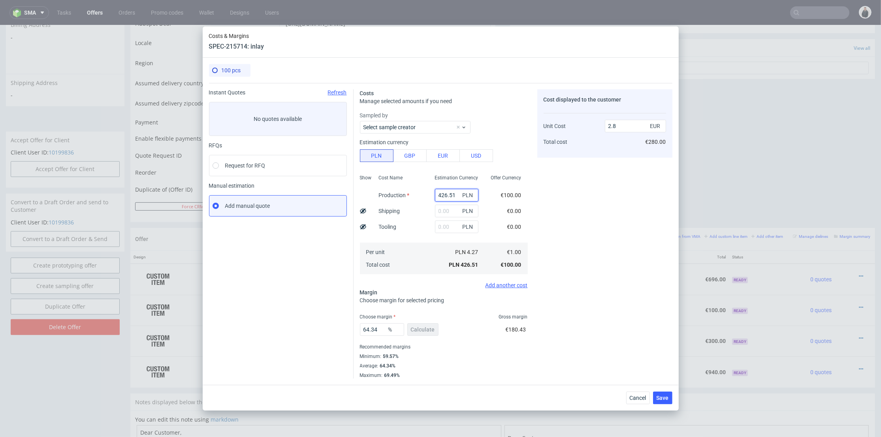
drag, startPoint x: 433, startPoint y: 193, endPoint x: 419, endPoint y: 192, distance: 14.3
click at [419, 192] on div "Show Cost Name Production Shipping Tooling Per unit Total cost Estimation Curre…" at bounding box center [444, 224] width 168 height 104
type input "227"
type input "1.49"
type input "227"
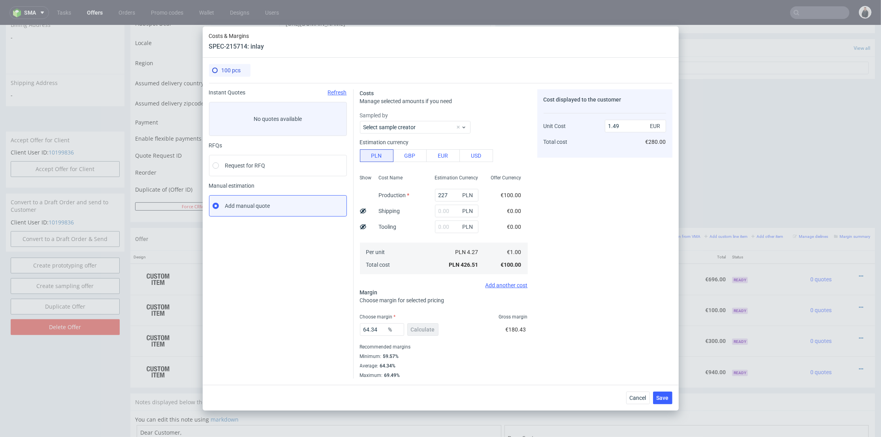
click at [438, 225] on div "Estimation Currency 227 PLN PLN PLN PLN 4.27 PLN 426.51" at bounding box center [457, 224] width 56 height 104
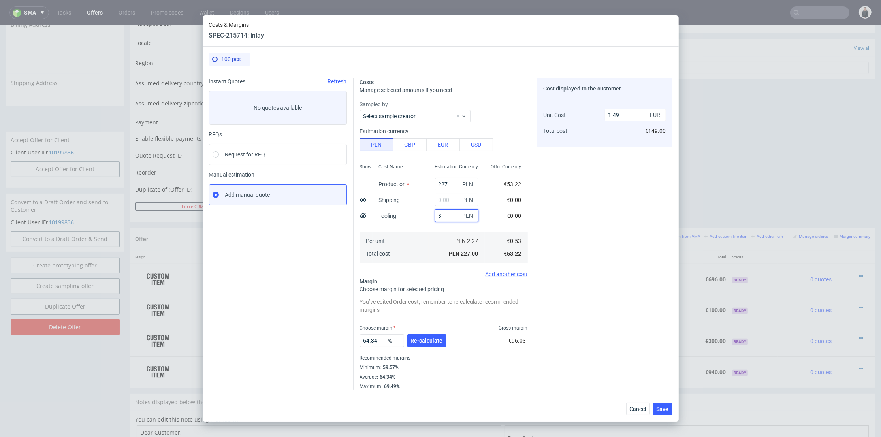
click at [442, 210] on input "3" at bounding box center [456, 215] width 43 height 13
type input "350"
click at [429, 225] on div "Estimation Currency 227 PLN PLN 350 PLN PLN 2.27 PLN 227.00" at bounding box center [457, 212] width 56 height 104
type input "3.79"
click at [442, 199] on input "text" at bounding box center [456, 200] width 43 height 13
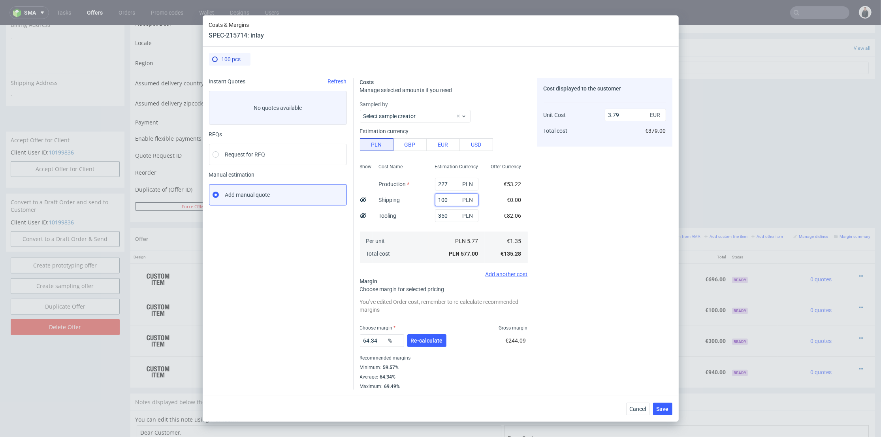
type input "100"
click at [409, 226] on div "Cost Name Production Shipping Tooling Per unit Total cost" at bounding box center [401, 212] width 56 height 104
type input "4.45"
click at [425, 341] on span "Re-calculate" at bounding box center [427, 341] width 32 height 6
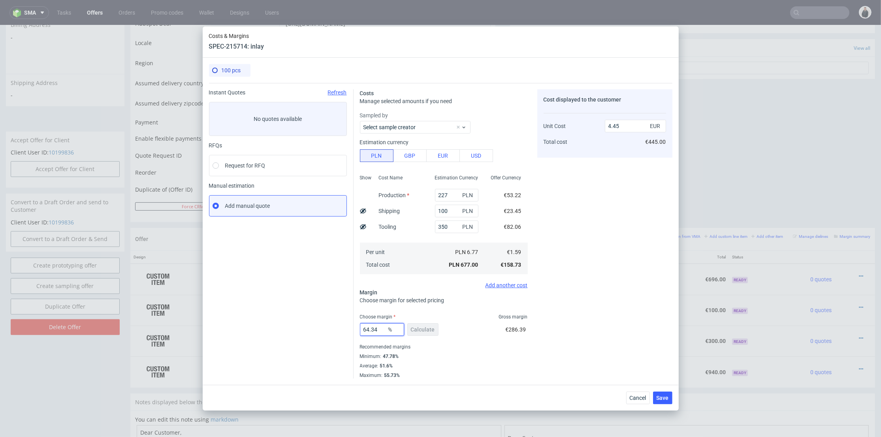
drag, startPoint x: 379, startPoint y: 325, endPoint x: 366, endPoint y: 319, distance: 15.0
click at [322, 323] on div "Instant Quotes Refresh No quotes available RFQs Request for RFQ Manual estimati…" at bounding box center [441, 231] width 464 height 296
type input "48"
click at [591, 286] on div "Cost displayed to the customer Unit Cost Total cost 4.45 EUR €445.00" at bounding box center [605, 233] width 135 height 289
type input "3.05"
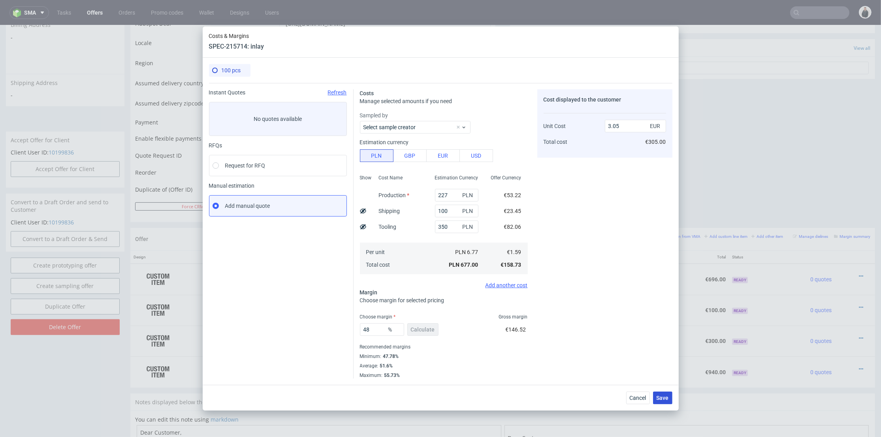
click at [661, 395] on span "Save" at bounding box center [663, 398] width 12 height 6
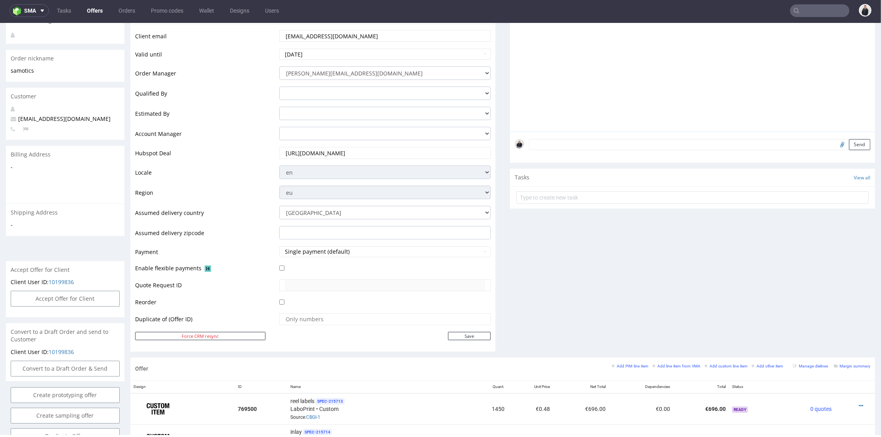
scroll to position [307, 0]
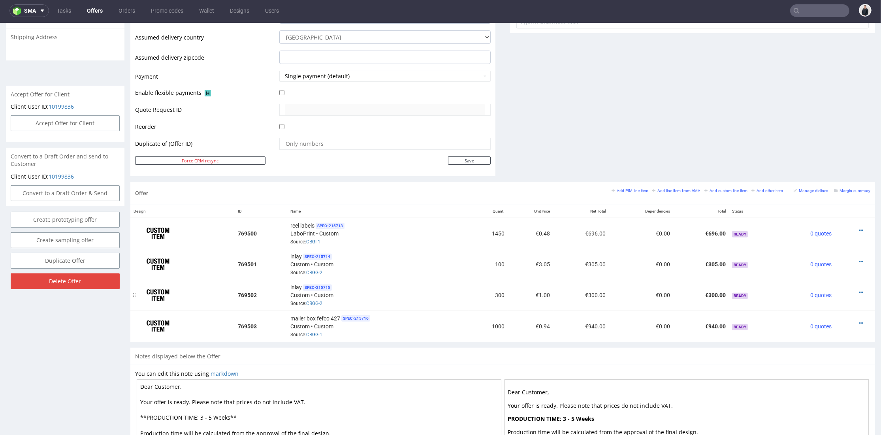
click at [852, 289] on div at bounding box center [853, 293] width 29 height 8
click at [859, 290] on icon at bounding box center [861, 293] width 4 height 6
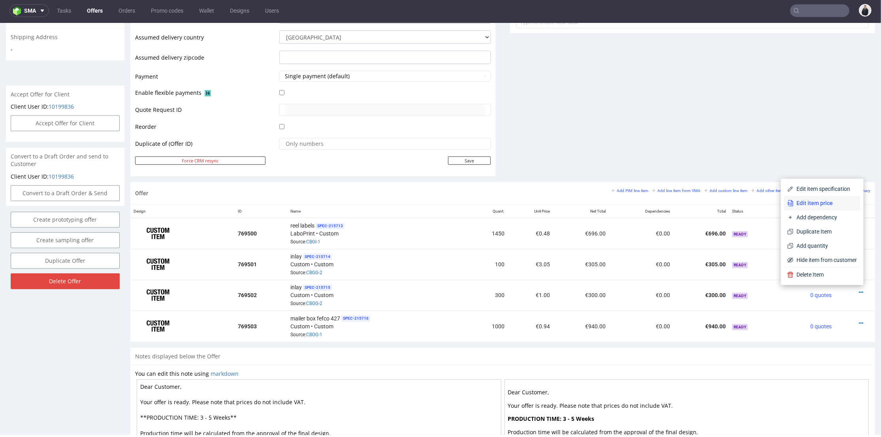
click at [814, 202] on span "Edit item price" at bounding box center [826, 203] width 64 height 8
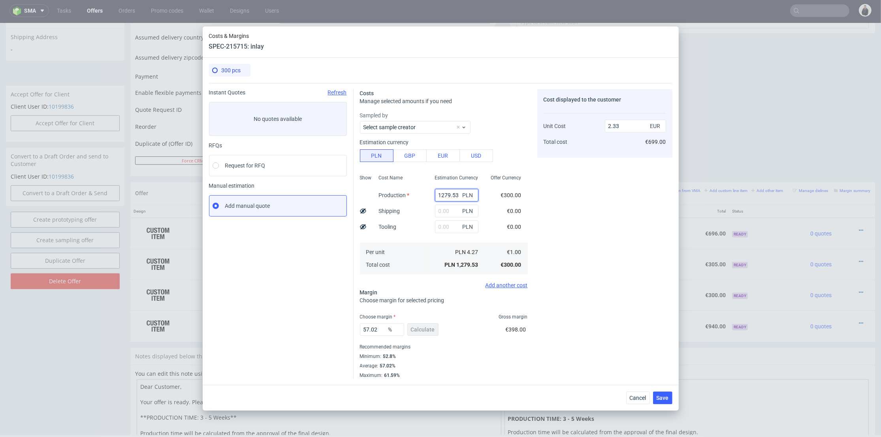
drag, startPoint x: 452, startPoint y: 193, endPoint x: 416, endPoint y: 189, distance: 36.2
click at [409, 189] on div "Show Cost Name Production Shipping Tooling Per unit Total cost Estimation Curre…" at bounding box center [444, 224] width 168 height 104
type input "37"
type input "0.07"
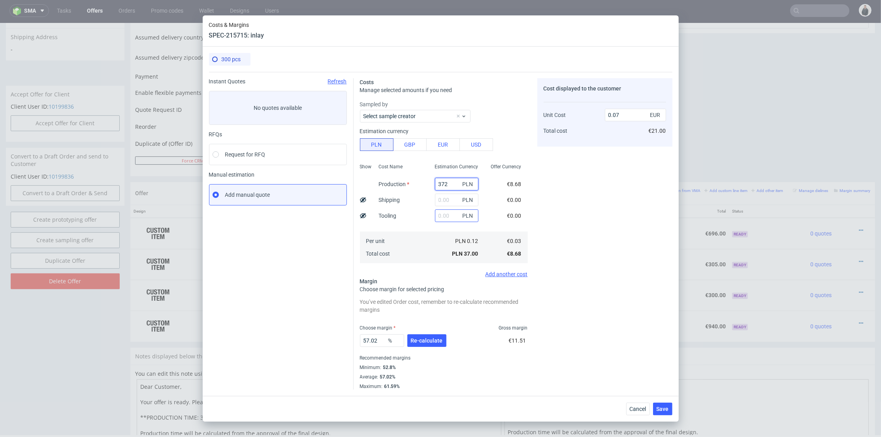
type input "372"
click at [435, 215] on input "text" at bounding box center [456, 215] width 43 height 13
type input "0.68"
type input "350"
type input "1.31"
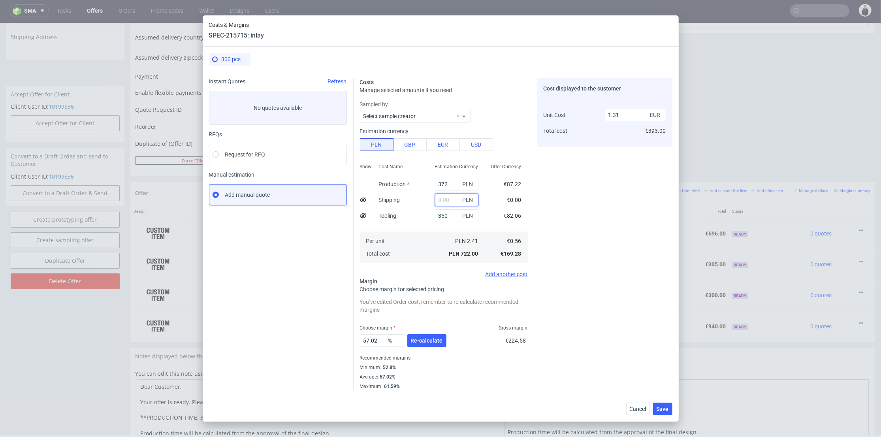
click at [438, 198] on input "text" at bounding box center [456, 200] width 43 height 13
type input "100"
type input "1.49"
type input "100"
click at [431, 341] on span "Re-calculate" at bounding box center [427, 341] width 32 height 6
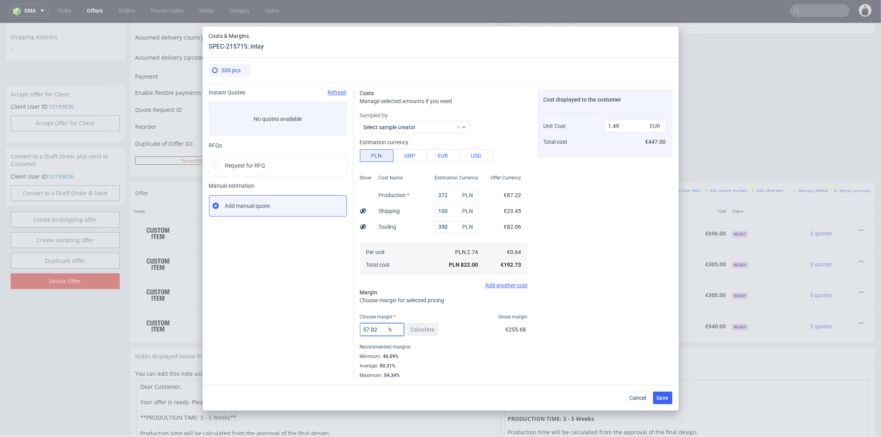
drag, startPoint x: 377, startPoint y: 326, endPoint x: 328, endPoint y: 325, distance: 49.0
click at [325, 326] on div "Instant Quotes Refresh No quotes available RFQs Request for RFQ Manual estimati…" at bounding box center [441, 231] width 464 height 296
type input "47"
drag, startPoint x: 581, startPoint y: 294, endPoint x: 590, endPoint y: 299, distance: 10.1
click at [582, 294] on div "Cost displayed to the customer Unit Cost Total cost 1.49 EUR €447.00" at bounding box center [605, 233] width 135 height 289
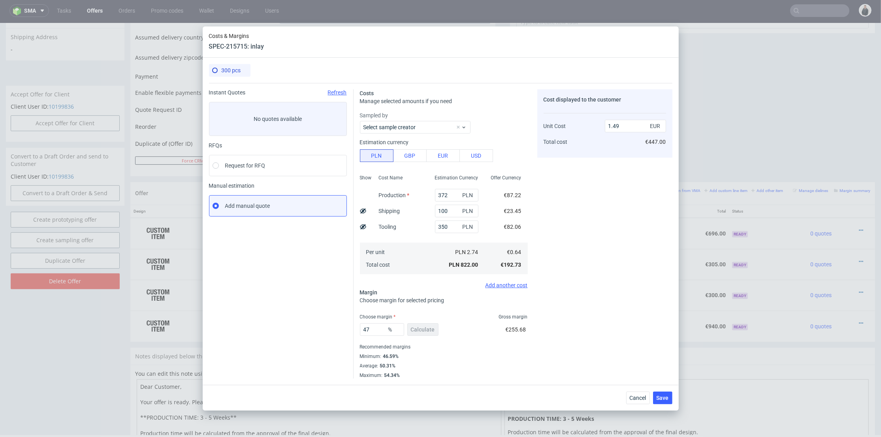
type input "1.21"
click at [663, 395] on span "Save" at bounding box center [663, 398] width 12 height 6
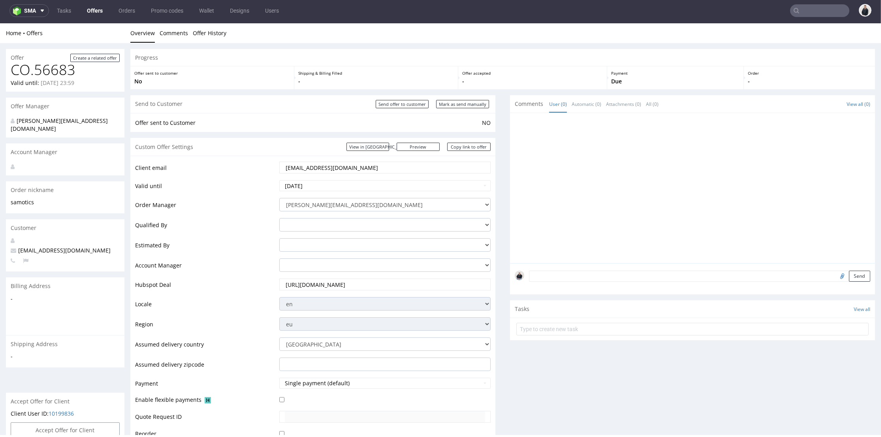
scroll to position [0, 0]
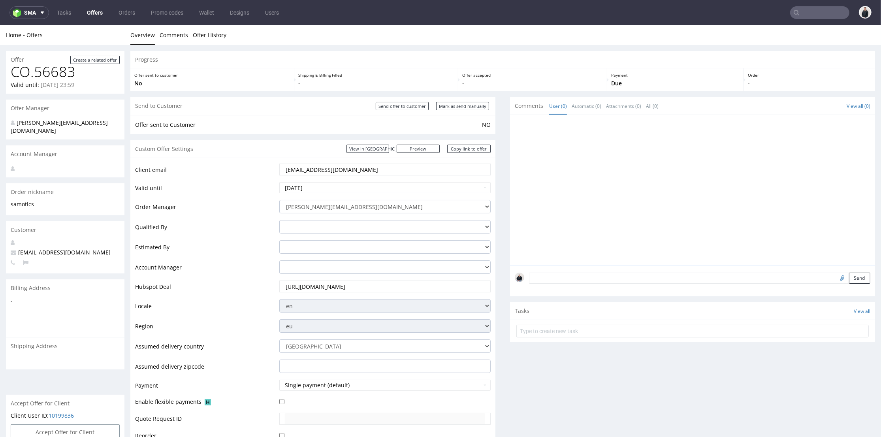
drag, startPoint x: 364, startPoint y: 169, endPoint x: 319, endPoint y: 165, distance: 44.4
click at [319, 165] on input "supplychain@samotics.com" at bounding box center [385, 169] width 200 height 11
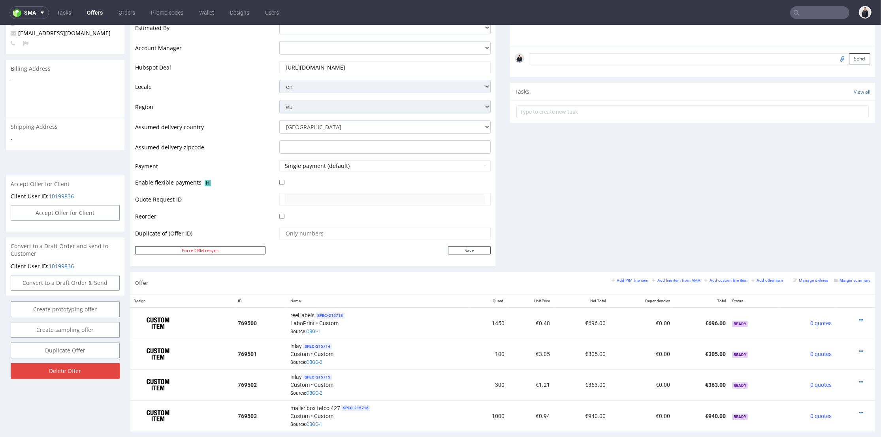
click at [585, 223] on div "Comments User (0) Automatic (0) Attachments (0) All (0) View all (0) Send Tasks…" at bounding box center [692, 75] width 365 height 394
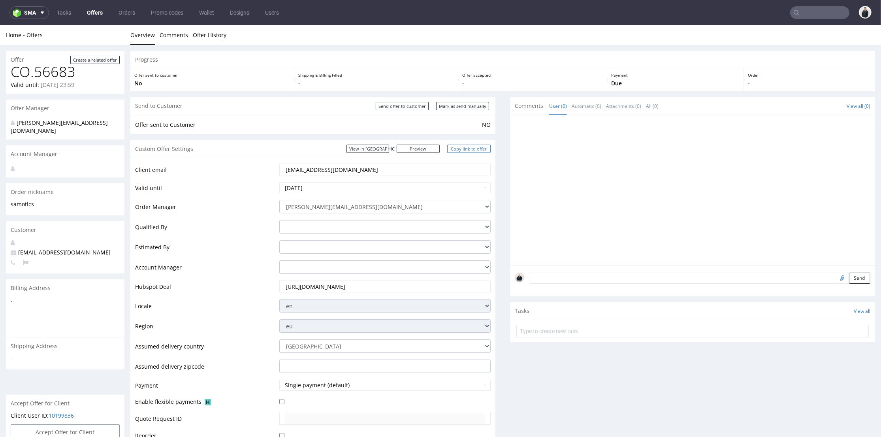
click at [461, 145] on link "Copy link to offer" at bounding box center [468, 149] width 43 height 8
click at [400, 107] on input "Send offer to customer" at bounding box center [402, 106] width 53 height 8
type input "In progress..."
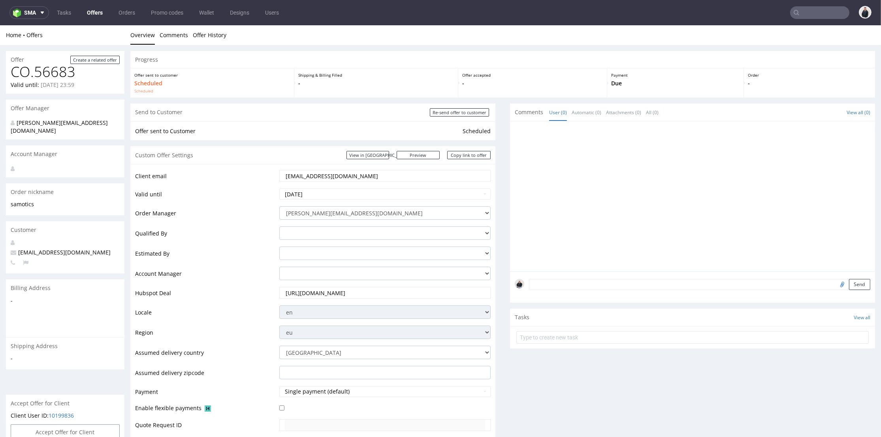
click at [812, 9] on input "text" at bounding box center [820, 12] width 59 height 13
paste input "neelan@panopli.co"
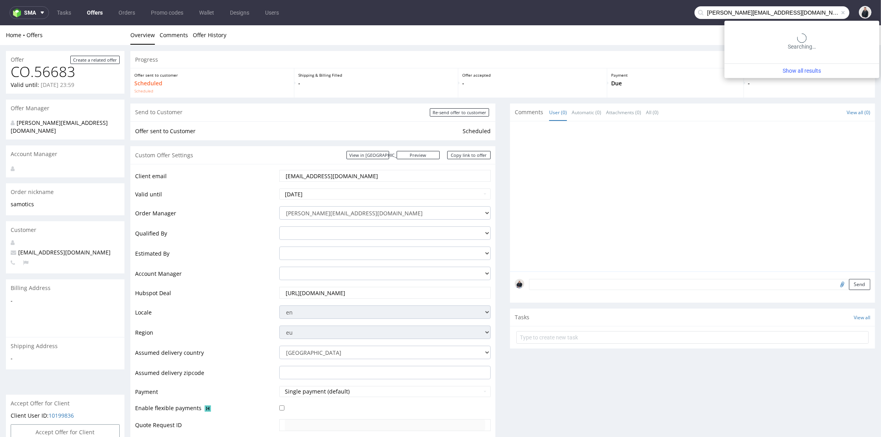
type input "neelan@panopli.co"
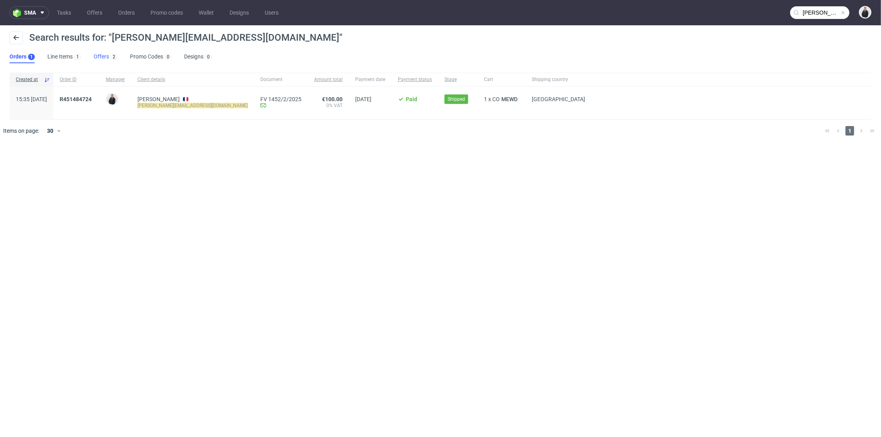
click at [98, 53] on link "Offers 2" at bounding box center [106, 57] width 24 height 13
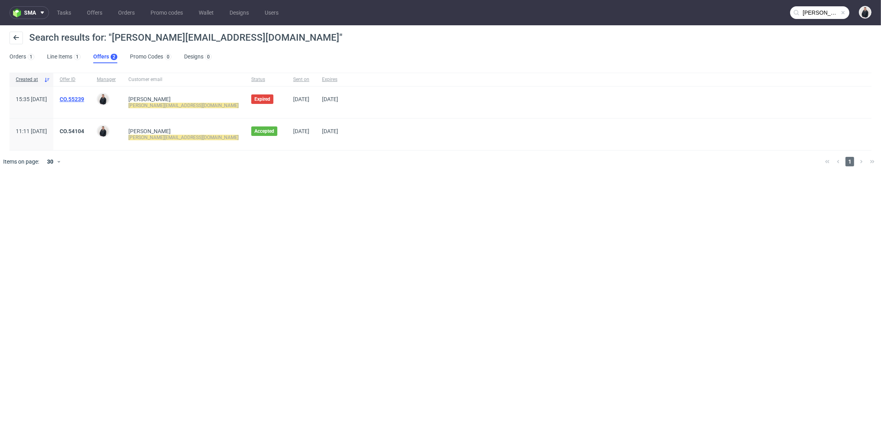
click at [84, 97] on link "CO.55239" at bounding box center [72, 99] width 25 height 6
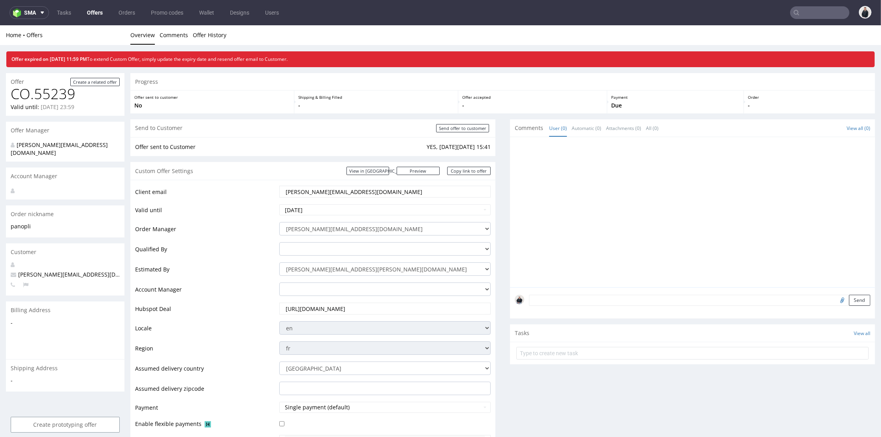
click at [540, 246] on div at bounding box center [695, 214] width 360 height 145
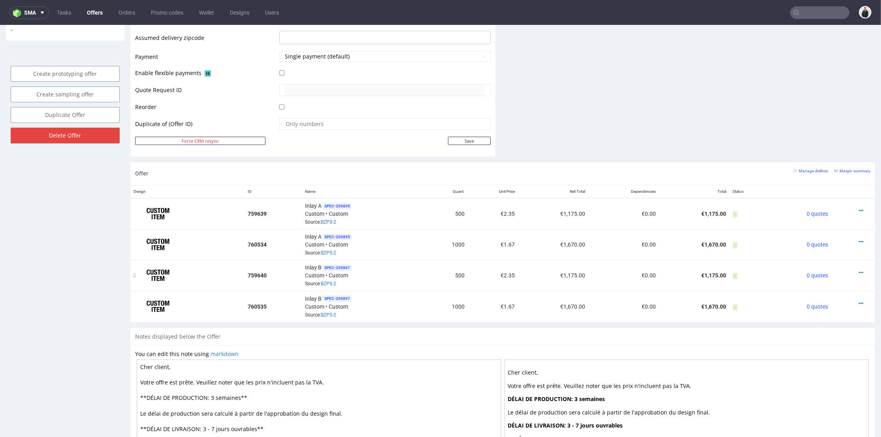
scroll to position [395, 0]
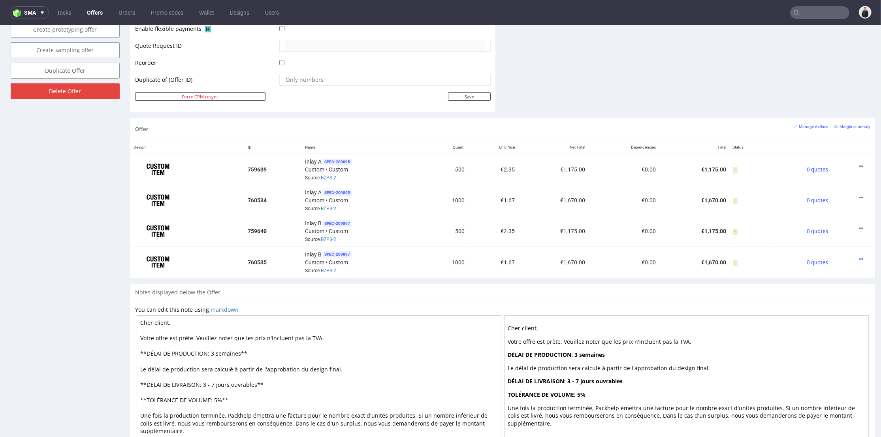
click at [546, 119] on div "Offer Manage dielines Margin summary" at bounding box center [502, 129] width 745 height 23
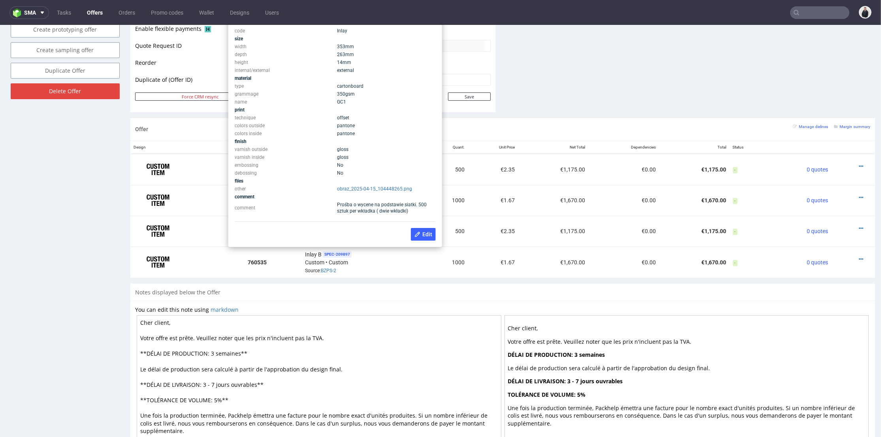
scroll to position [351, 0]
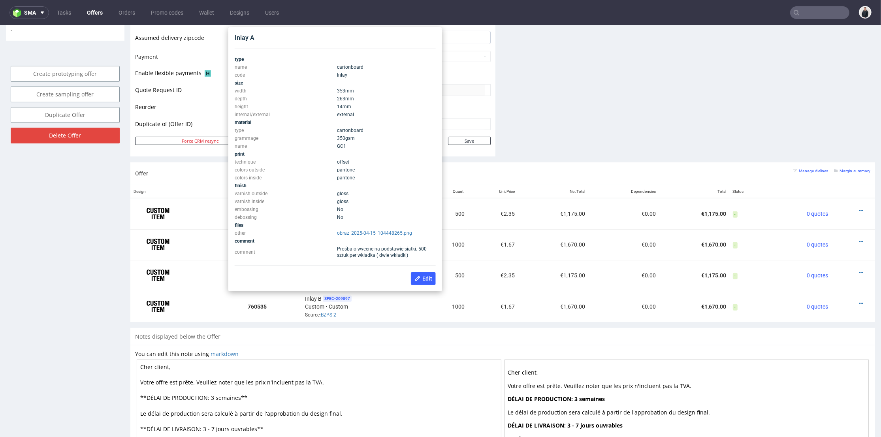
click at [392, 161] on td "offset" at bounding box center [385, 162] width 101 height 8
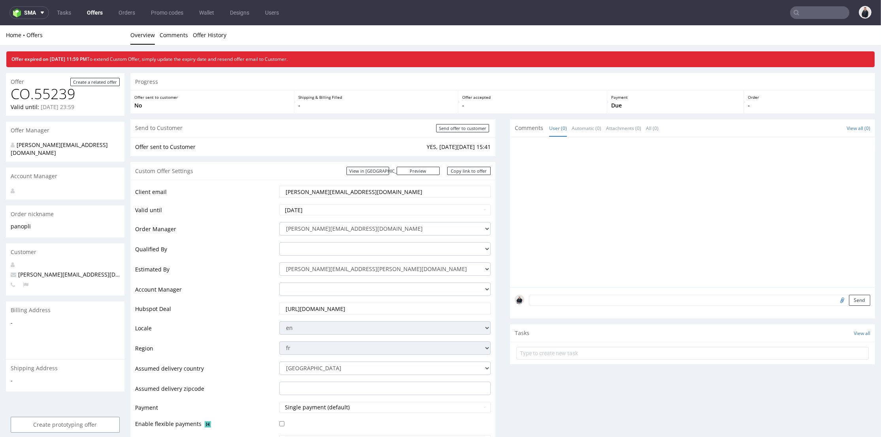
scroll to position [279, 0]
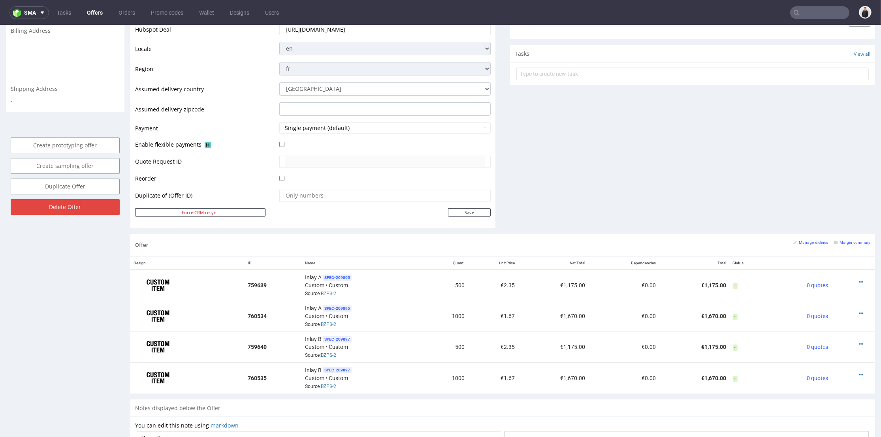
click at [802, 11] on input "text" at bounding box center [820, 12] width 59 height 13
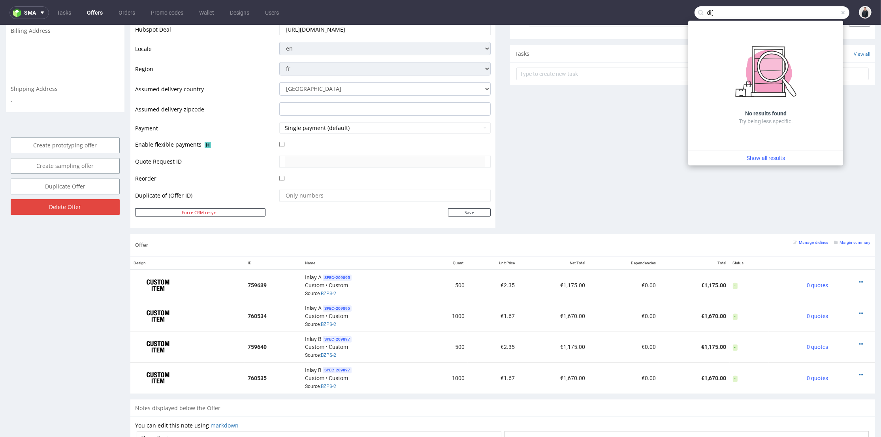
drag, startPoint x: 715, startPoint y: 14, endPoint x: 706, endPoint y: 14, distance: 9.5
click at [706, 14] on input "di[" at bounding box center [772, 12] width 155 height 13
click at [707, 14] on input "di[" at bounding box center [772, 12] width 155 height 13
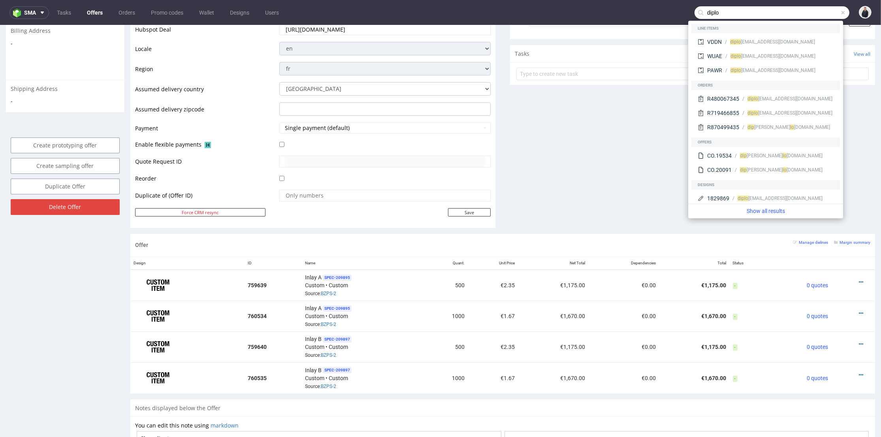
click at [711, 14] on input "diplo" at bounding box center [772, 12] width 155 height 13
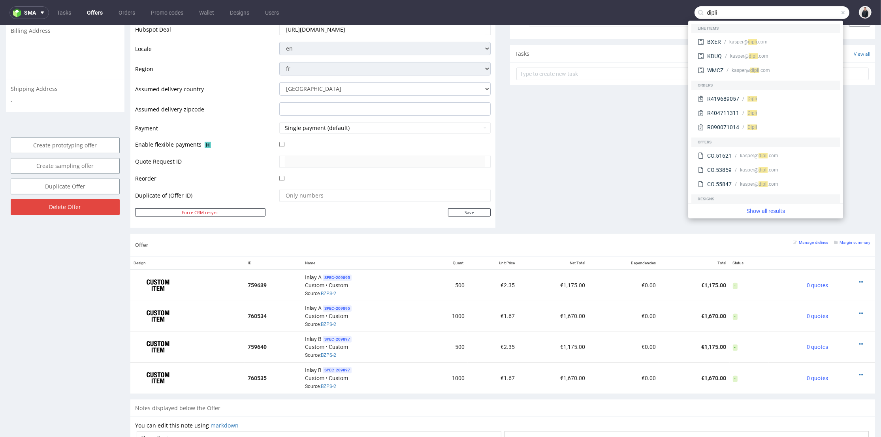
type input "dipli"
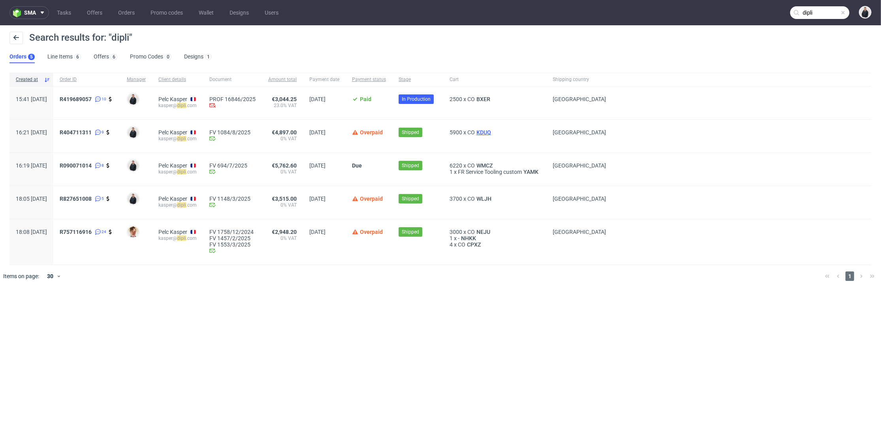
click at [493, 132] on span "KDUQ" at bounding box center [484, 132] width 18 height 6
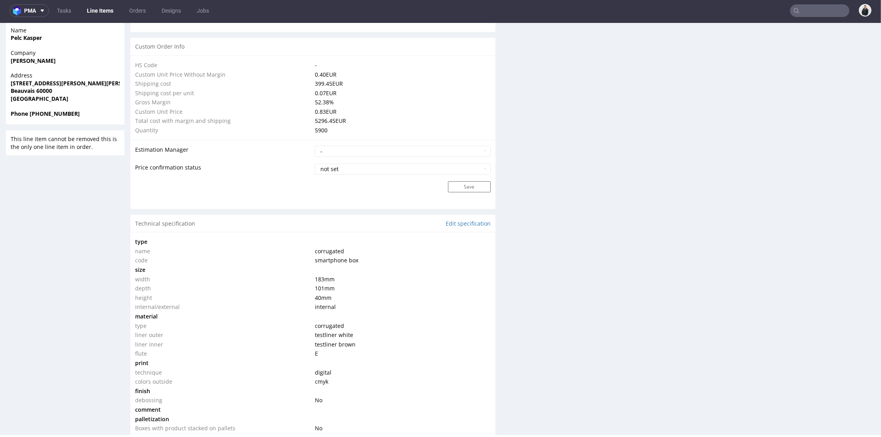
scroll to position [776, 0]
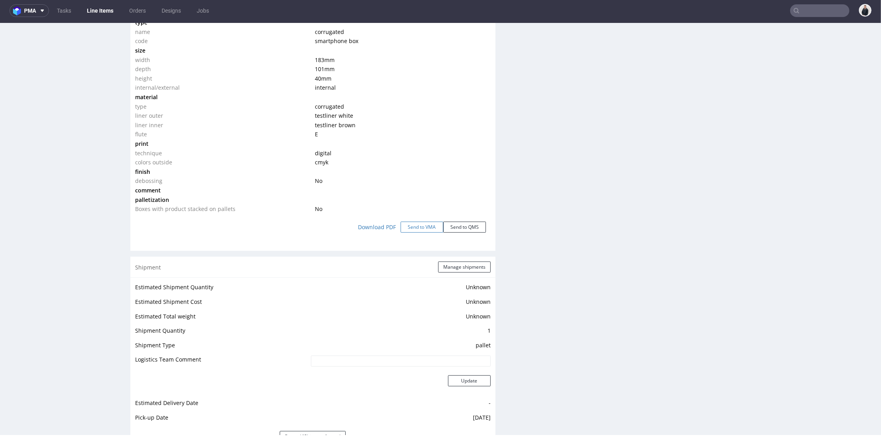
click at [421, 228] on button "Send to VMA" at bounding box center [422, 227] width 43 height 11
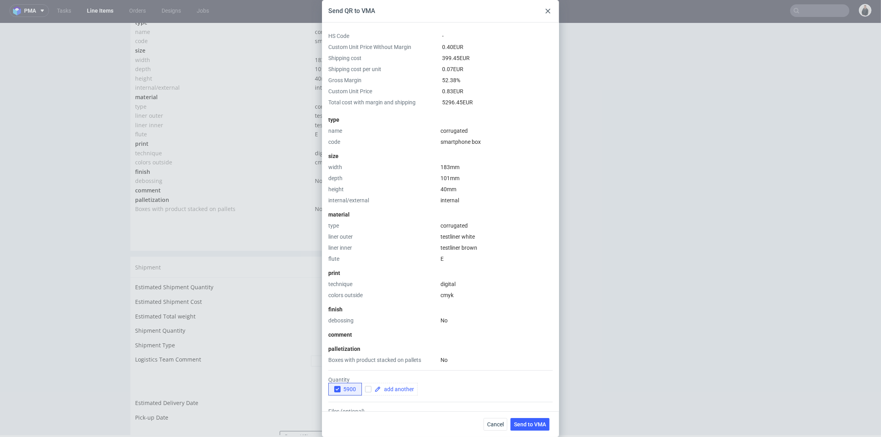
click at [279, 115] on div "Send QR to VMA HS Code - Custom Unit Price Without Margin 0.40 EUR Shipping cos…" at bounding box center [440, 218] width 881 height 437
click at [538, 10] on div "Send QR to VMA" at bounding box center [440, 11] width 237 height 23
click at [339, 388] on icon "button" at bounding box center [338, 390] width 6 height 6
click at [370, 389] on input "checkbox" at bounding box center [368, 389] width 6 height 6
checkbox input "true"
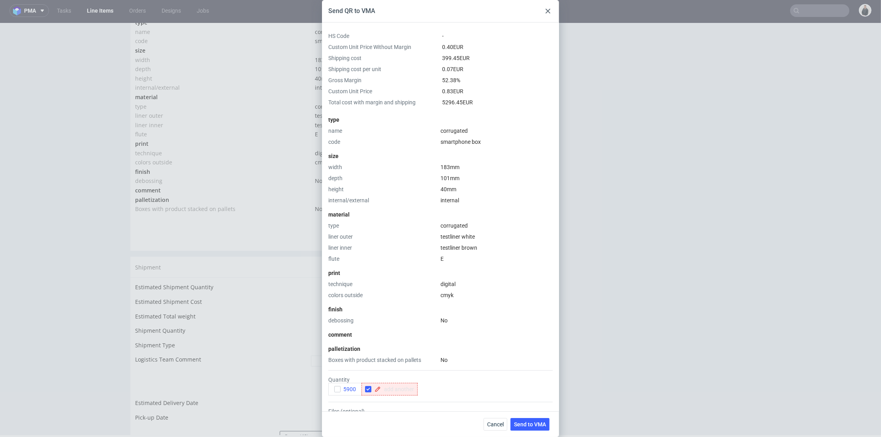
click at [384, 388] on span at bounding box center [397, 390] width 33 height 6
click at [398, 389] on div "1590" at bounding box center [381, 389] width 39 height 13
checkbox input "true"
click at [418, 392] on div "5900 15000" at bounding box center [440, 389] width 225 height 13
click at [466, 378] on div "Quantity 5900 15000" at bounding box center [440, 386] width 225 height 19
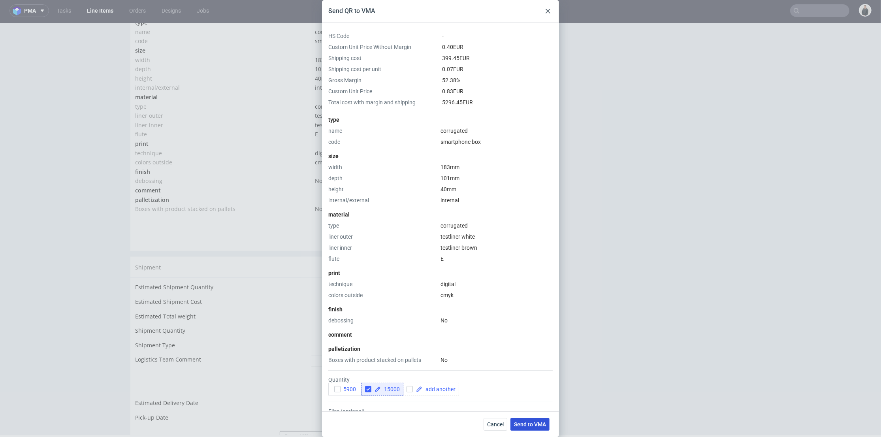
click at [523, 425] on span "Send to VMA" at bounding box center [530, 425] width 32 height 6
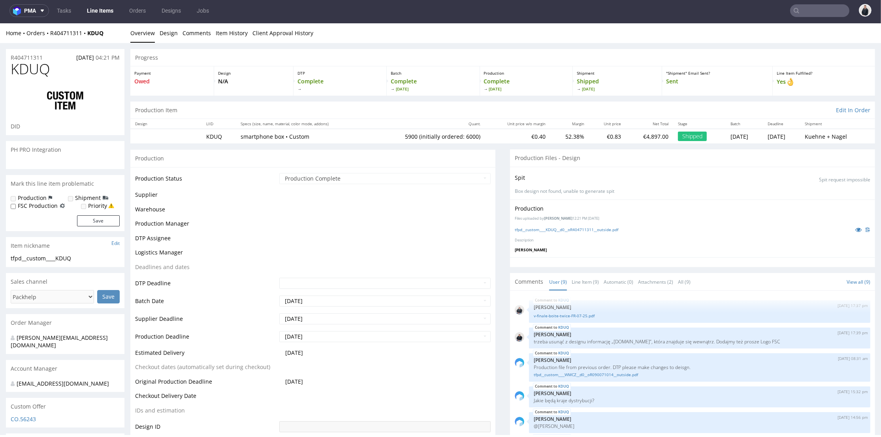
scroll to position [105, 0]
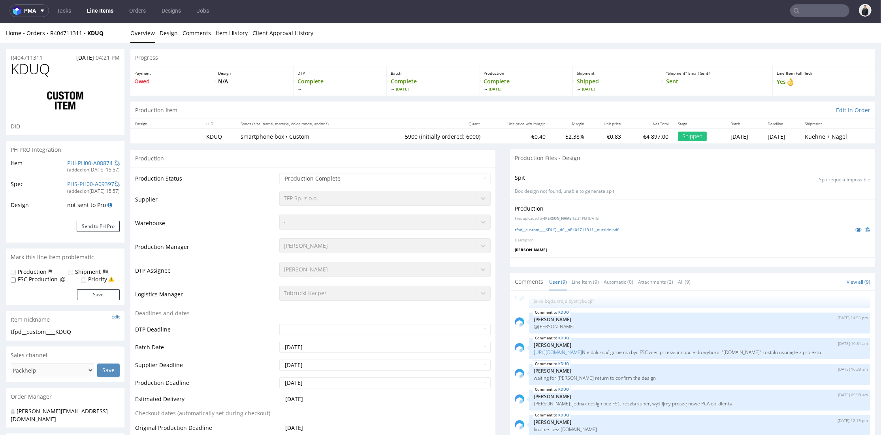
select select "in_progress"
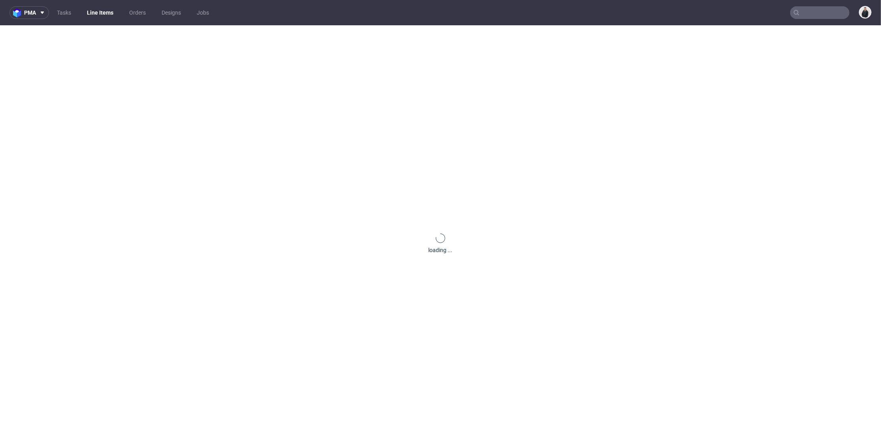
click at [817, 10] on input "text" at bounding box center [820, 12] width 59 height 13
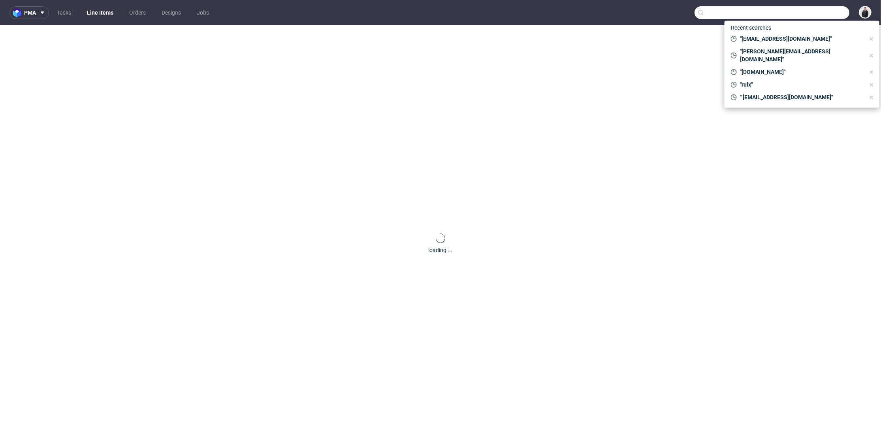
paste input "[EMAIL_ADDRESS][DOMAIN_NAME]"
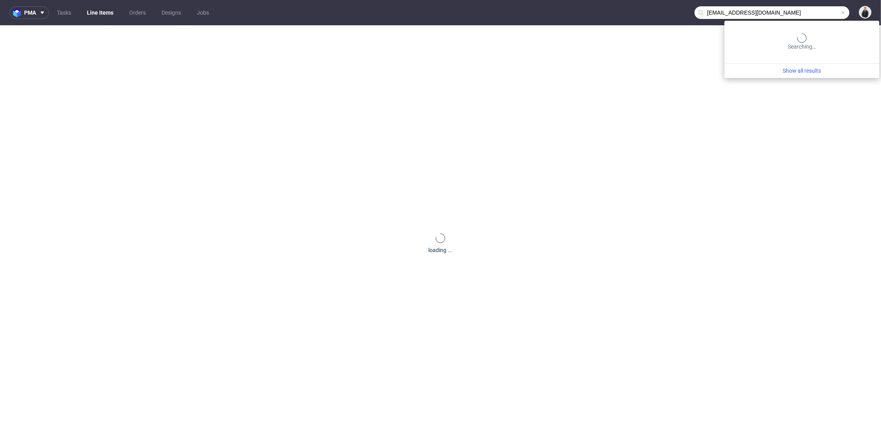
type input "[EMAIL_ADDRESS][DOMAIN_NAME]"
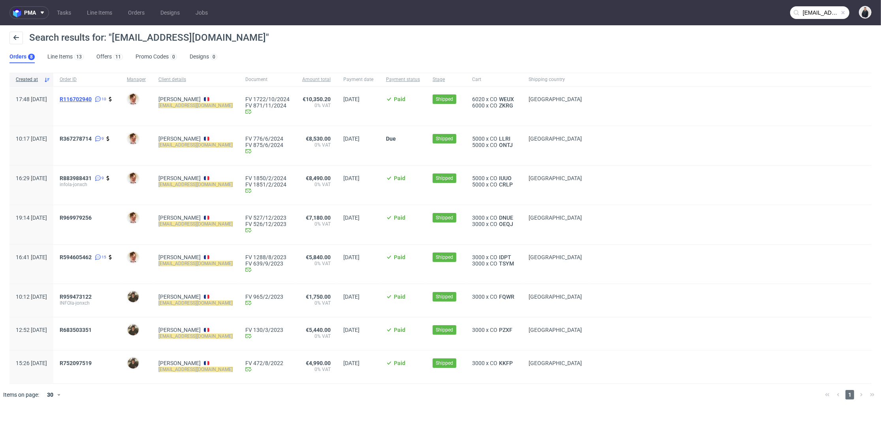
click at [92, 99] on span "R116702940" at bounding box center [76, 99] width 32 height 6
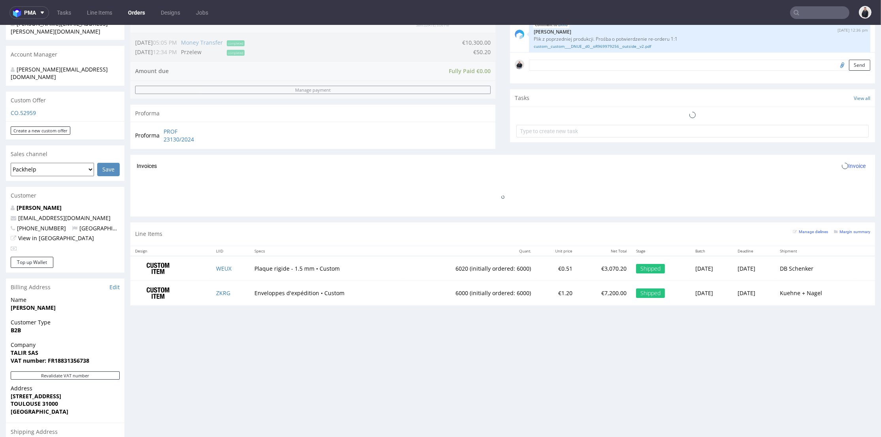
scroll to position [151, 0]
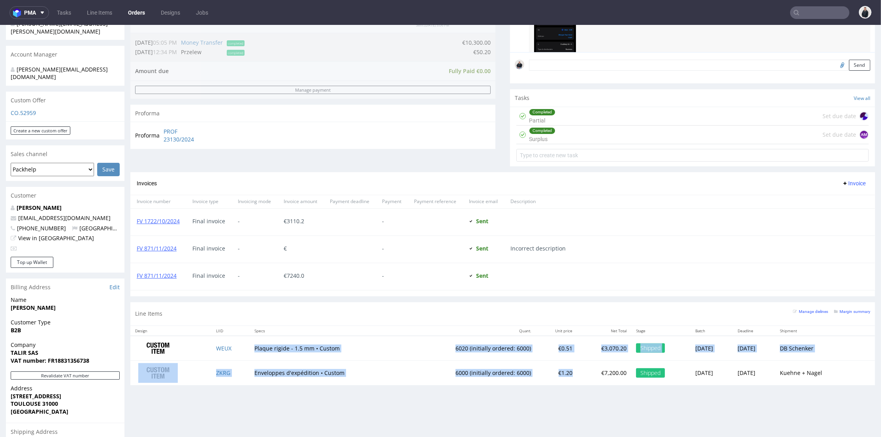
drag, startPoint x: 484, startPoint y: 366, endPoint x: 249, endPoint y: 347, distance: 235.9
click at [248, 347] on tbody "WEUX Plaque rigide - 1.5 mm • Custom 6020 (initially ordered: 6000) €0.51 €3,07…" at bounding box center [502, 360] width 745 height 49
copy tbody "Plaque rigide - 1.5 mm • Custom 6020 (initially ordered: 6000) €0.51 €3,070.20 …"
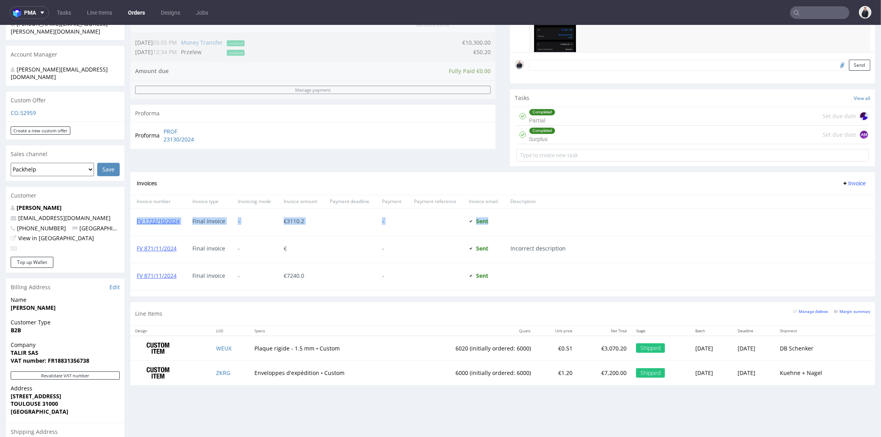
drag, startPoint x: 555, startPoint y: 208, endPoint x: 545, endPoint y: 169, distance: 40.2
click at [555, 204] on div "Invoice number Invoice type Invoicing mode Invoice amount Payment deadline Paym…" at bounding box center [502, 243] width 745 height 96
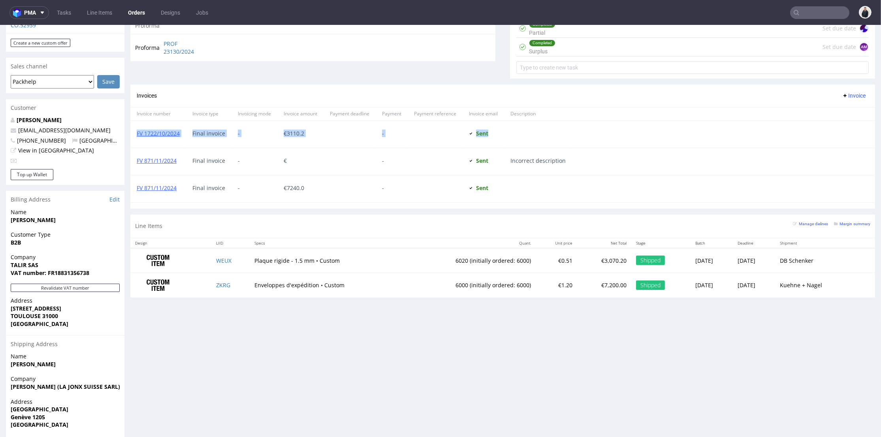
scroll to position [315, 0]
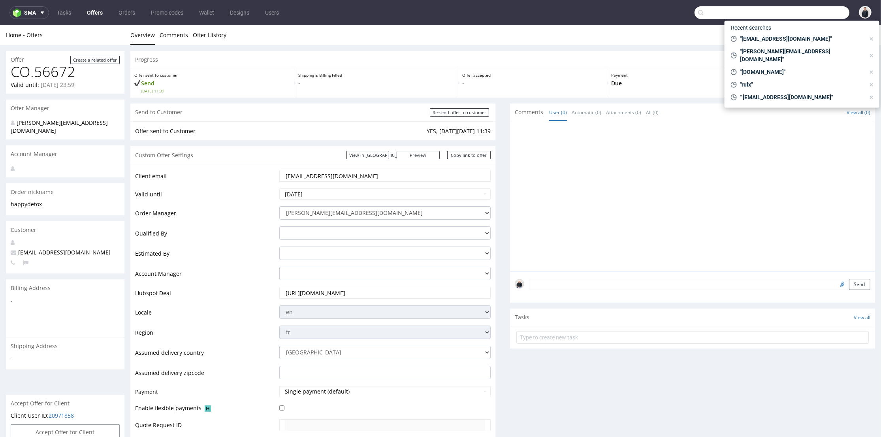
click at [835, 15] on input "text" at bounding box center [772, 12] width 155 height 13
paste input "ZKRG"
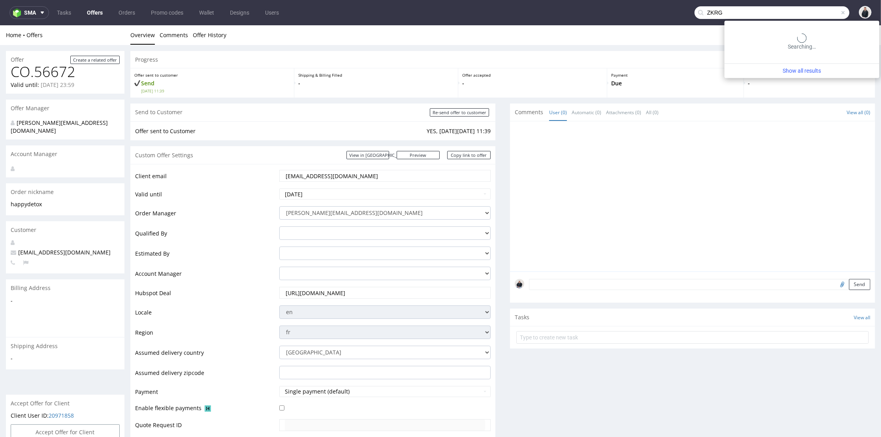
type input "ZKRG"
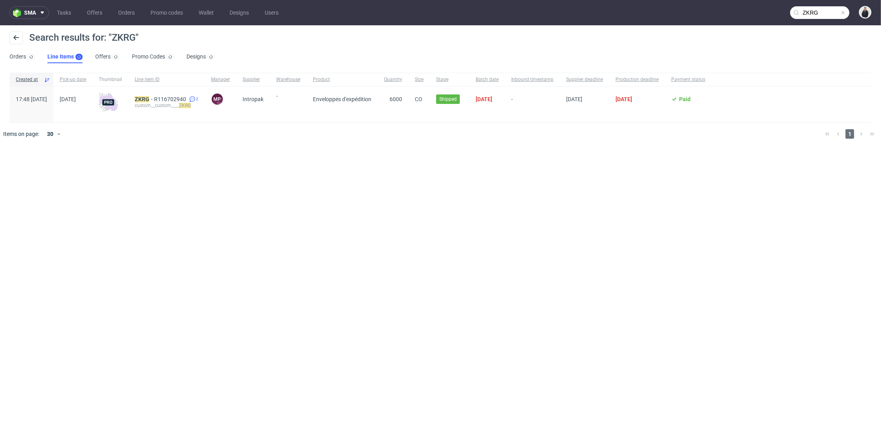
click at [168, 93] on div "ZKRG R116702940 2 custom__custom____ ZKRG" at bounding box center [166, 105] width 76 height 36
click at [149, 98] on mark "ZKRG" at bounding box center [142, 99] width 15 height 6
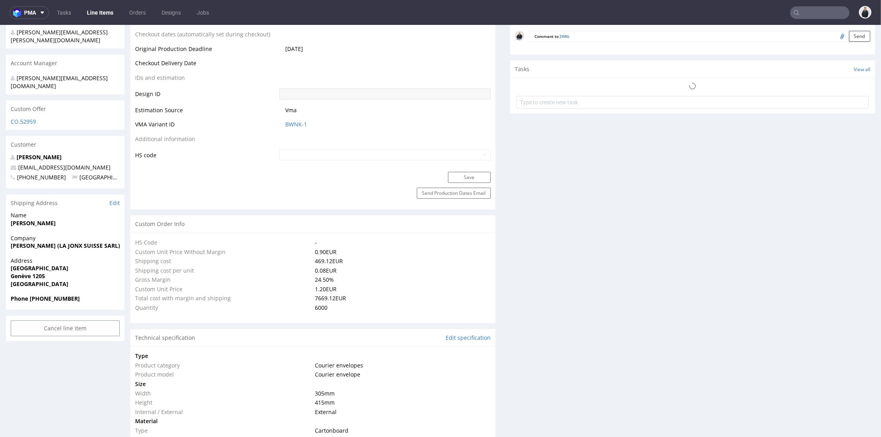
scroll to position [206, 0]
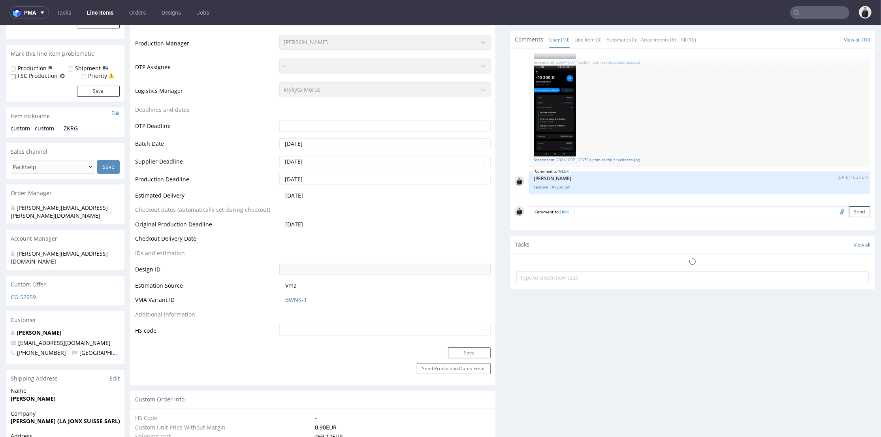
select select "in_progress"
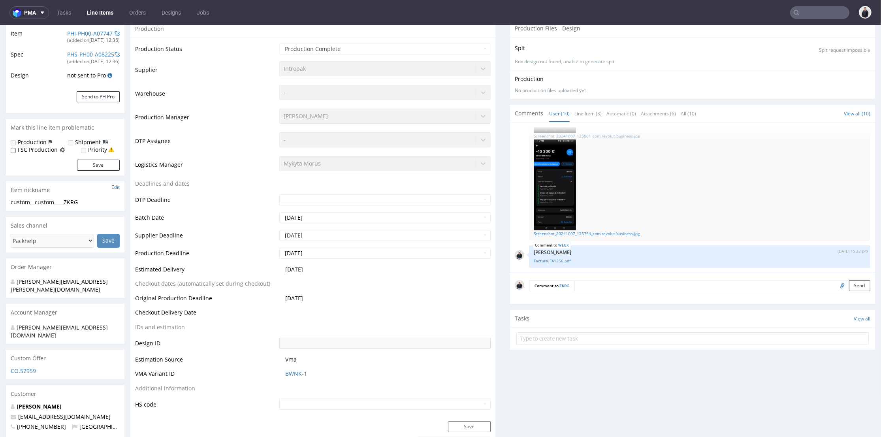
scroll to position [263, 0]
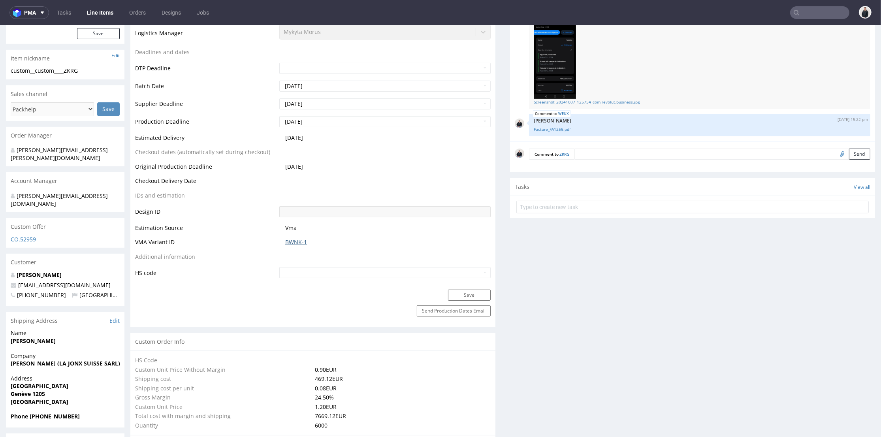
click at [301, 243] on link "BWNK-1" at bounding box center [296, 242] width 22 height 8
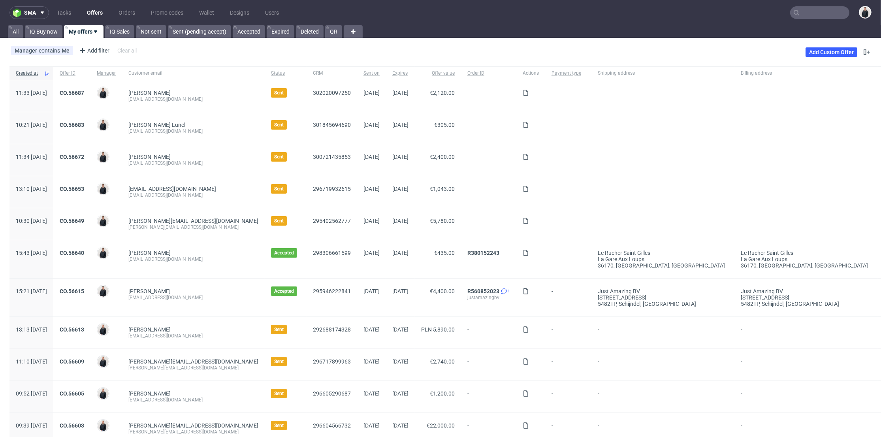
click at [806, 9] on input "text" at bounding box center [820, 12] width 59 height 13
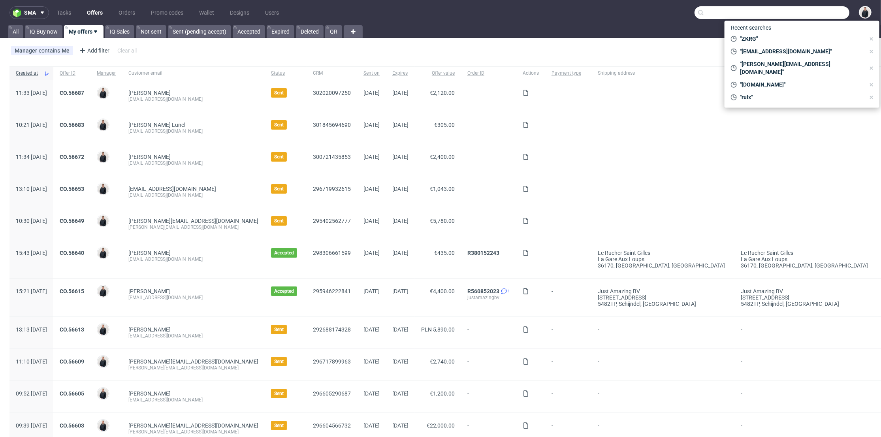
paste input "ZKRG"
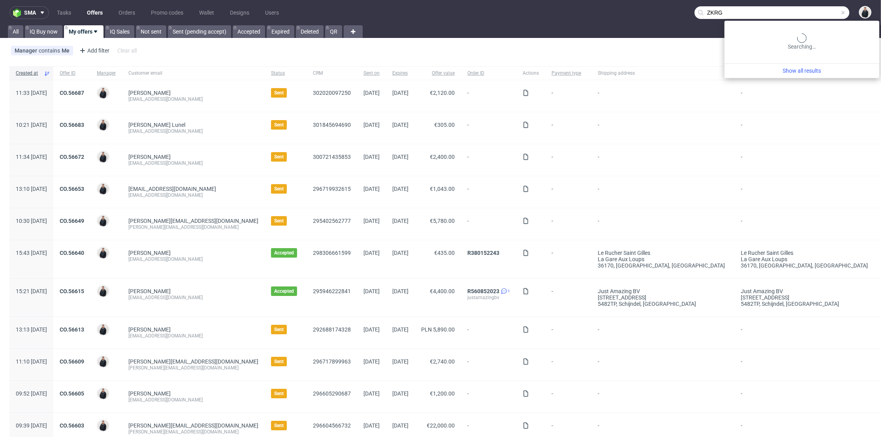
type input "ZKRG"
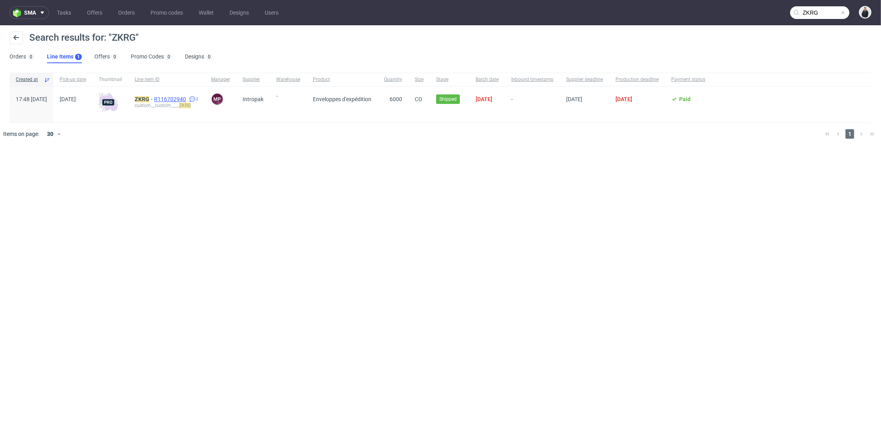
click at [188, 98] on span "R116702940" at bounding box center [171, 99] width 34 height 6
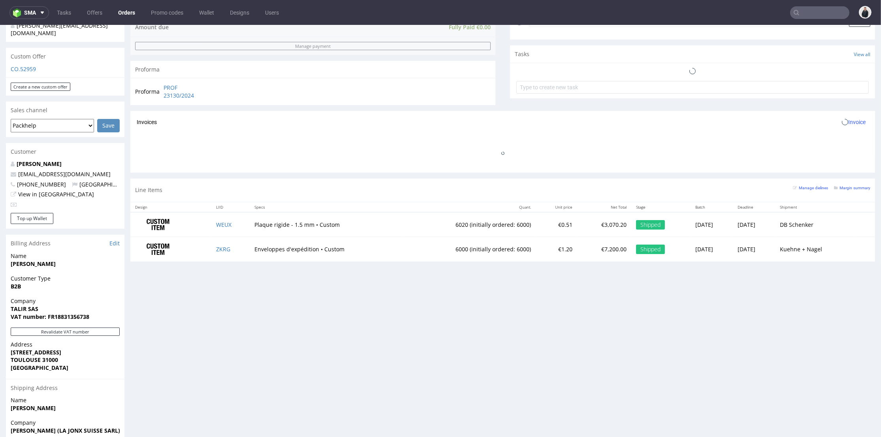
scroll to position [307, 0]
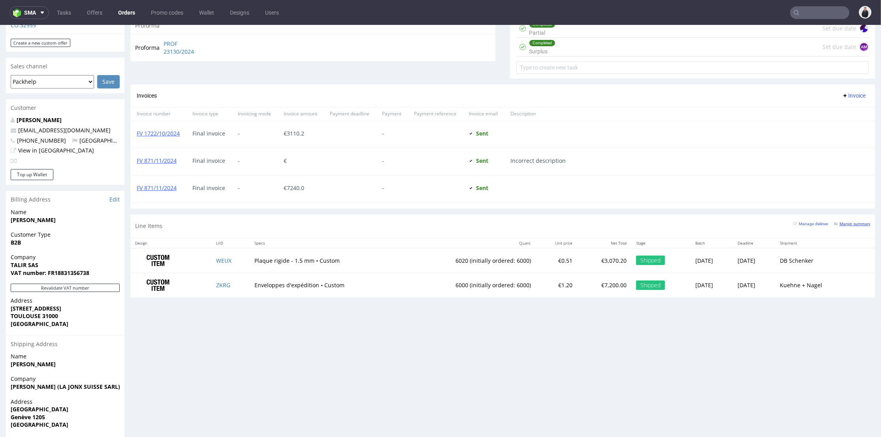
click at [843, 224] on small "Margin summary" at bounding box center [852, 224] width 36 height 4
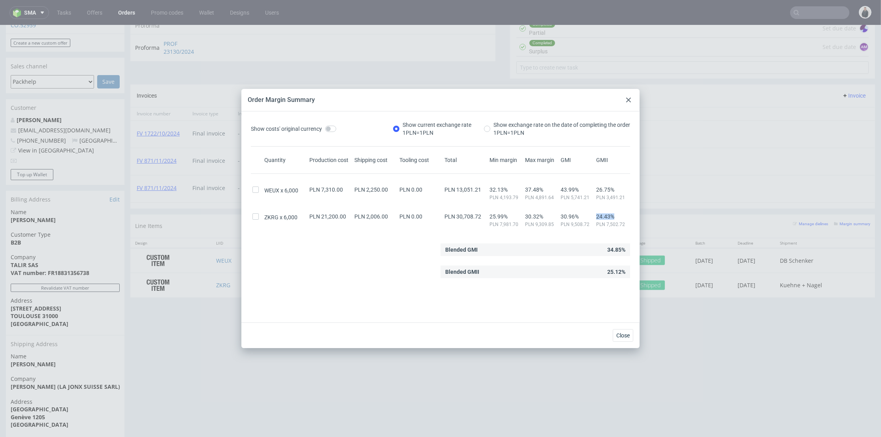
drag, startPoint x: 596, startPoint y: 214, endPoint x: 611, endPoint y: 218, distance: 15.1
click at [608, 213] on span "24.43%" at bounding box center [612, 216] width 32 height 6
click at [613, 222] on span "PLN 7,502.72" at bounding box center [612, 224] width 32 height 6
